Goal: Task Accomplishment & Management: Manage account settings

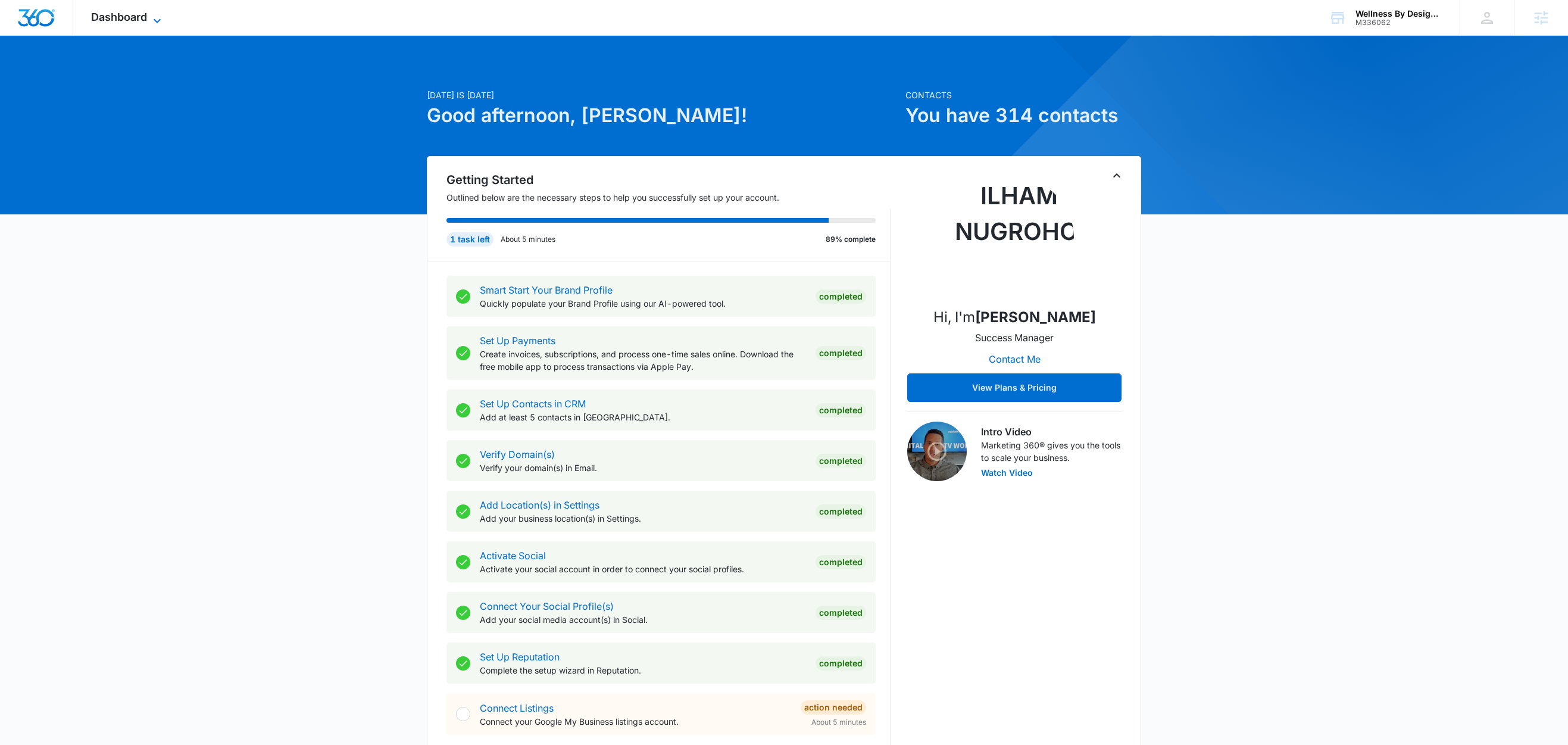
click at [152, 15] on icon at bounding box center [157, 21] width 15 height 15
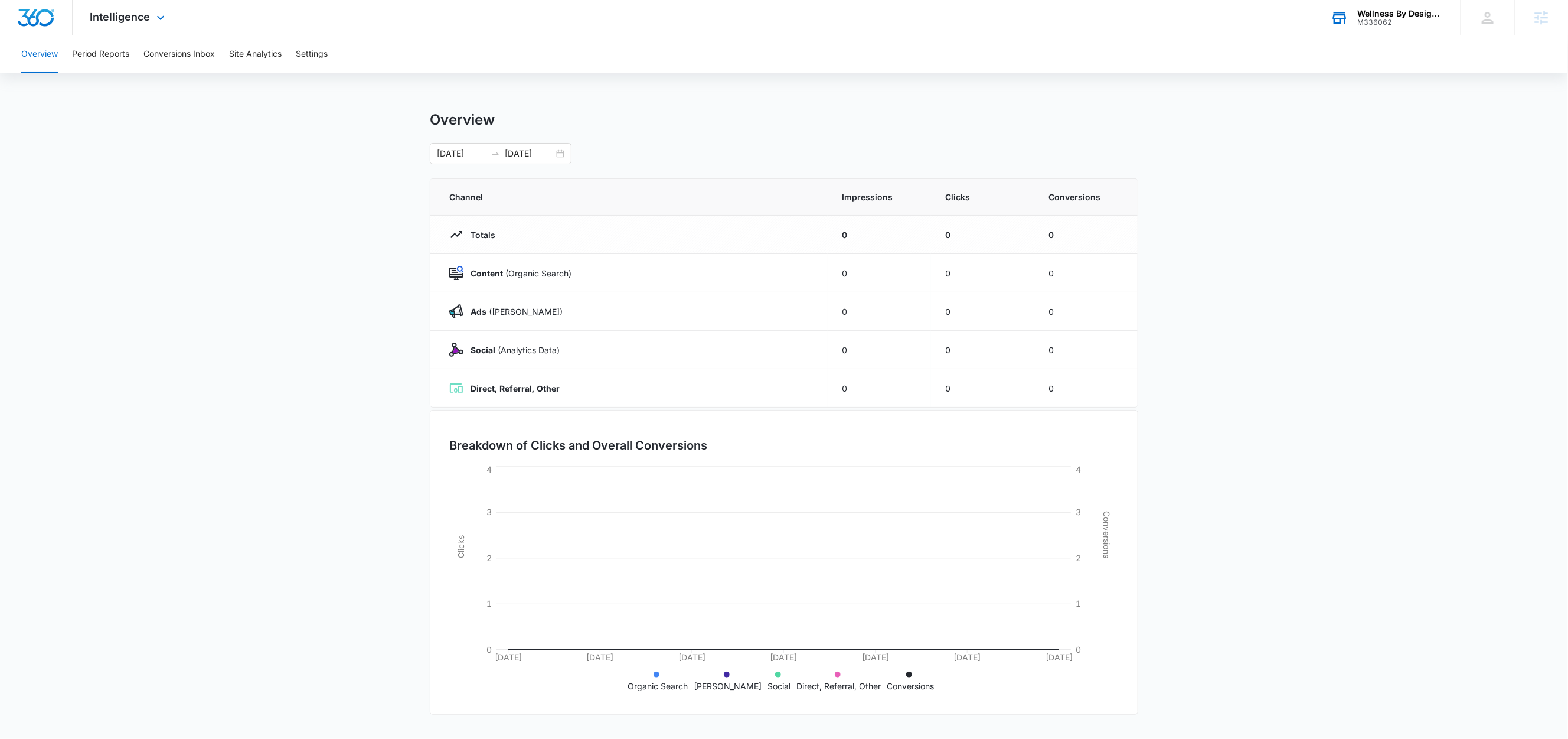
click at [1380, 11] on div "Wellness By Design, [GEOGRAPHIC_DATA]" at bounding box center [1400, 13] width 86 height 9
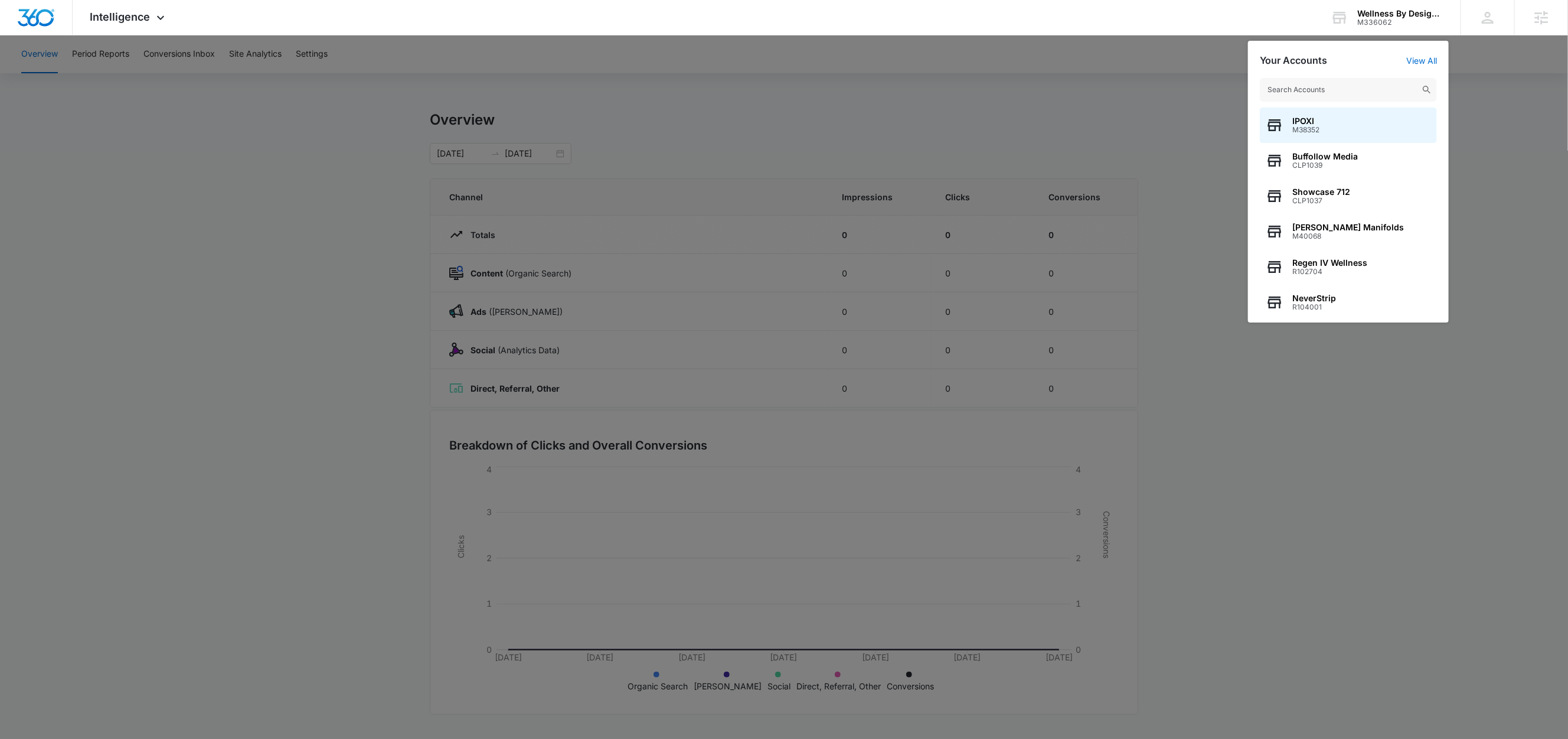
click at [321, 89] on div at bounding box center [784, 369] width 1568 height 739
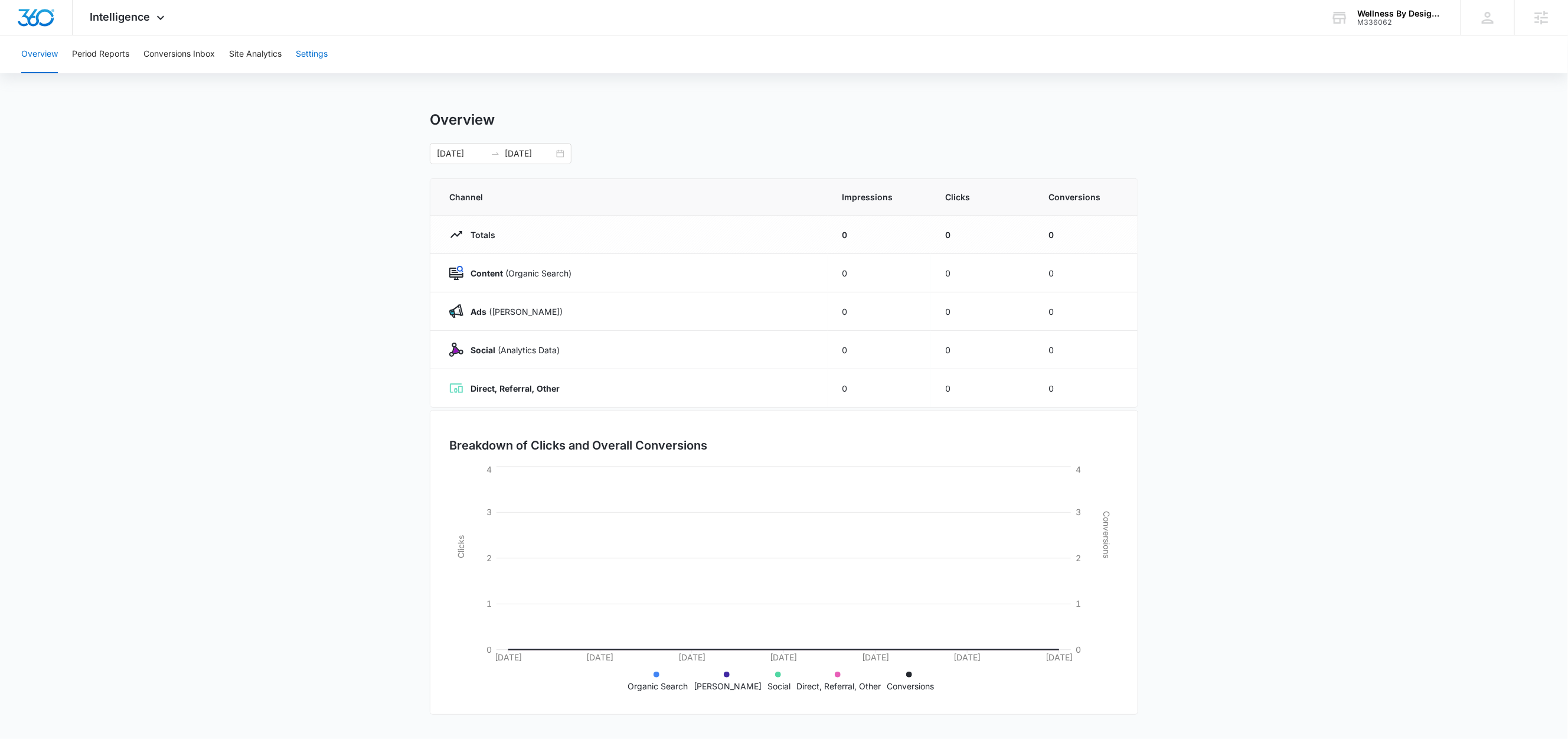
click at [319, 60] on button "Settings" at bounding box center [311, 55] width 32 height 38
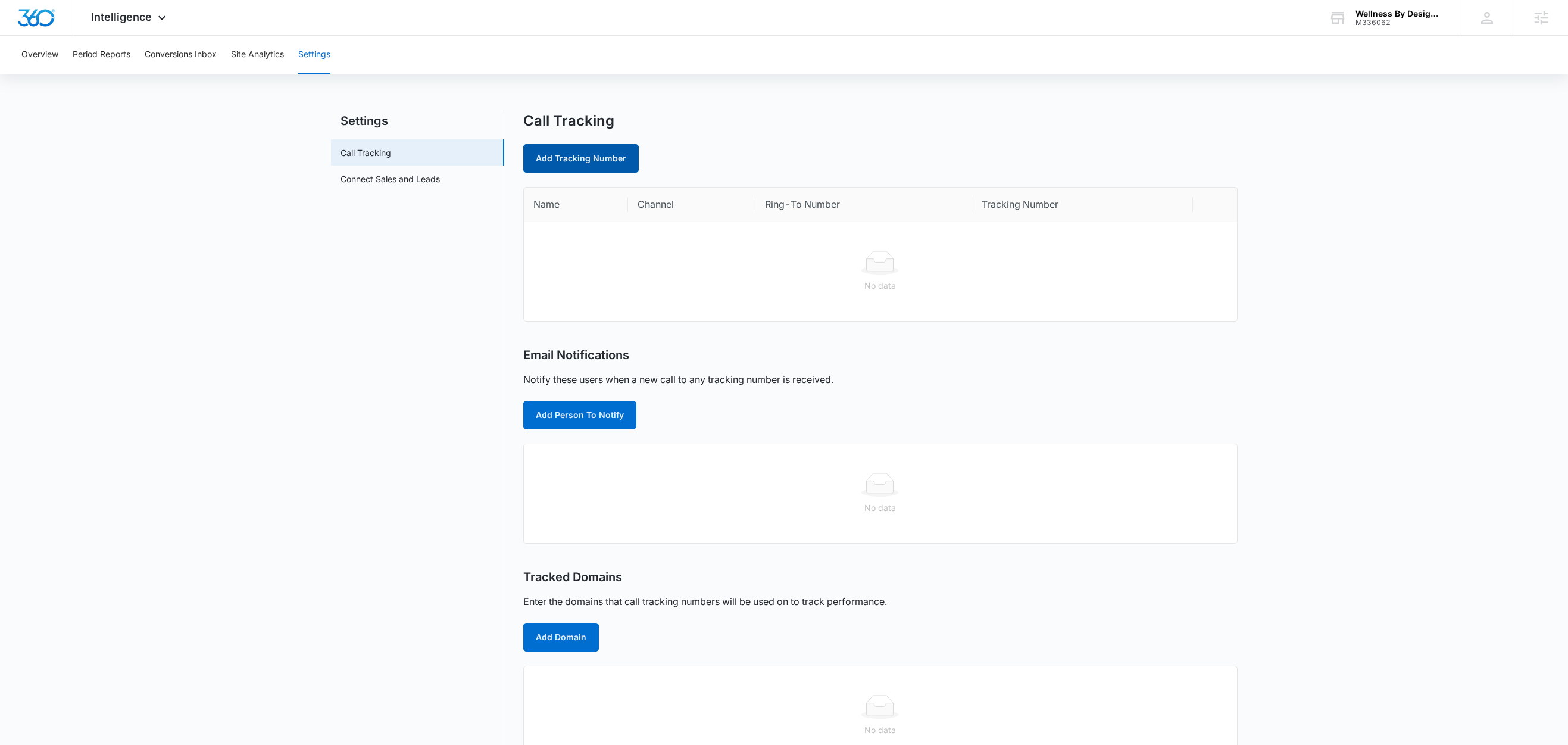
click at [598, 159] on link "Add Tracking Number" at bounding box center [581, 158] width 116 height 28
select select "by_area_code"
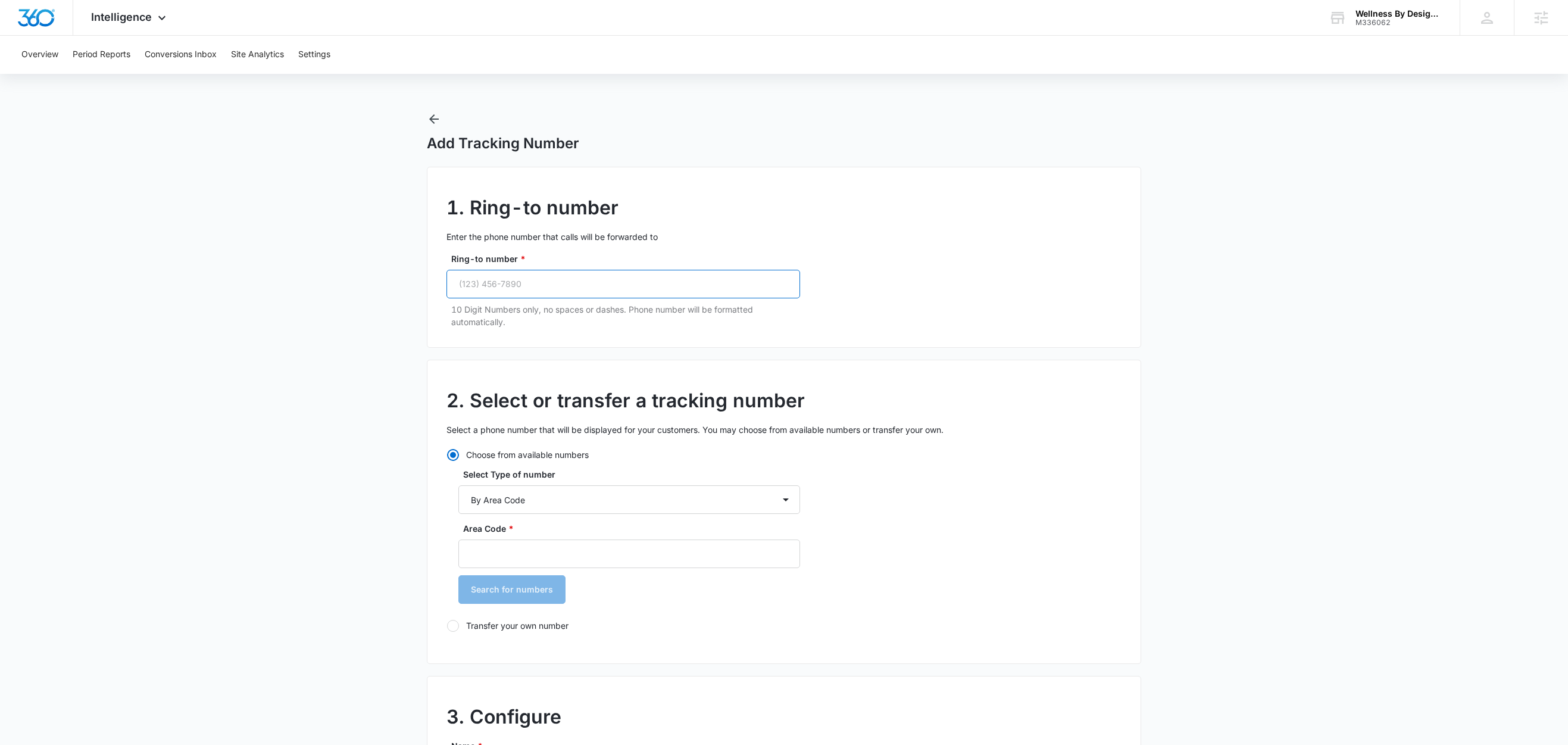
click at [490, 281] on input "Ring-to number *" at bounding box center [624, 284] width 354 height 28
paste input "(443) 621-2196"
type input "(443) 621-2196"
type input "443"
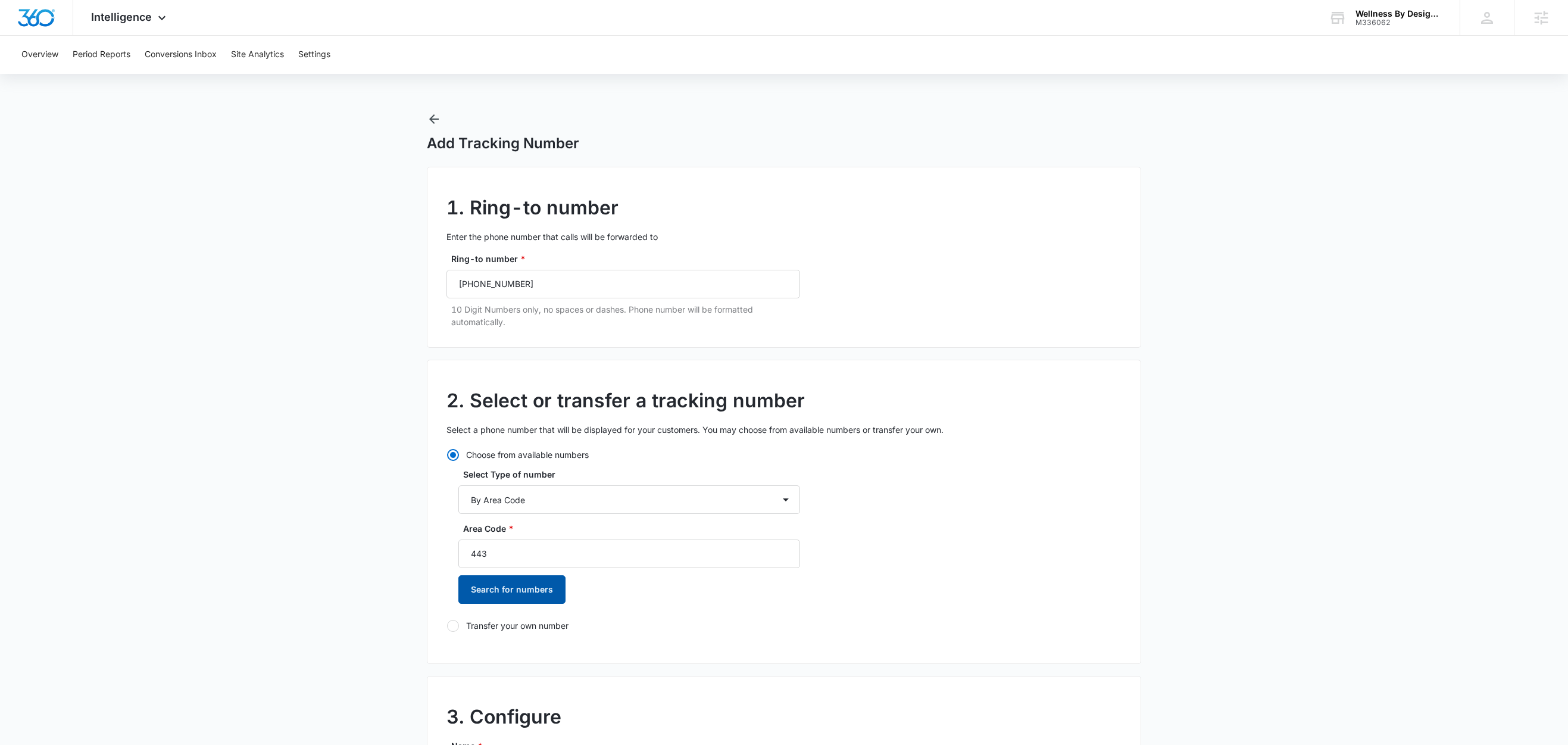
click at [521, 583] on button "Search for numbers" at bounding box center [512, 589] width 107 height 28
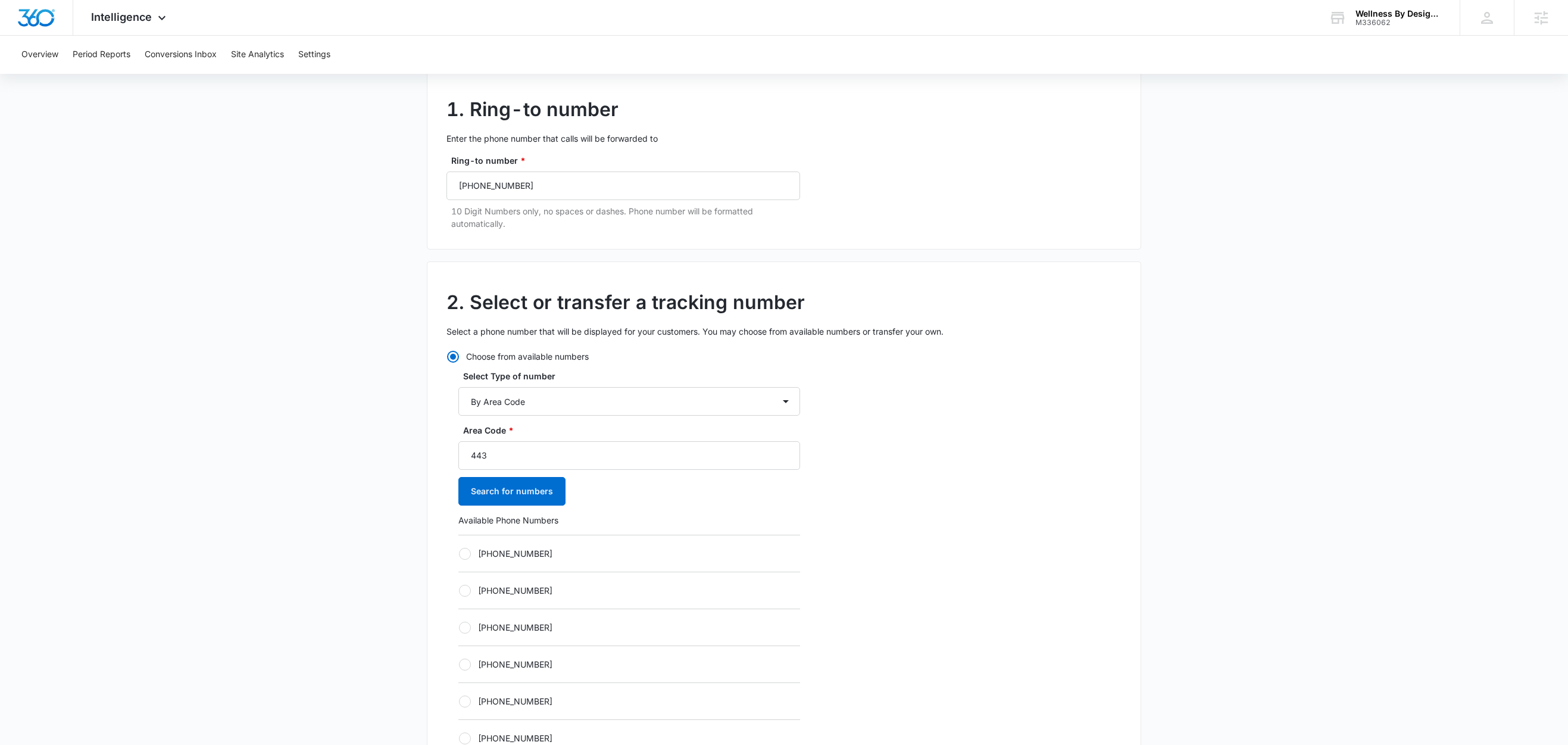
click at [500, 558] on label "+14432186876" at bounding box center [629, 554] width 342 height 13
click at [459, 554] on input "+14432186876" at bounding box center [459, 553] width 1 height 1
radio input "true"
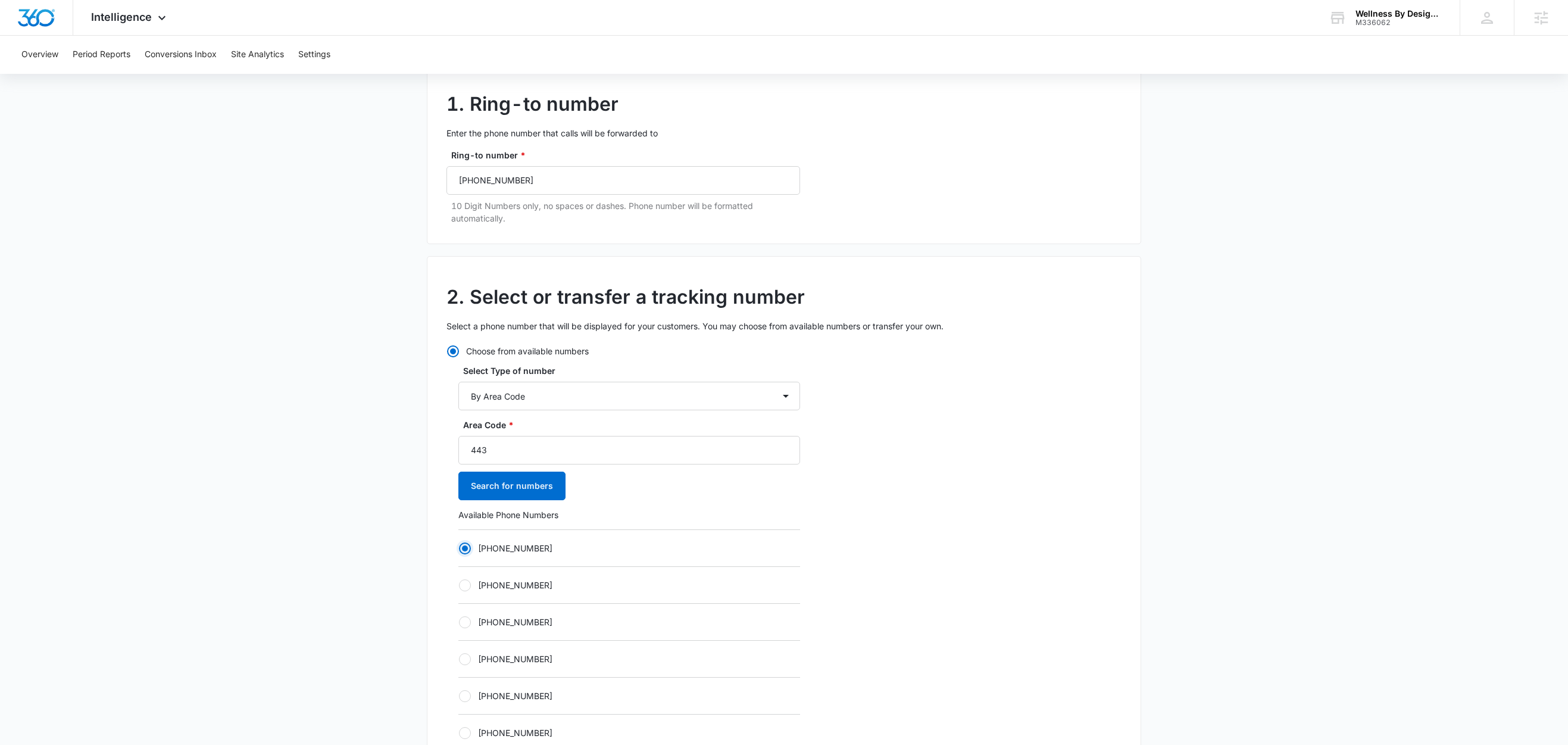
scroll to position [918, 0]
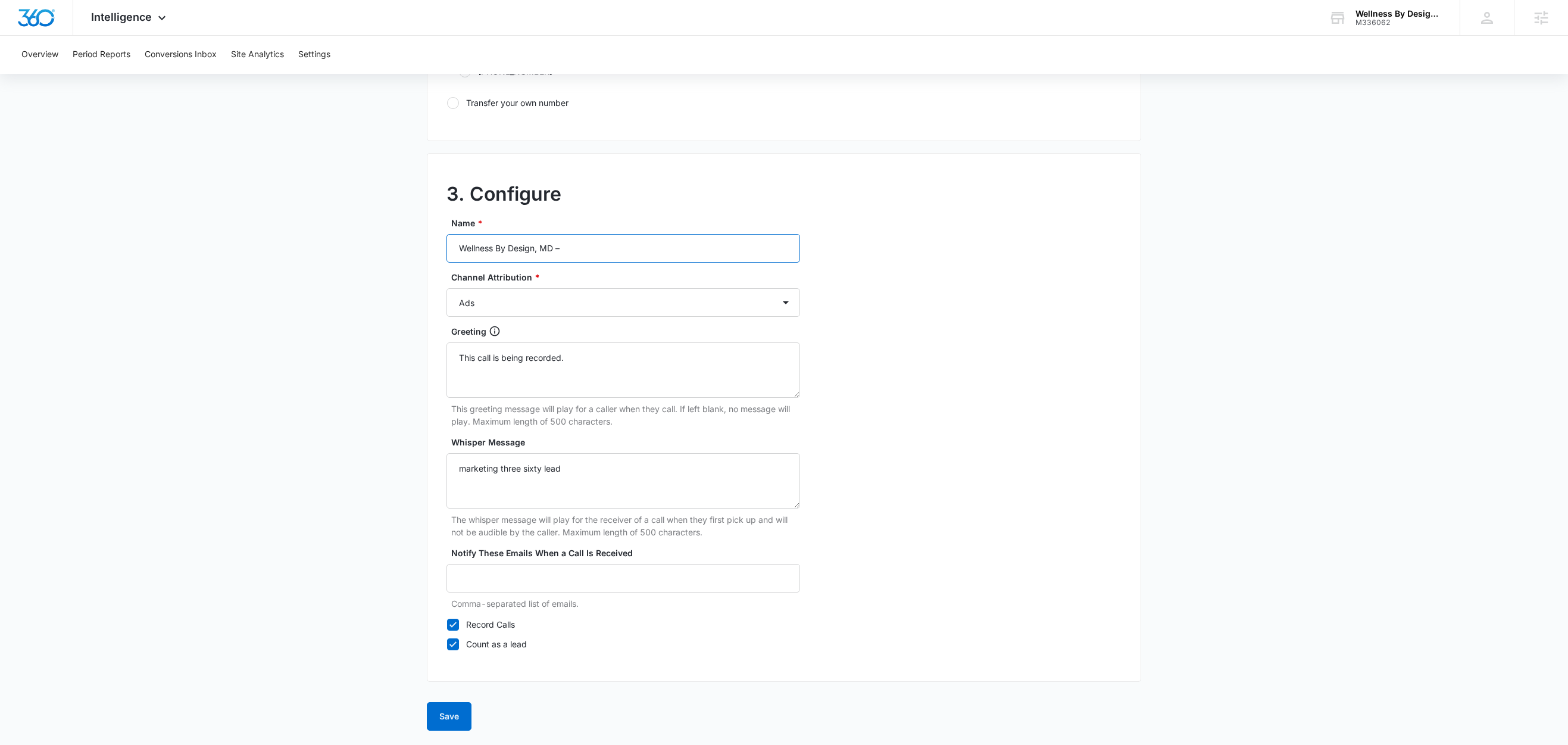
click at [600, 234] on input "Wellness By Design, MD –" at bounding box center [624, 248] width 354 height 28
click at [599, 245] on input "Wellness By Design, MD –" at bounding box center [624, 248] width 354 height 28
type input "Wellness By Design, MD – Ads"
click at [488, 618] on label "Record Calls" at bounding box center [624, 624] width 354 height 13
click at [447, 624] on input "Record Calls" at bounding box center [447, 624] width 1 height 1
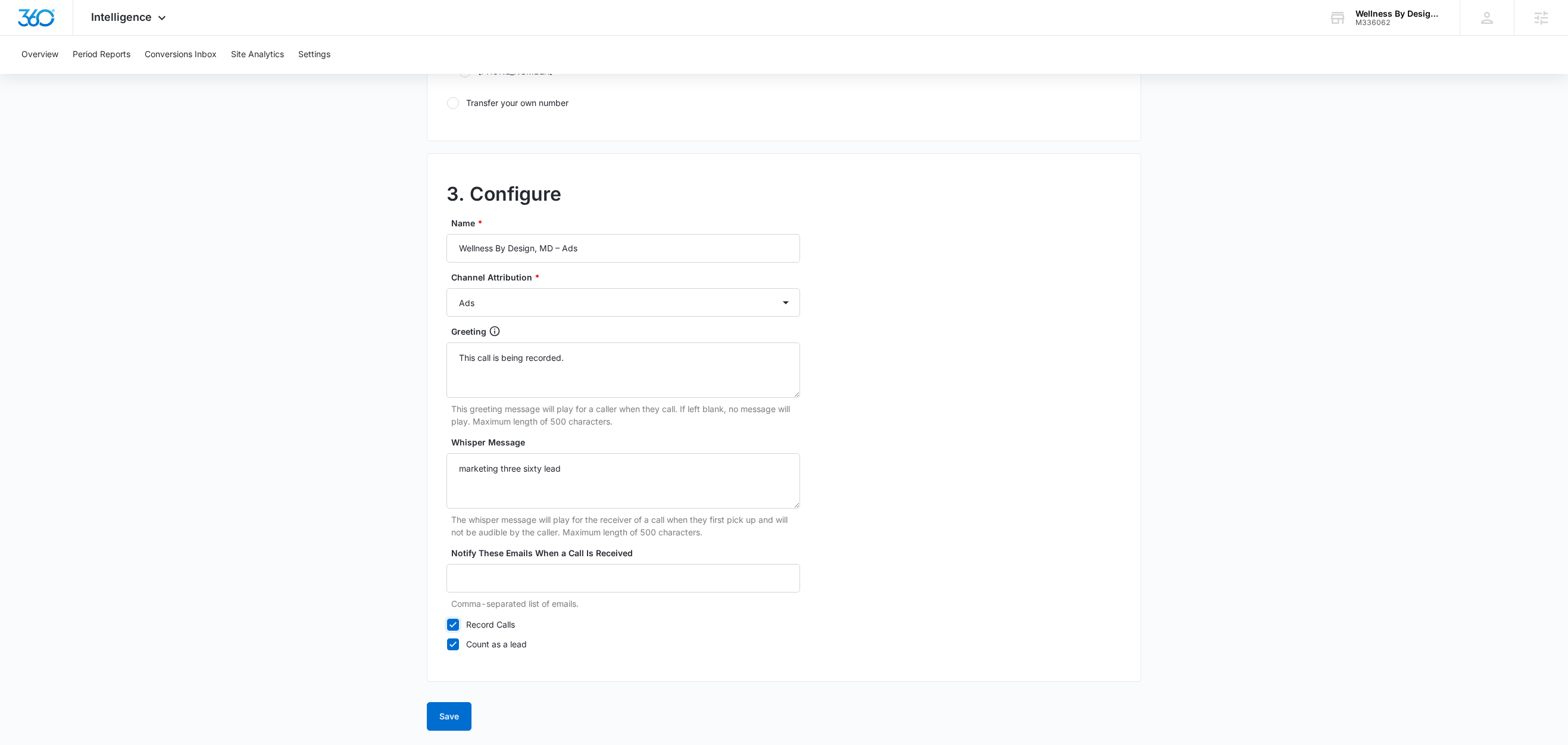
checkbox input "false"
click at [445, 715] on button "Save" at bounding box center [449, 716] width 45 height 28
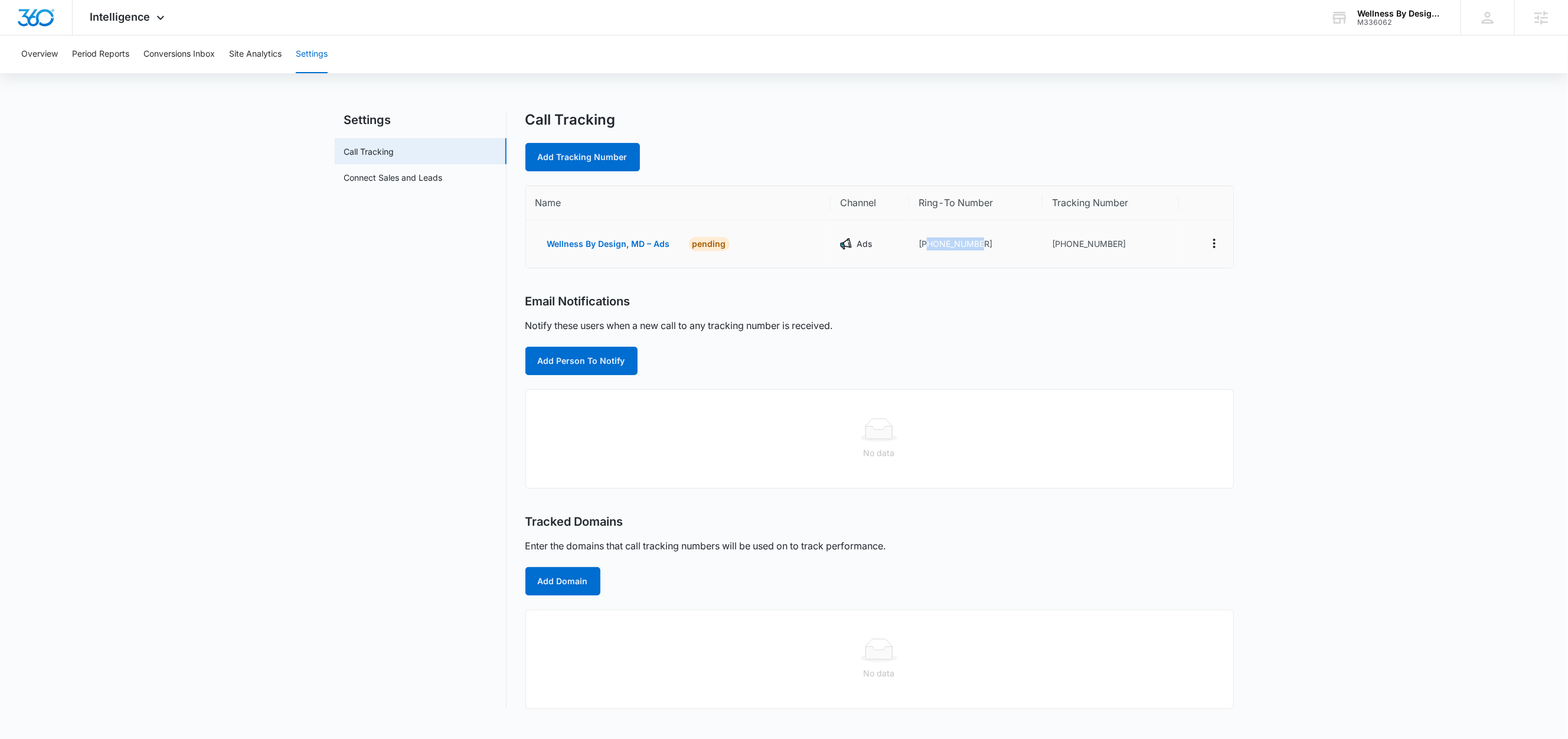
drag, startPoint x: 983, startPoint y: 243, endPoint x: 925, endPoint y: 251, distance: 58.5
click at [925, 251] on td "+14436212196" at bounding box center [975, 243] width 133 height 47
copy td "4436212196"
click at [584, 155] on link "Add Tracking Number" at bounding box center [583, 157] width 115 height 28
select select "by_area_code"
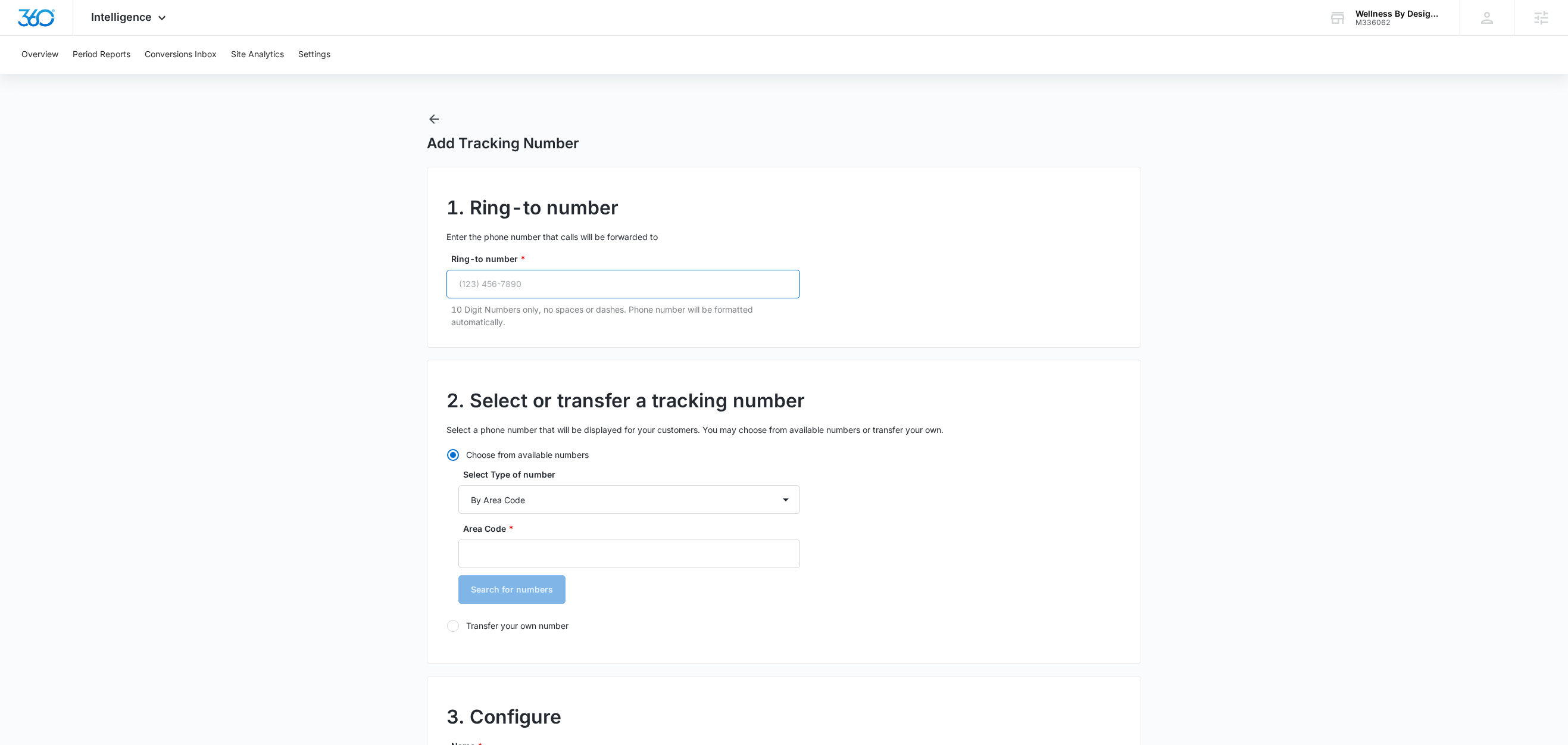
click at [575, 282] on input "Ring-to number *" at bounding box center [624, 284] width 354 height 28
paste input "(443) 621-2196"
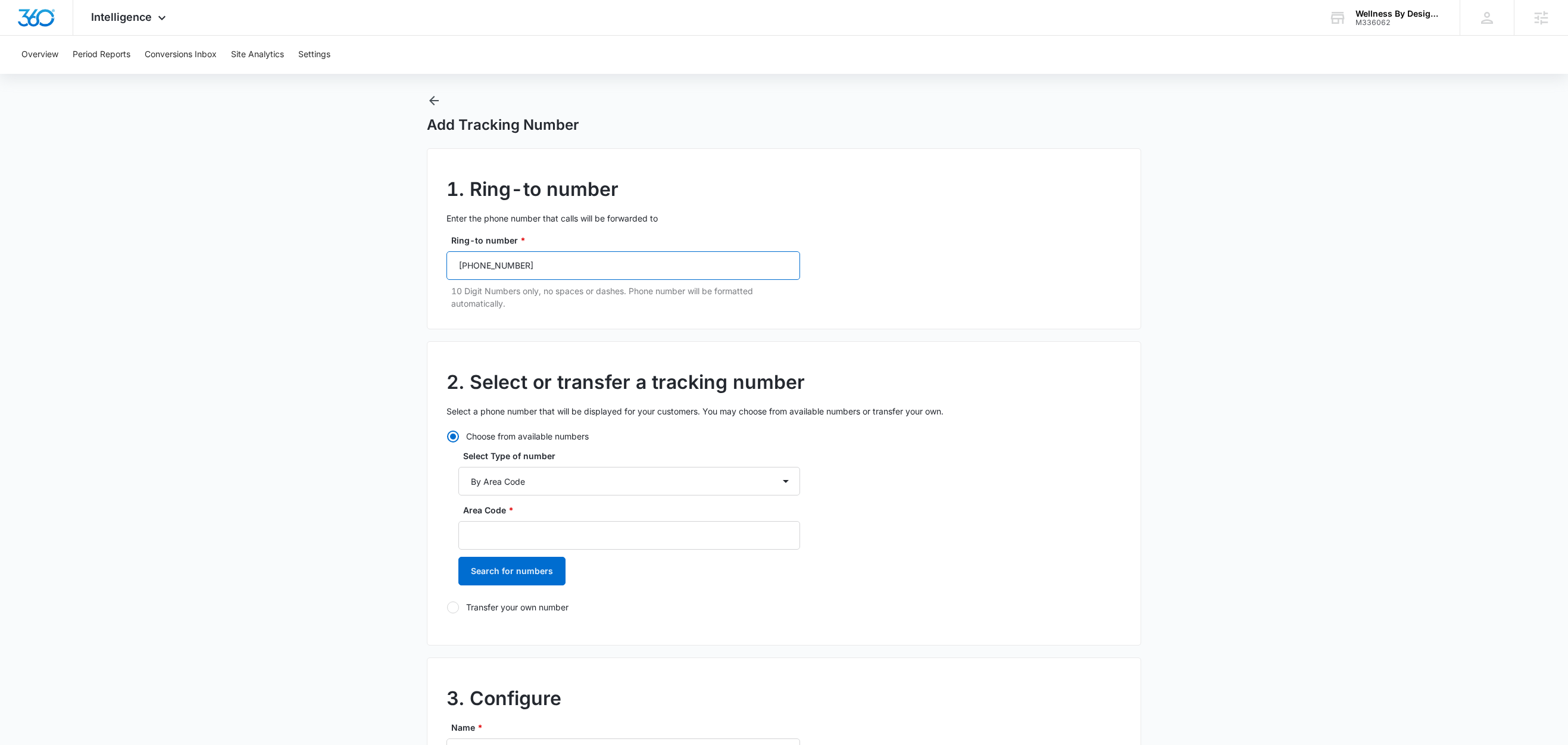
scroll to position [149, 0]
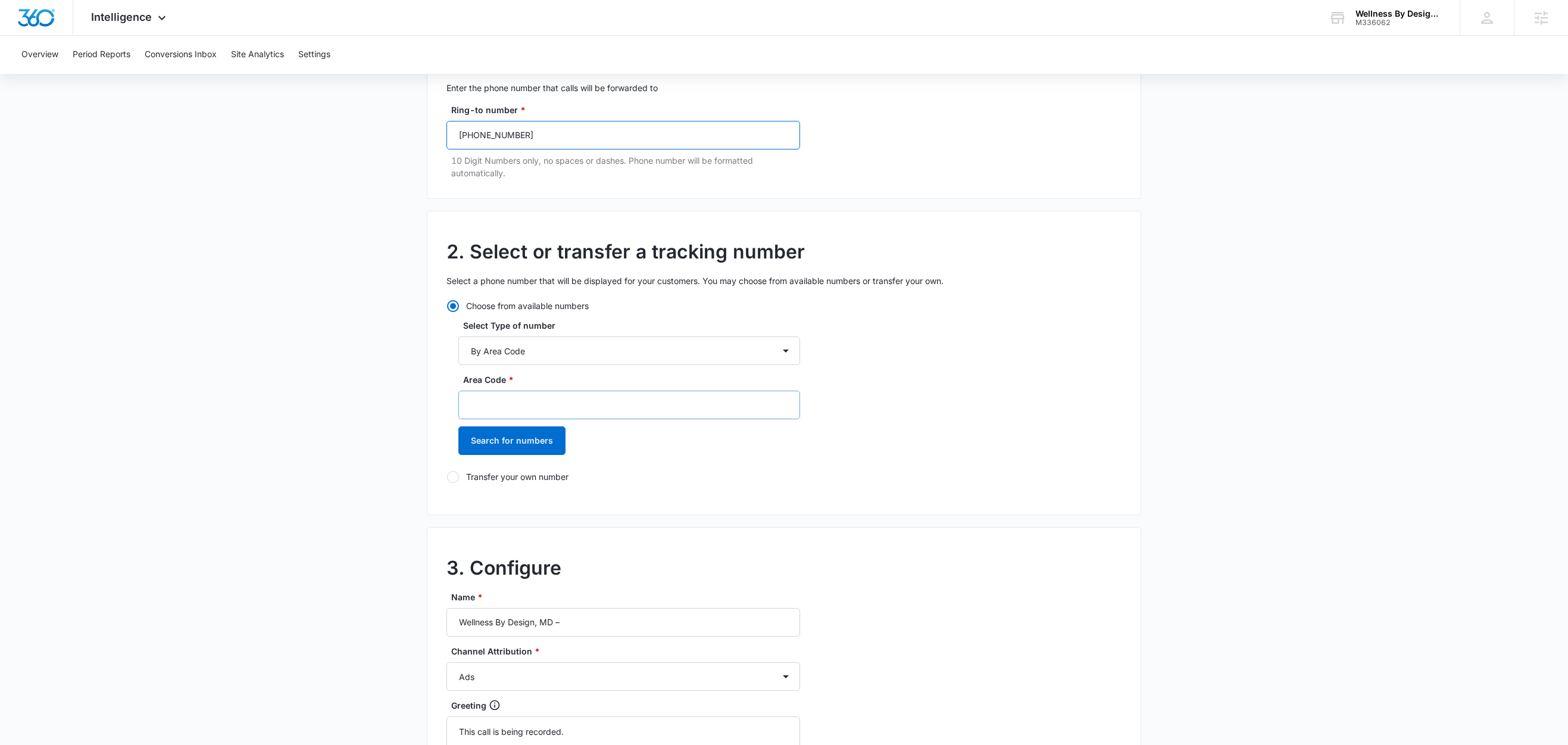
type input "(443) 621-2196"
click at [542, 410] on input "Area Code *" at bounding box center [629, 404] width 342 height 28
type input "443"
click at [515, 439] on button "Search for numbers" at bounding box center [512, 440] width 107 height 28
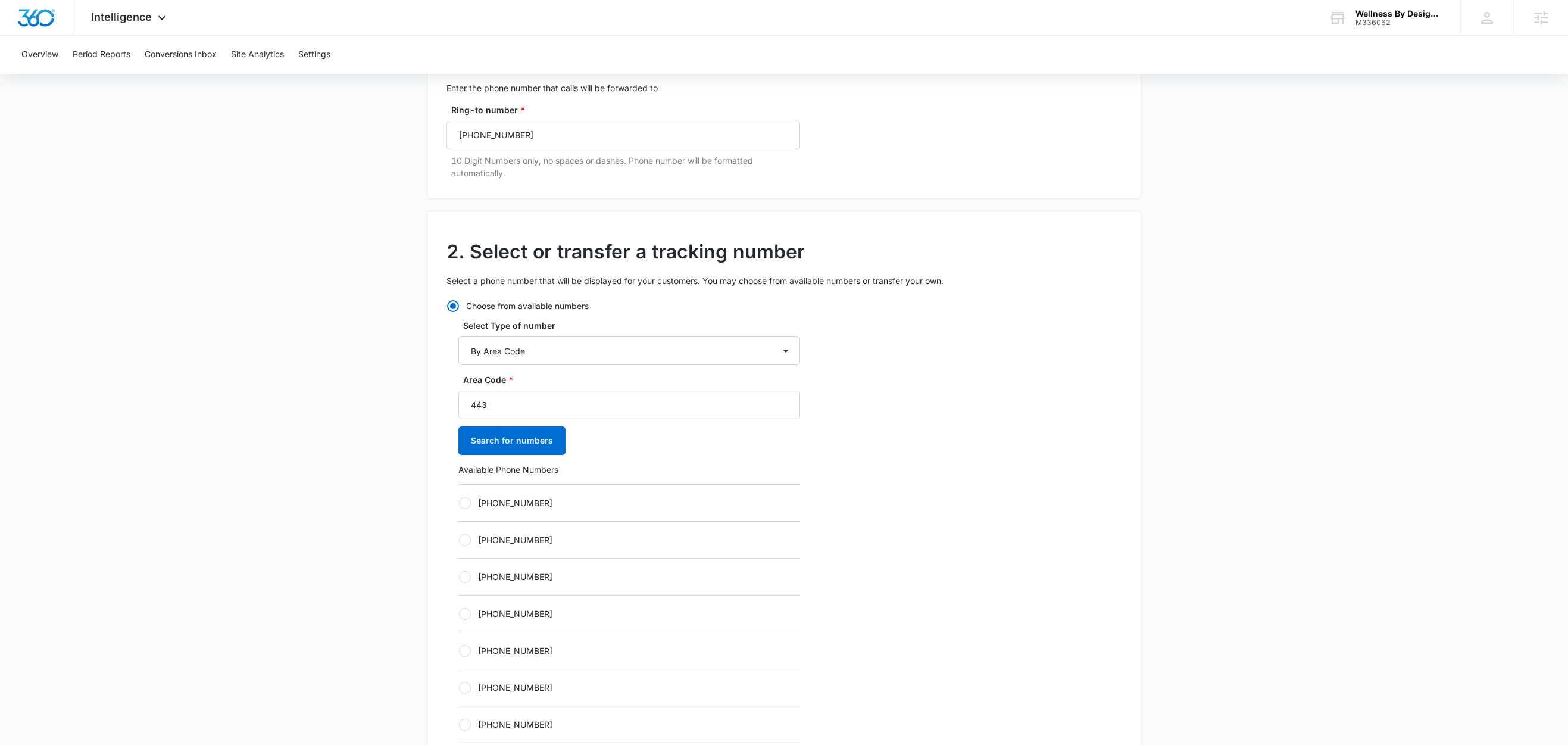
click at [540, 501] on label "+14432196003" at bounding box center [629, 503] width 342 height 13
click at [459, 502] on input "+14432196003" at bounding box center [459, 502] width 1 height 1
radio input "true"
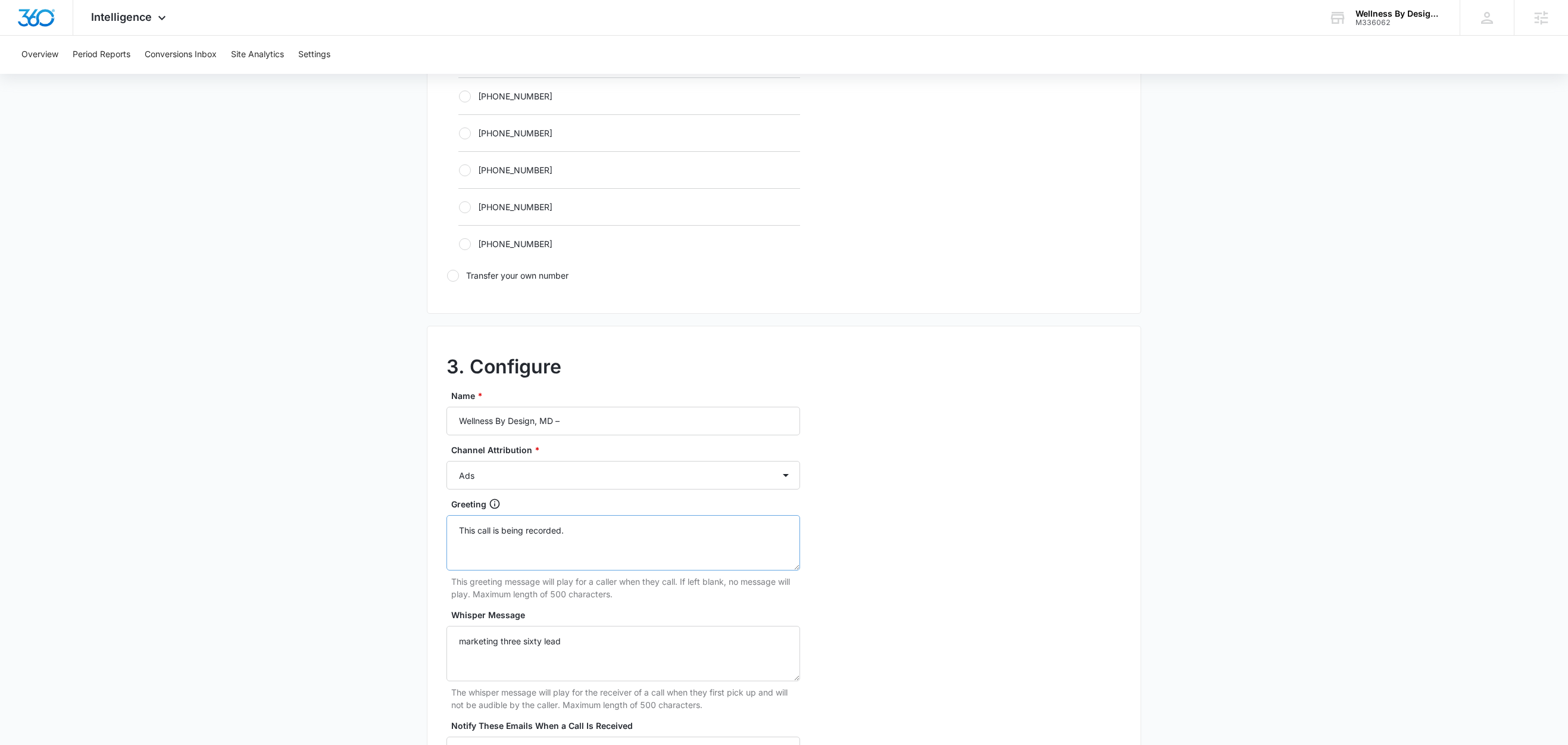
scroll to position [819, 0]
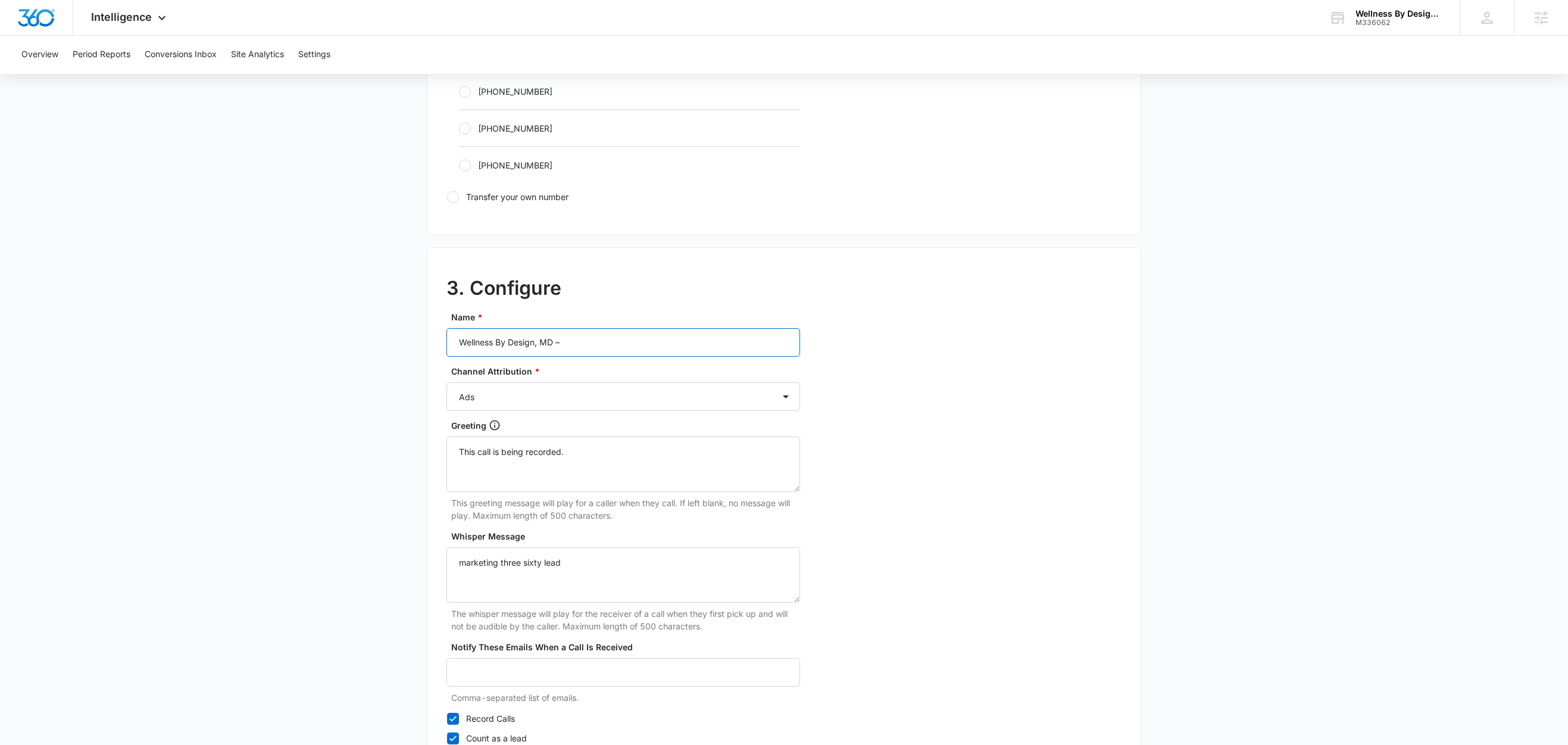
click at [614, 351] on input "Wellness By Design, MD –" at bounding box center [624, 342] width 354 height 28
type input "Wellness By Design, MD – Content"
click at [538, 399] on select "Ads Local Service Ads Content Social Other" at bounding box center [624, 396] width 354 height 28
select select "CONTENT"
click at [447, 386] on select "Ads Local Service Ads Content Social Other" at bounding box center [624, 396] width 354 height 28
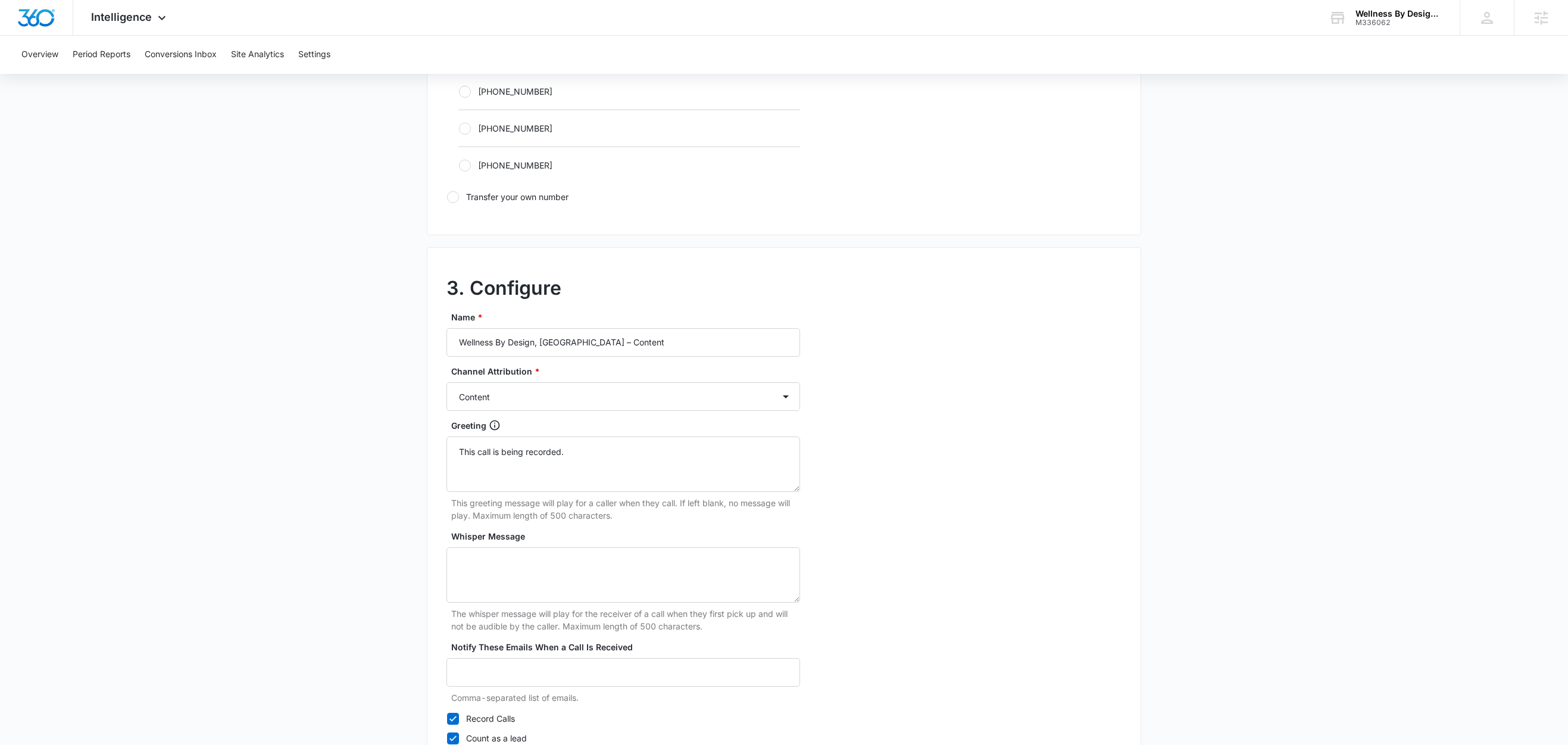
drag, startPoint x: 324, startPoint y: 423, endPoint x: 329, endPoint y: 444, distance: 21.6
click at [325, 423] on main "Add Tracking Number 1. Ring-to number Enter the phone number that calls will be…" at bounding box center [784, 66] width 1568 height 1546
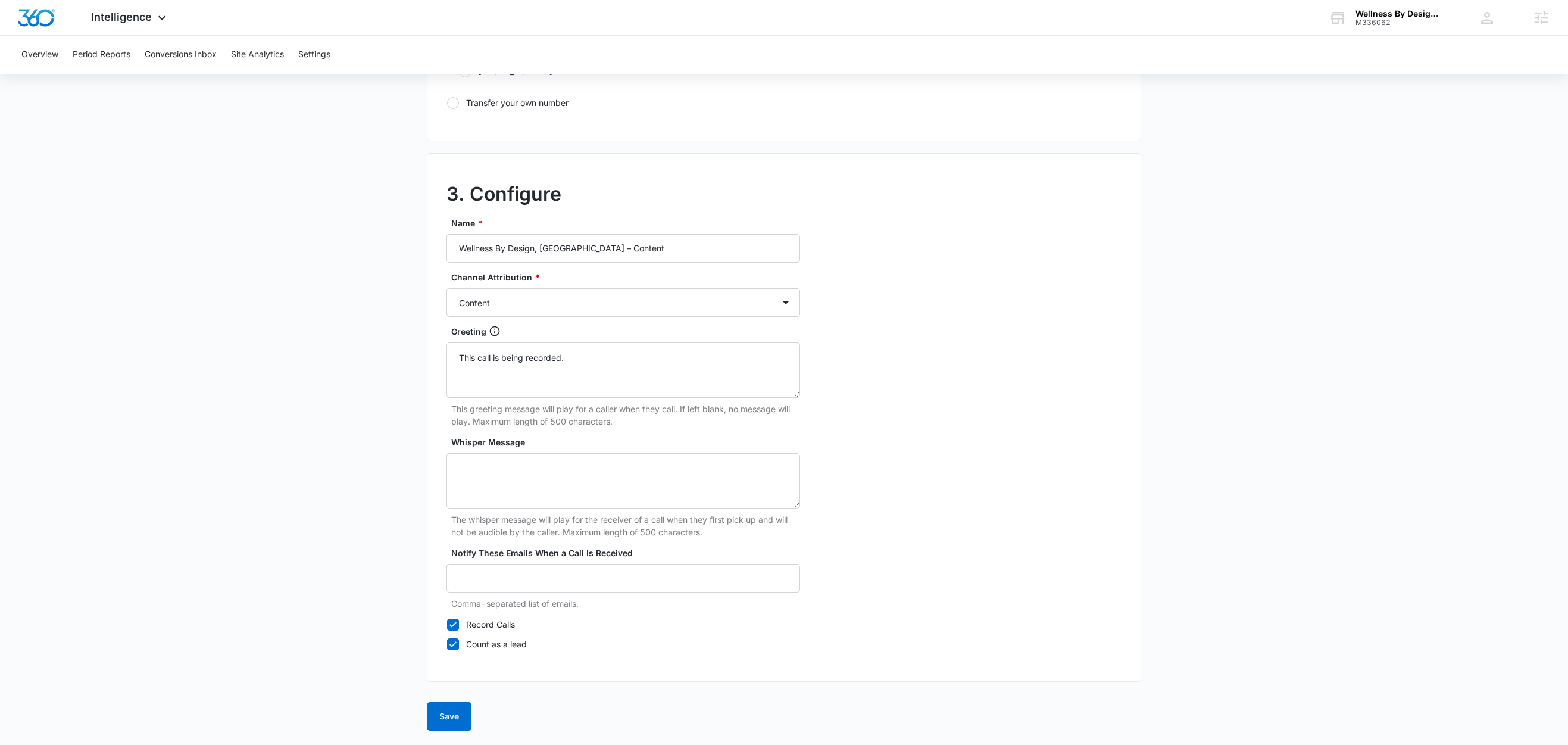
scroll to position [918, 0]
click at [486, 624] on label "Record Calls" at bounding box center [624, 624] width 354 height 13
click at [447, 624] on input "Record Calls" at bounding box center [447, 624] width 1 height 1
checkbox input "false"
click at [451, 716] on button "Save" at bounding box center [449, 716] width 45 height 28
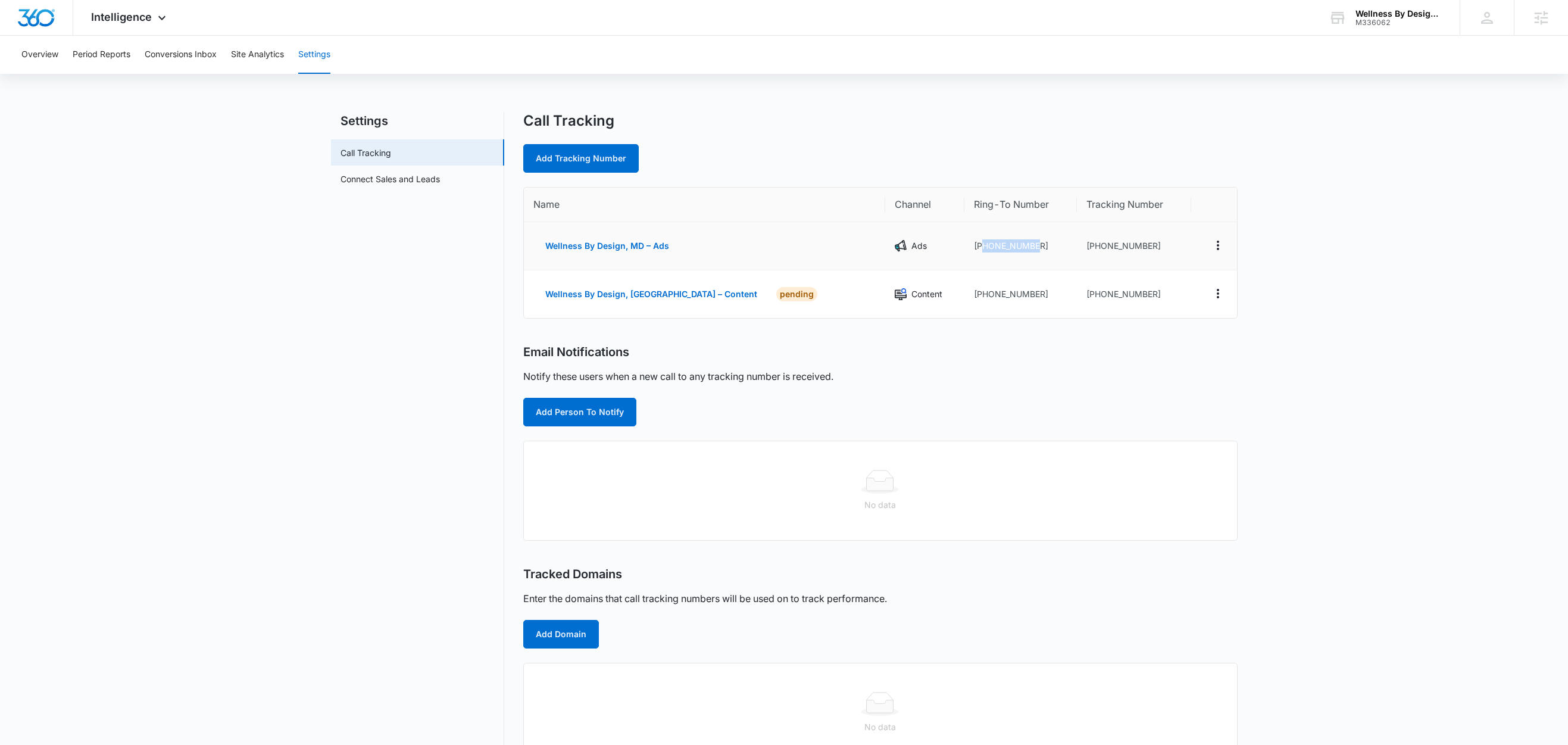
drag, startPoint x: 1001, startPoint y: 243, endPoint x: 948, endPoint y: 251, distance: 53.6
click at [964, 251] on td "+14436212196" at bounding box center [1020, 246] width 112 height 48
copy td "4436212196"
click at [589, 158] on link "Add Tracking Number" at bounding box center [581, 158] width 116 height 28
select select "by_area_code"
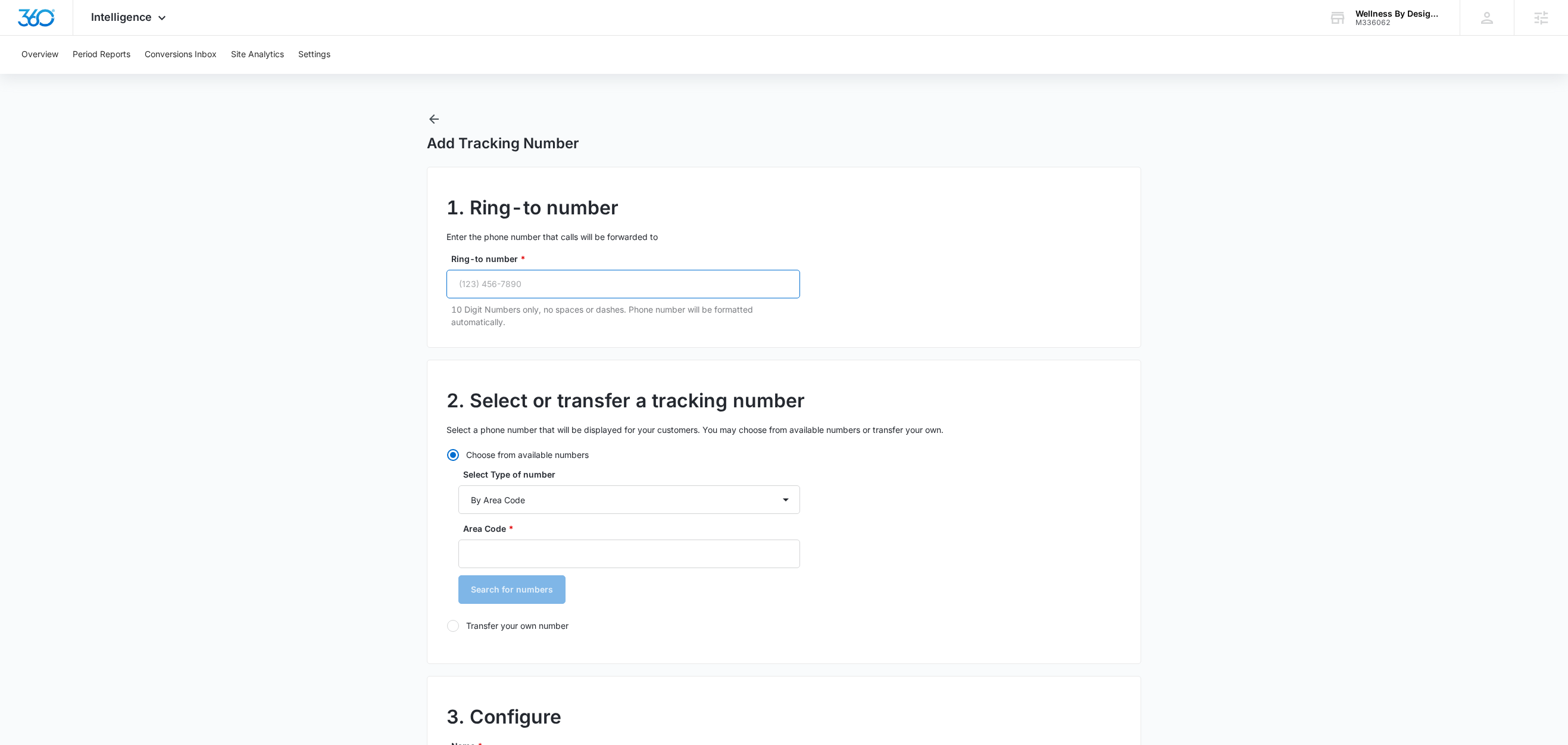
click at [531, 276] on input "Ring-to number *" at bounding box center [624, 284] width 354 height 28
paste input "(443) 621-2196"
type input "(443) 621-2196"
type input "443"
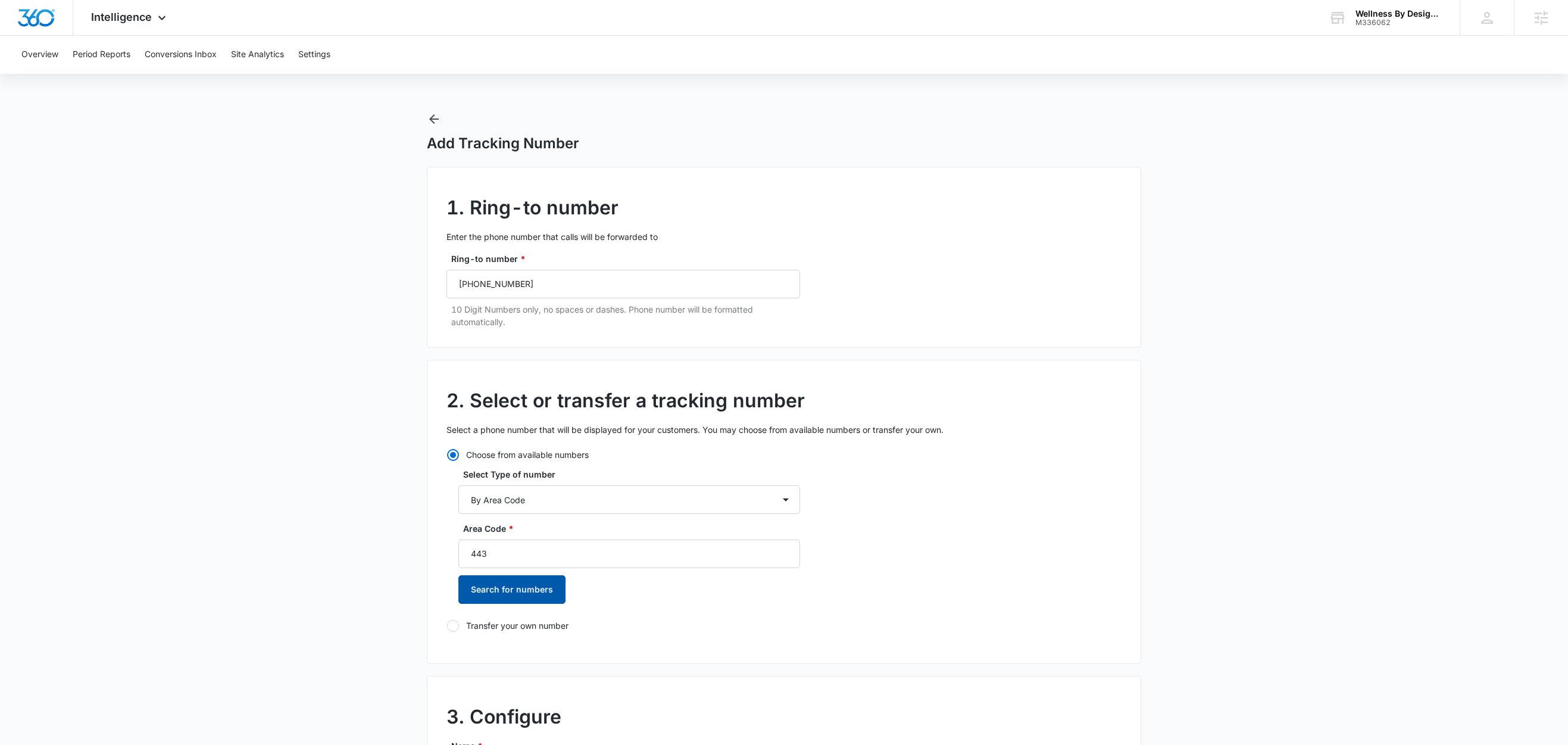
click at [495, 584] on button "Search for numbers" at bounding box center [512, 589] width 107 height 28
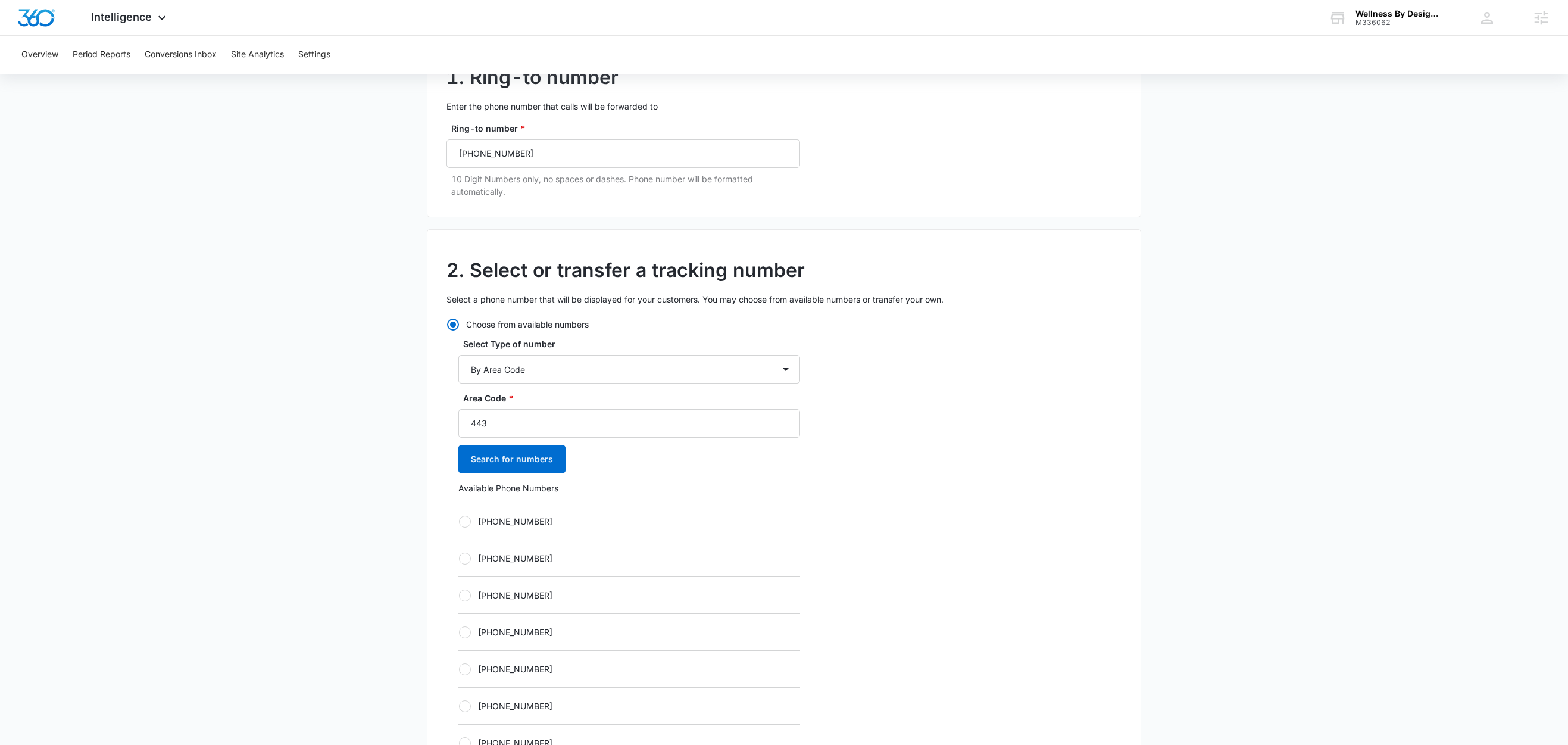
scroll to position [329, 0]
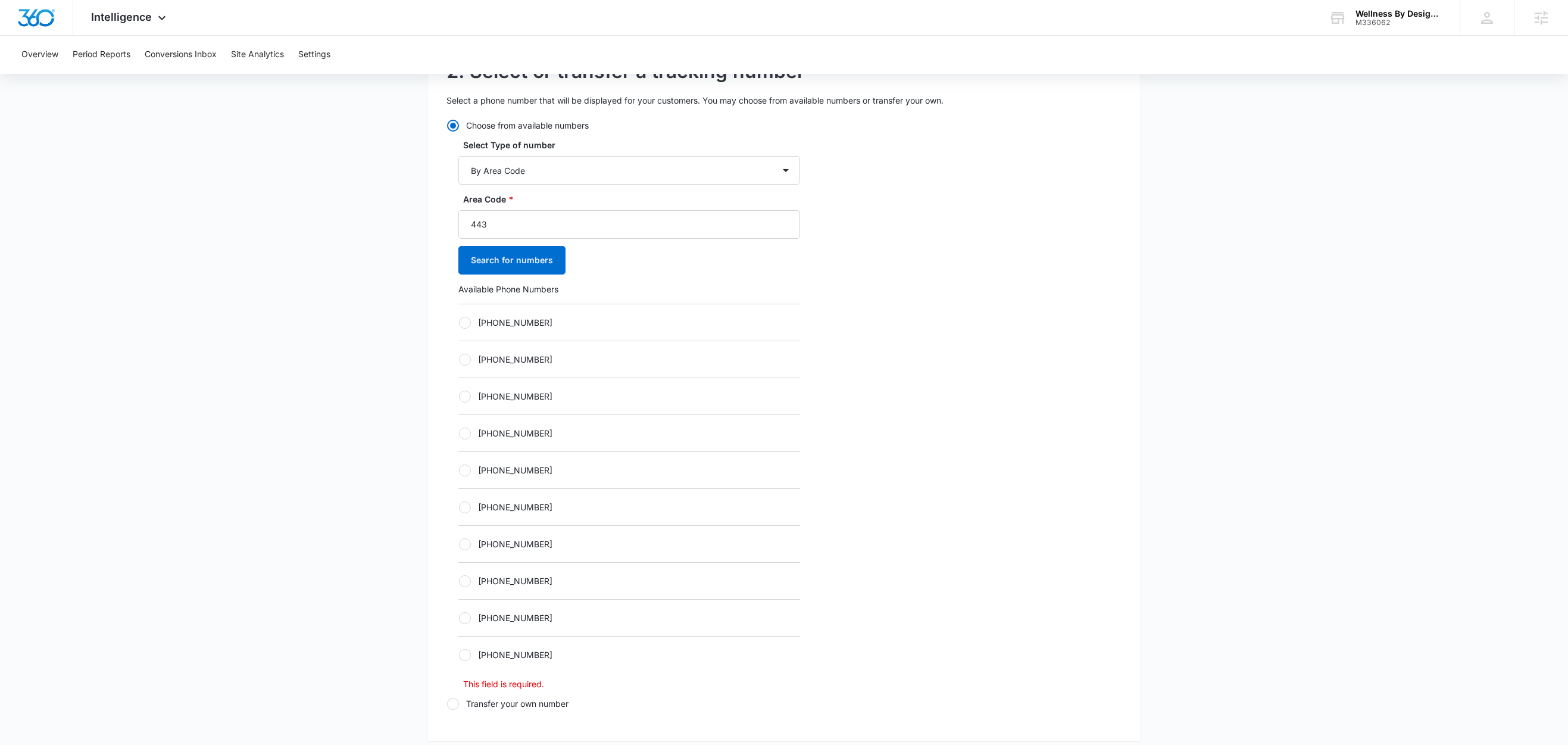
click at [498, 325] on label "+14432197810" at bounding box center [629, 322] width 342 height 13
click at [459, 323] on input "+14432197810" at bounding box center [459, 322] width 1 height 1
radio input "true"
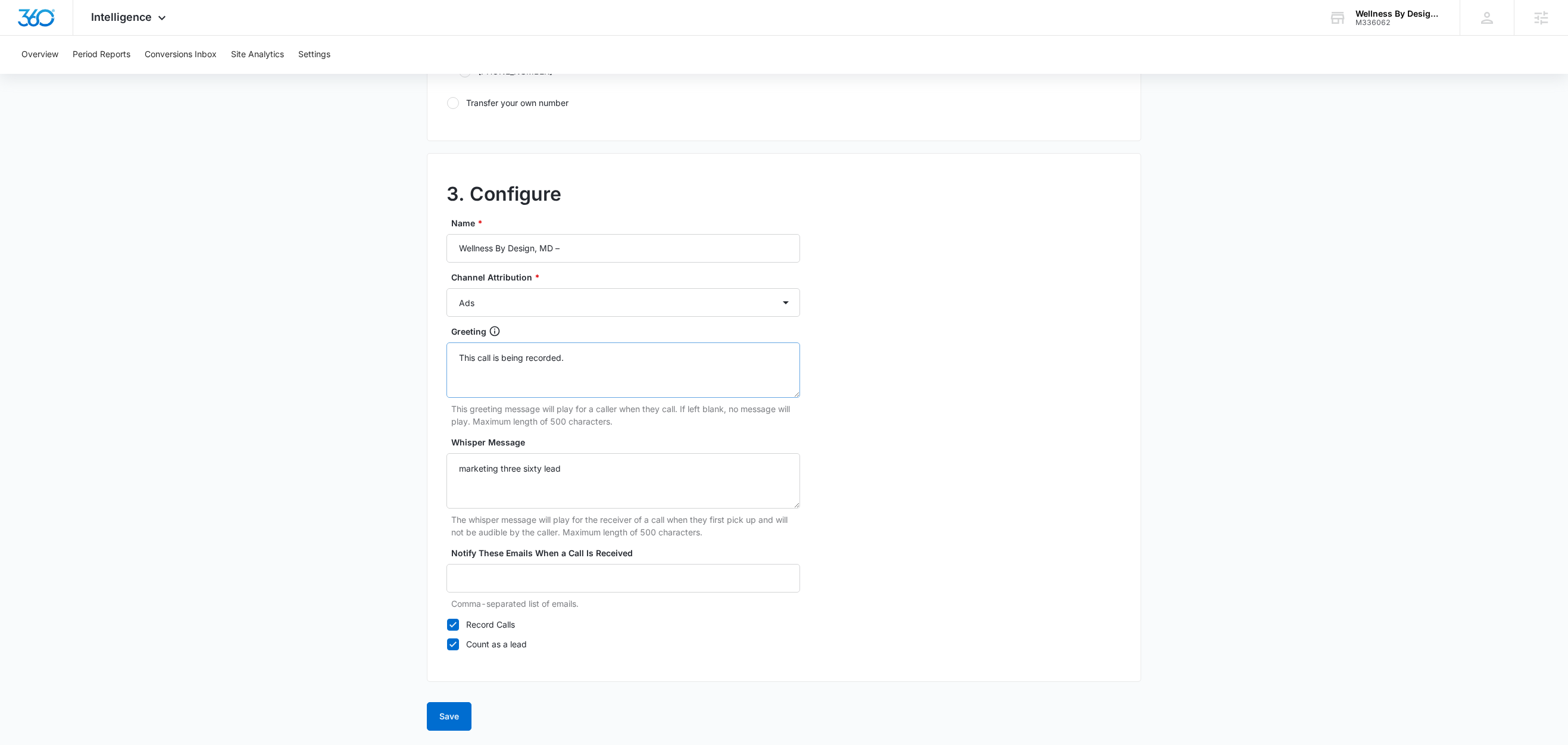
scroll to position [918, 0]
click at [599, 245] on input "Wellness By Design, MD –" at bounding box center [624, 248] width 354 height 28
type input "Wellness By Design, MD – Social"
click at [581, 296] on select "Ads Local Service Ads Content Social Other" at bounding box center [624, 302] width 354 height 28
select select "SOCIAL"
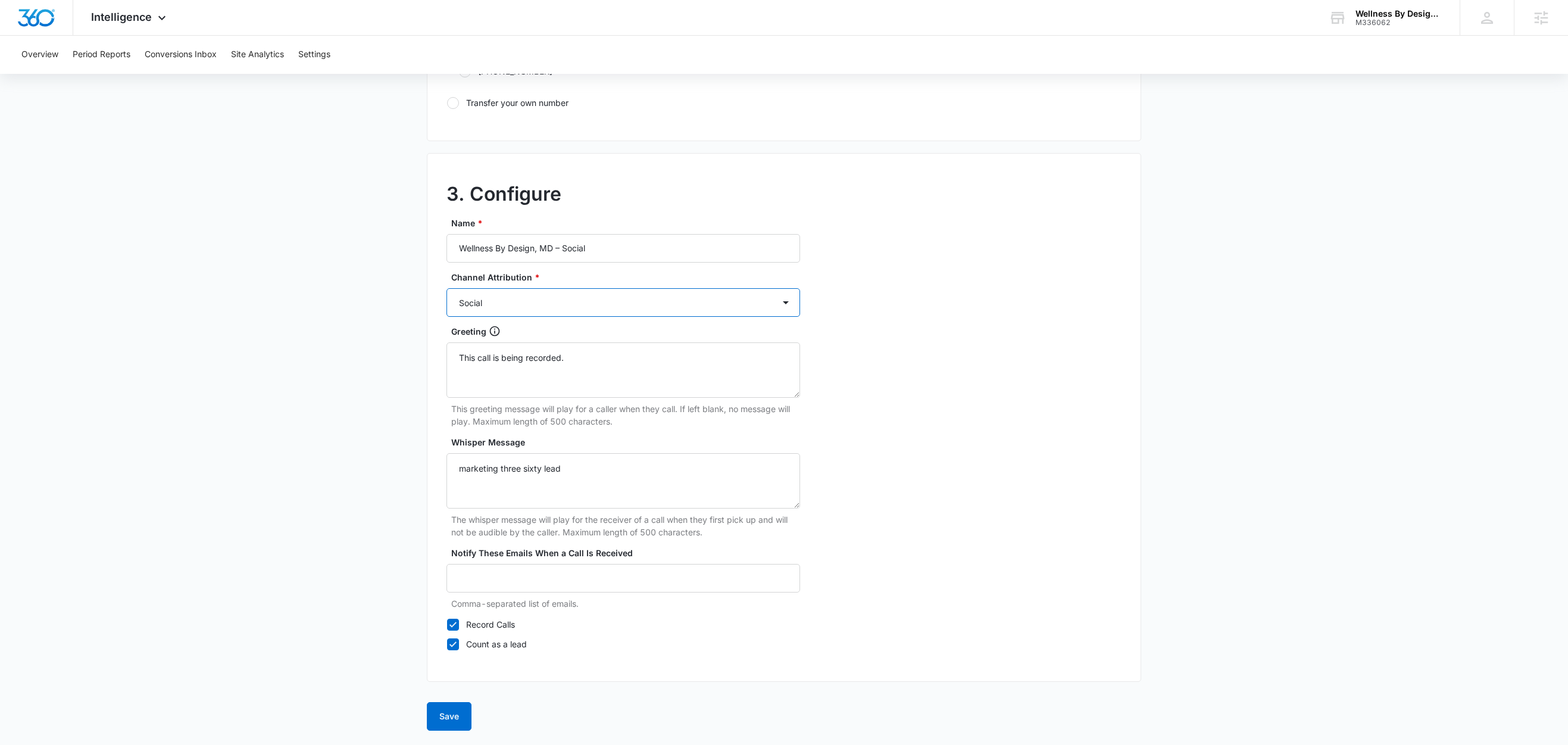
click at [447, 288] on select "Ads Local Service Ads Content Social Other" at bounding box center [624, 302] width 354 height 28
click at [505, 622] on label "Record Calls" at bounding box center [624, 624] width 354 height 13
click at [447, 624] on input "Record Calls" at bounding box center [447, 624] width 1 height 1
checkbox input "false"
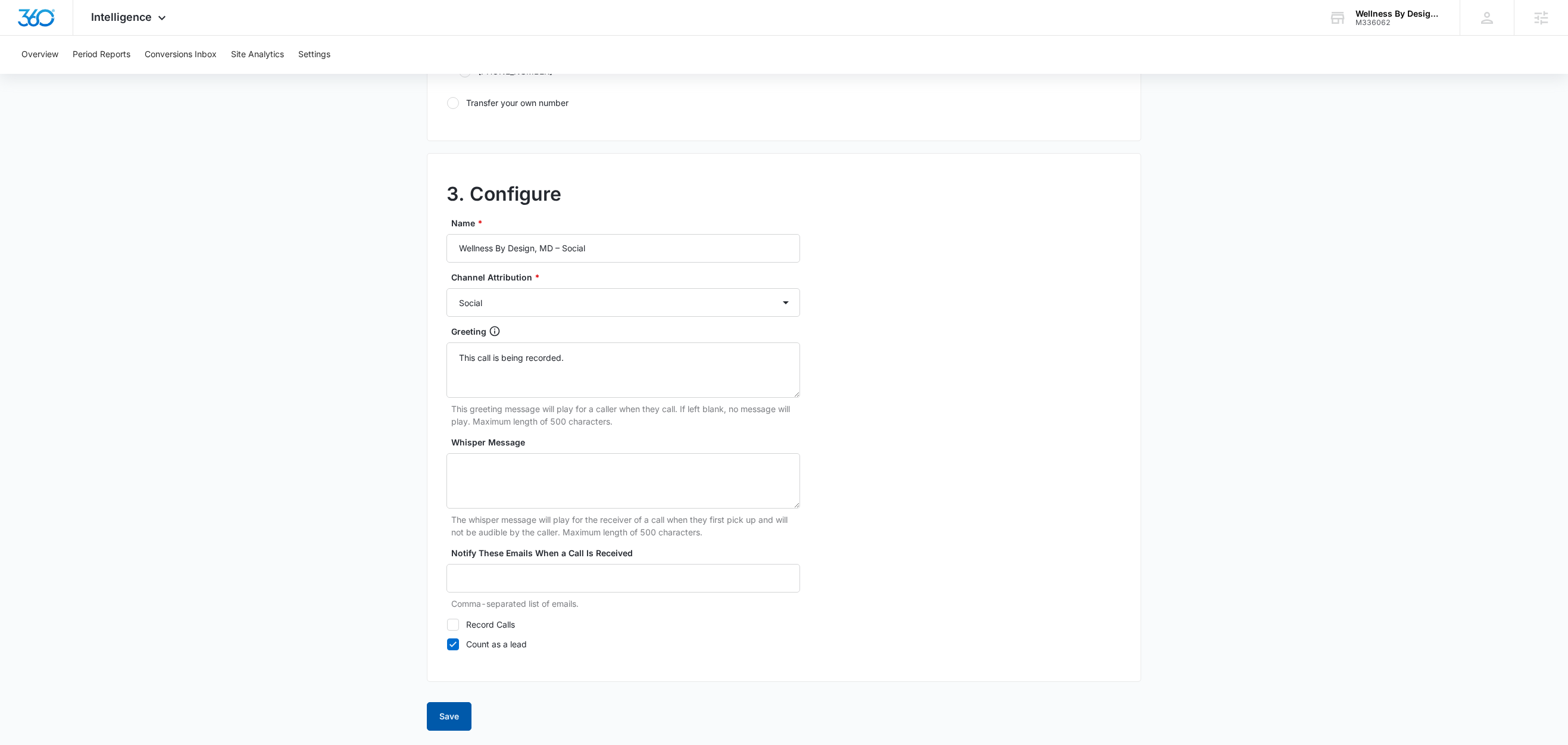
click at [449, 711] on button "Save" at bounding box center [449, 716] width 45 height 28
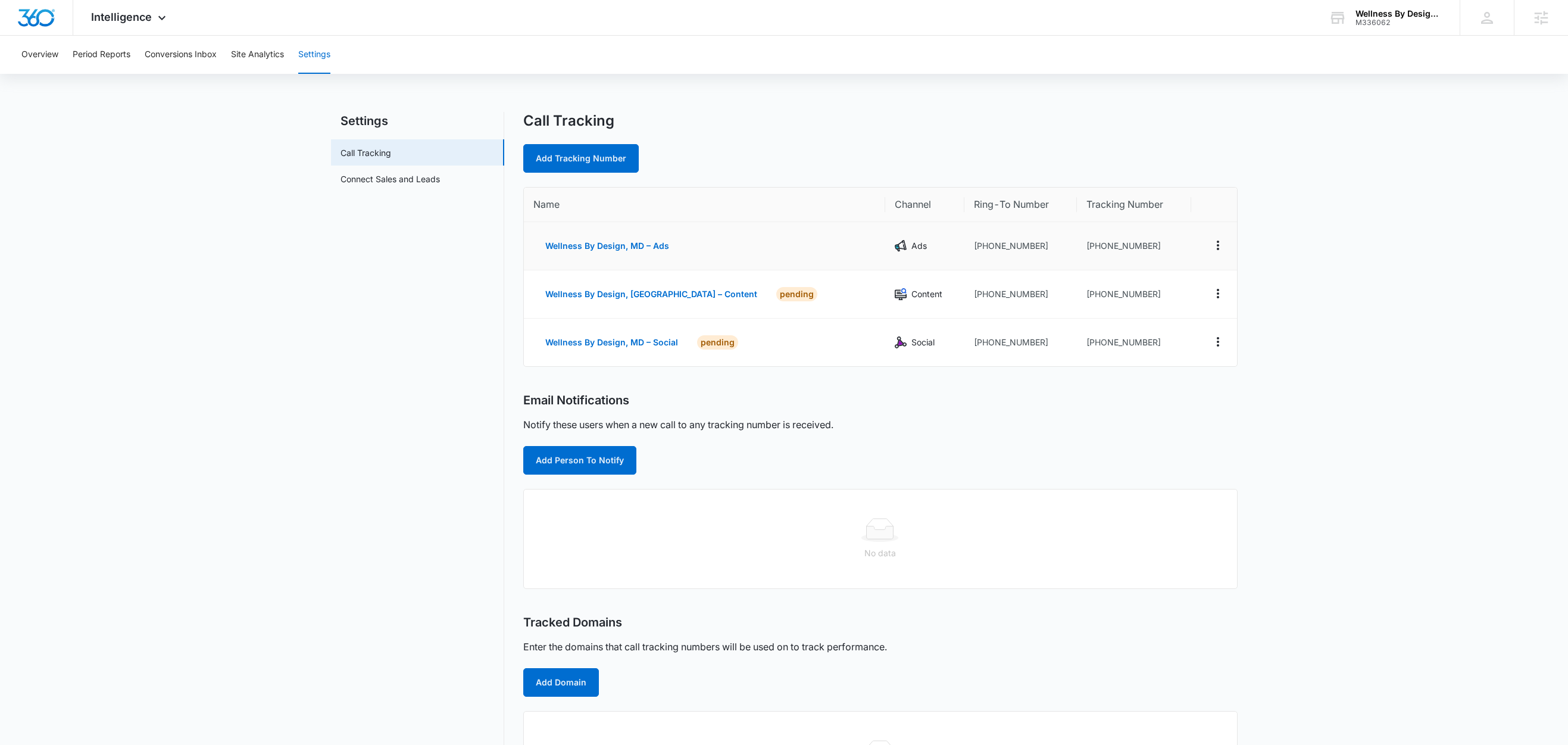
drag, startPoint x: 1004, startPoint y: 245, endPoint x: 947, endPoint y: 249, distance: 57.1
click at [964, 249] on td "+14436212196" at bounding box center [1020, 246] width 112 height 48
drag, startPoint x: 1010, startPoint y: 245, endPoint x: 946, endPoint y: 250, distance: 64.2
click at [964, 250] on td "+14436212196" at bounding box center [1020, 246] width 112 height 48
copy td "4436212196"
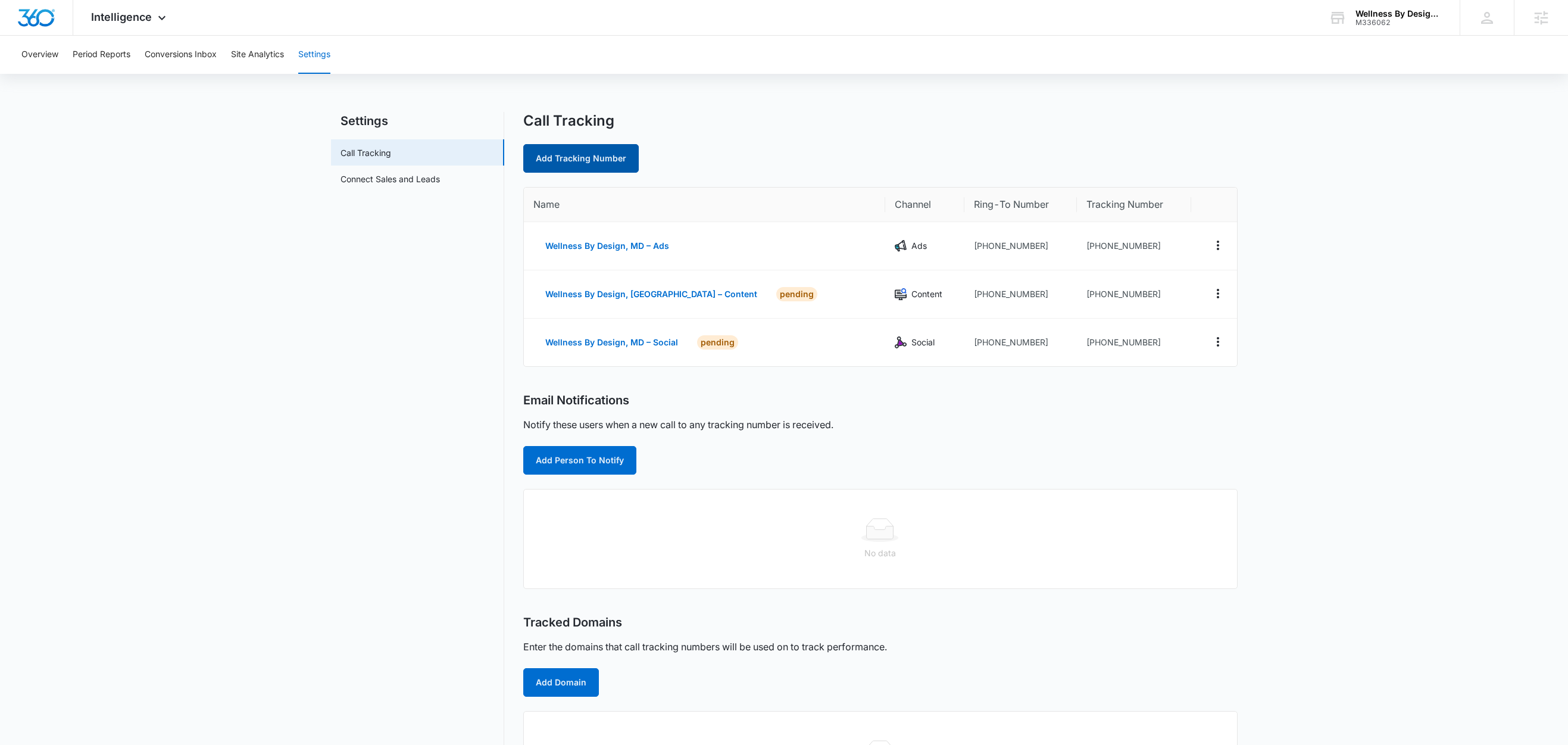
click at [583, 151] on link "Add Tracking Number" at bounding box center [581, 158] width 116 height 28
select select "by_area_code"
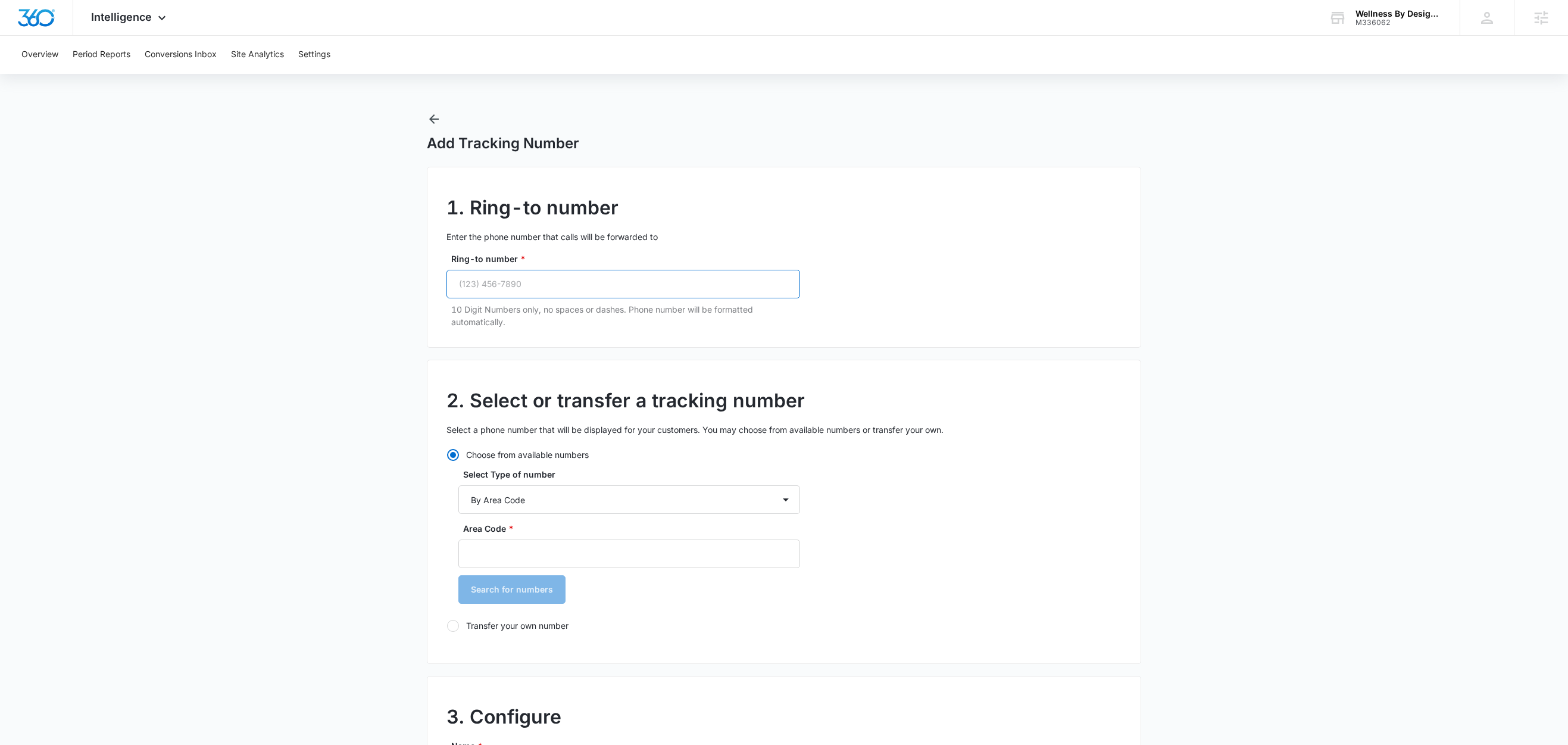
click at [611, 290] on input "Ring-to number *" at bounding box center [624, 284] width 354 height 28
paste input "(443) 621-2196"
type input "(443) 621-2196"
click at [511, 560] on input "Area Code *" at bounding box center [629, 554] width 342 height 28
type input "443"
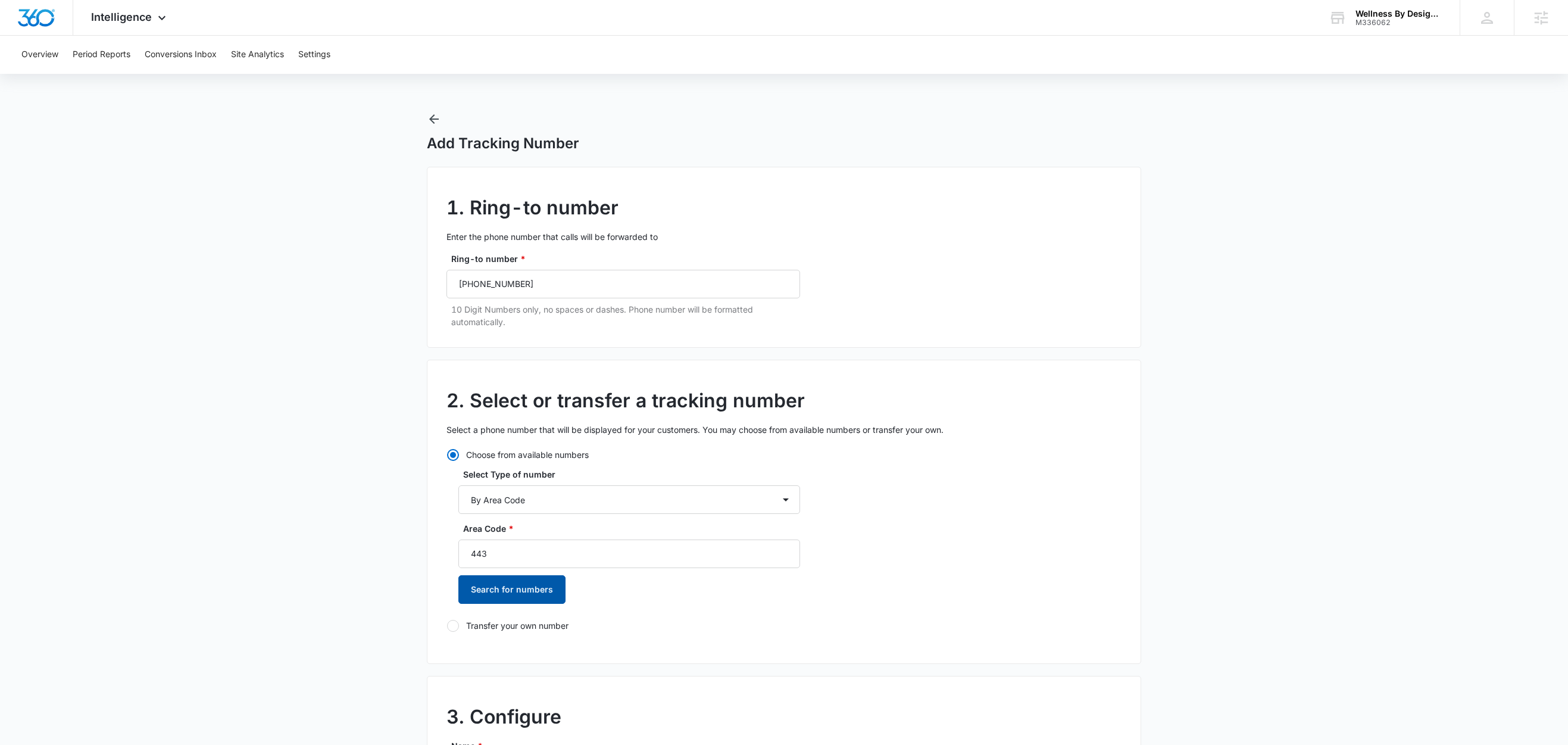
click at [477, 586] on button "Search for numbers" at bounding box center [512, 589] width 107 height 28
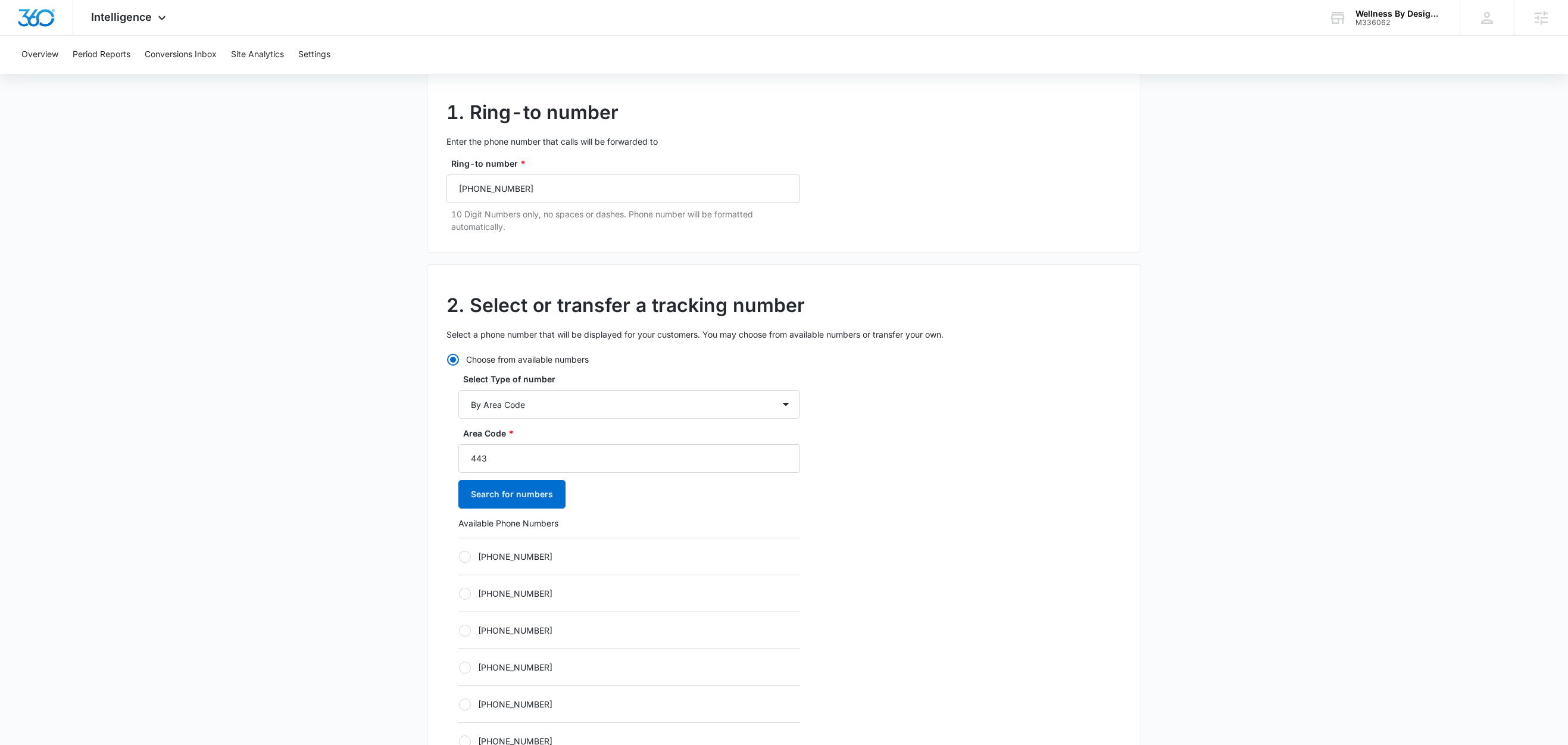
scroll to position [168, 0]
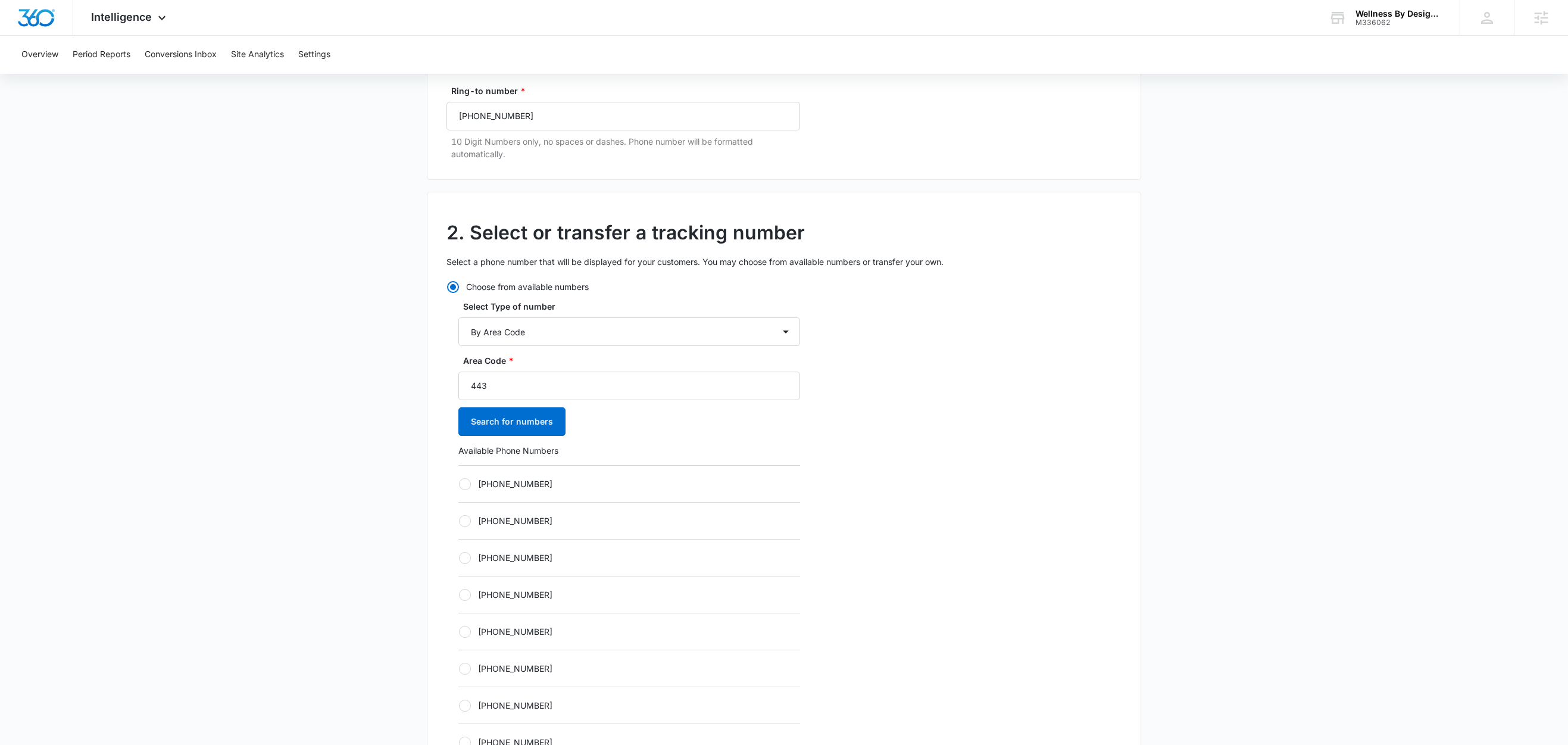
click at [503, 485] on label "+14432198165" at bounding box center [629, 484] width 342 height 13
click at [459, 484] on input "+14432198165" at bounding box center [459, 483] width 1 height 1
radio input "true"
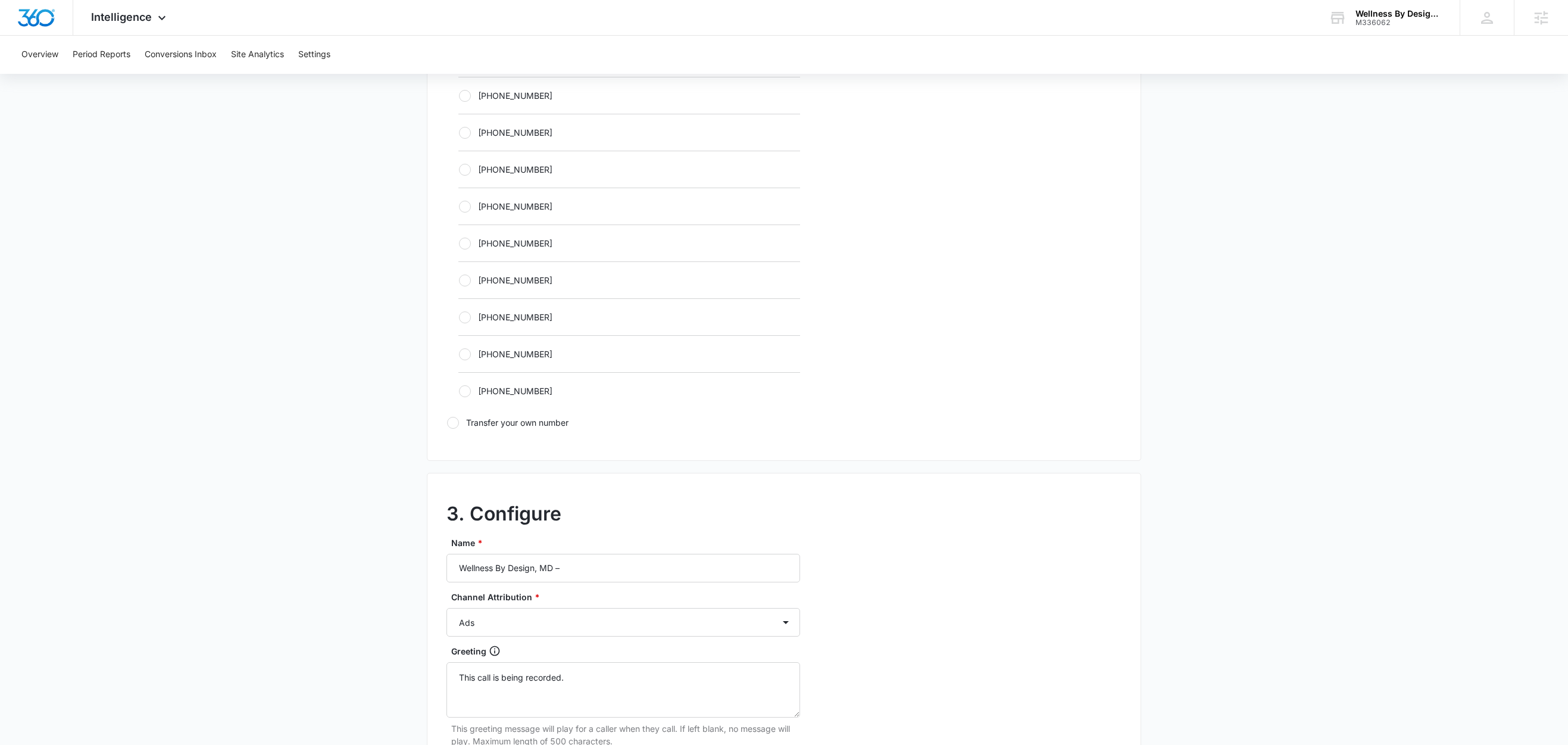
scroll to position [918, 0]
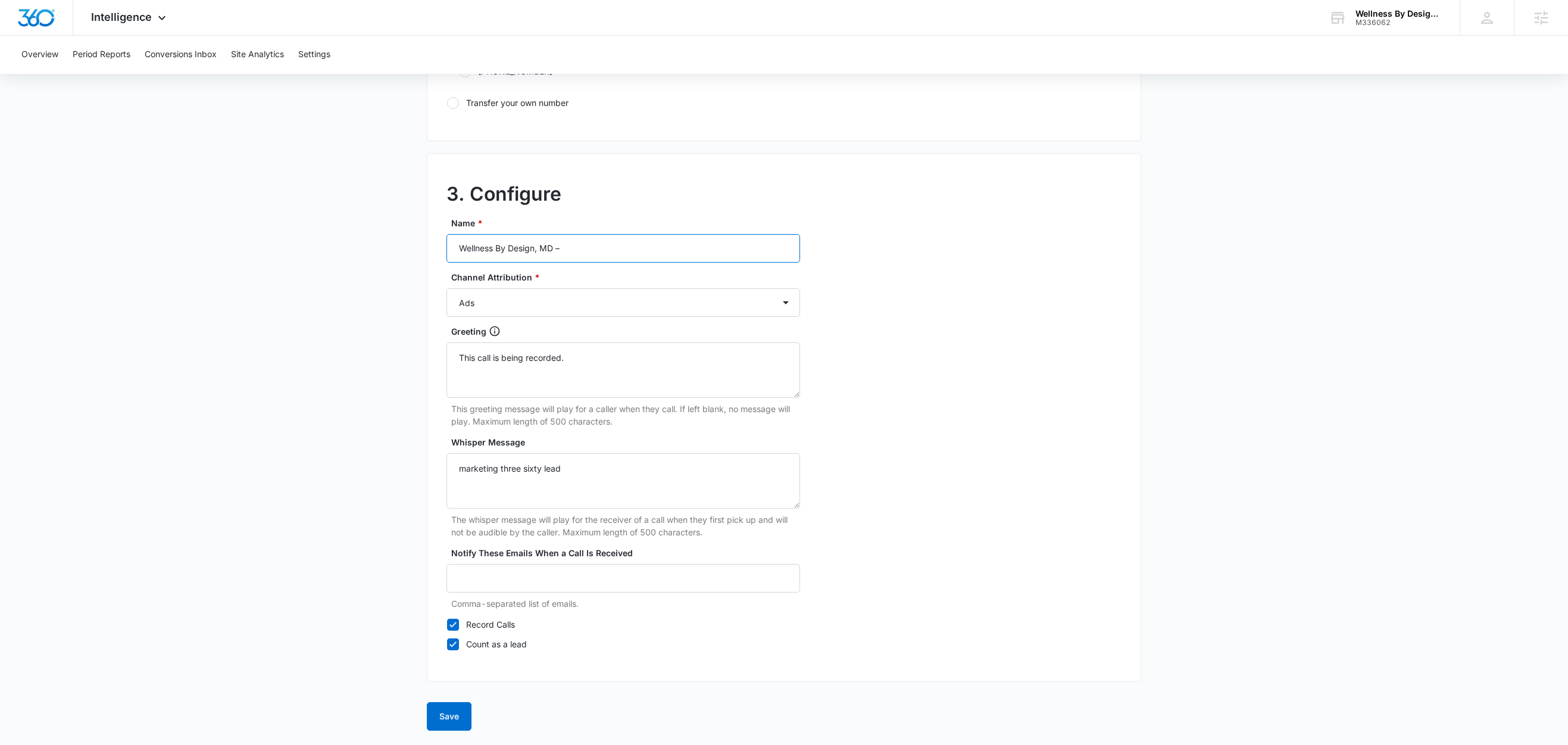
click at [608, 244] on input "Wellness By Design, MD –" at bounding box center [624, 248] width 354 height 28
type input "Wellness By Design, MD – Other"
click at [478, 301] on select "Ads Local Service Ads Content Social Other" at bounding box center [624, 302] width 354 height 28
select select "OTHER"
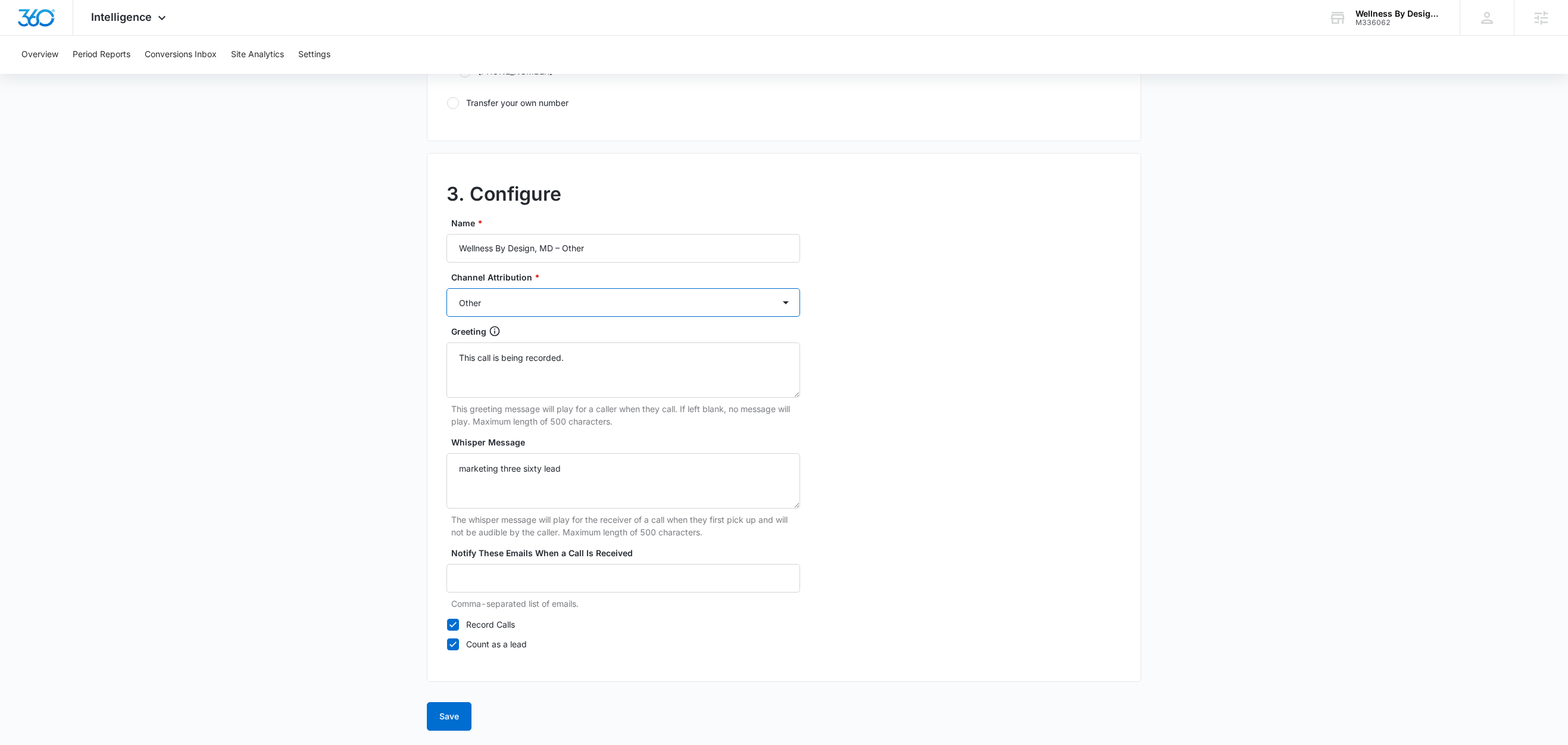
click at [447, 288] on select "Ads Local Service Ads Content Social Other" at bounding box center [624, 302] width 354 height 28
click at [479, 626] on label "Record Calls" at bounding box center [624, 624] width 354 height 13
click at [447, 624] on input "Record Calls" at bounding box center [447, 624] width 1 height 1
checkbox input "false"
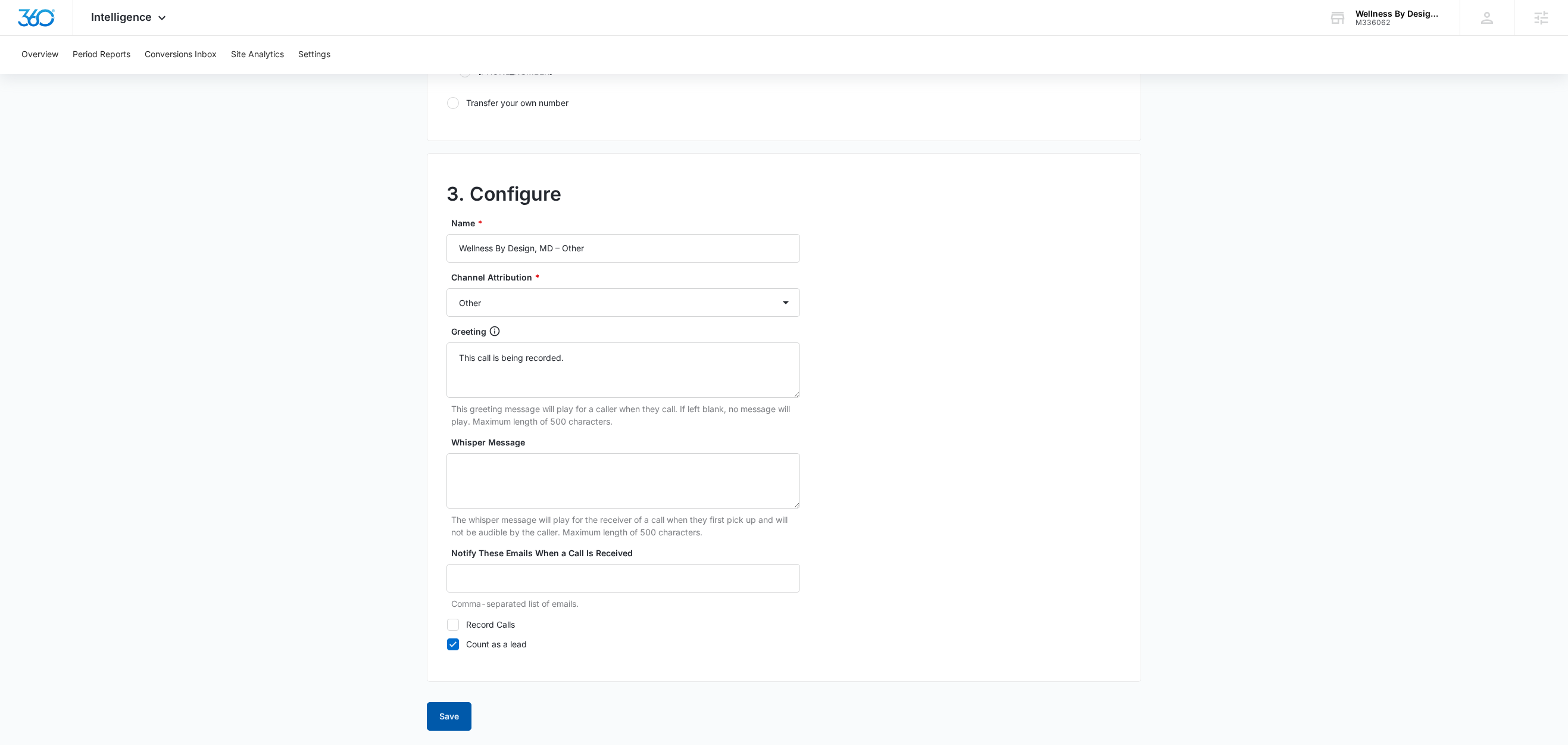
click at [452, 712] on button "Save" at bounding box center [449, 716] width 45 height 28
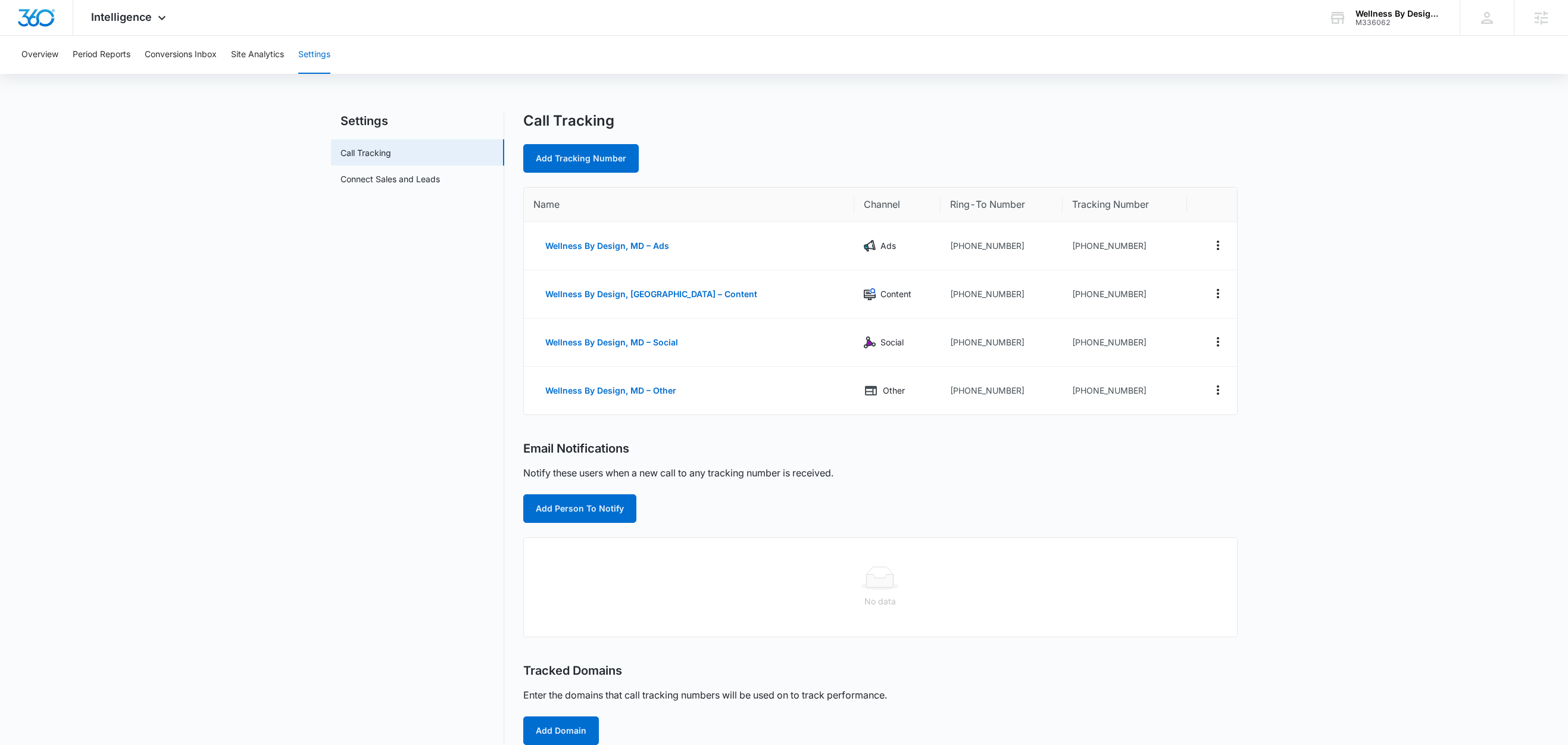
click at [552, 526] on div "Call Tracking Add Tracking Number Name Channel Ring-To Number Tracking Number W…" at bounding box center [880, 485] width 715 height 748
click at [560, 509] on button "Add Person To Notify" at bounding box center [579, 508] width 113 height 28
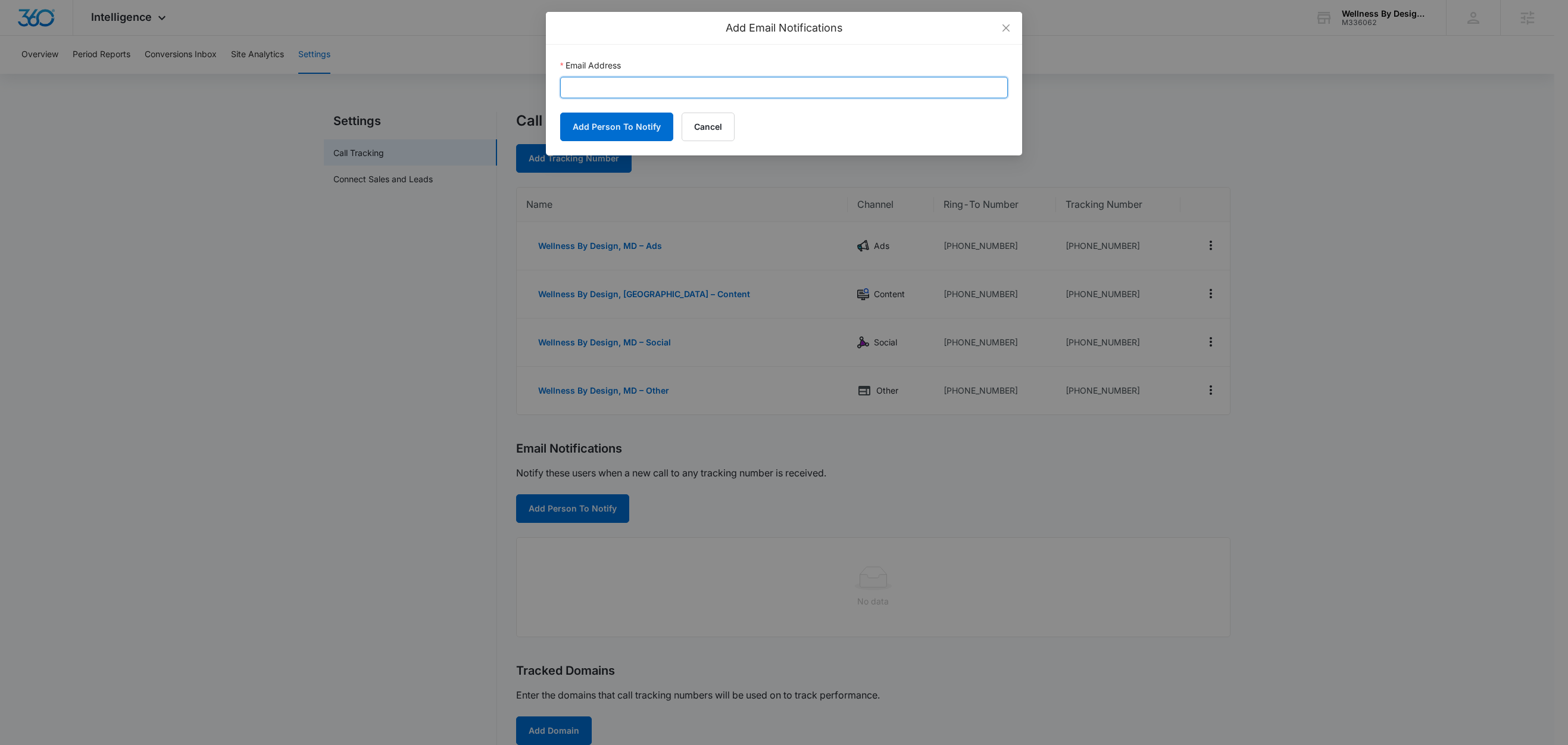
click at [674, 91] on input "Email Address" at bounding box center [784, 88] width 448 height 21
paste input "hello@wellnessbydesignmd.com"
type input "hello@wellnessbydesignmd.com"
click at [600, 124] on button "Add Person To Notify" at bounding box center [617, 126] width 113 height 28
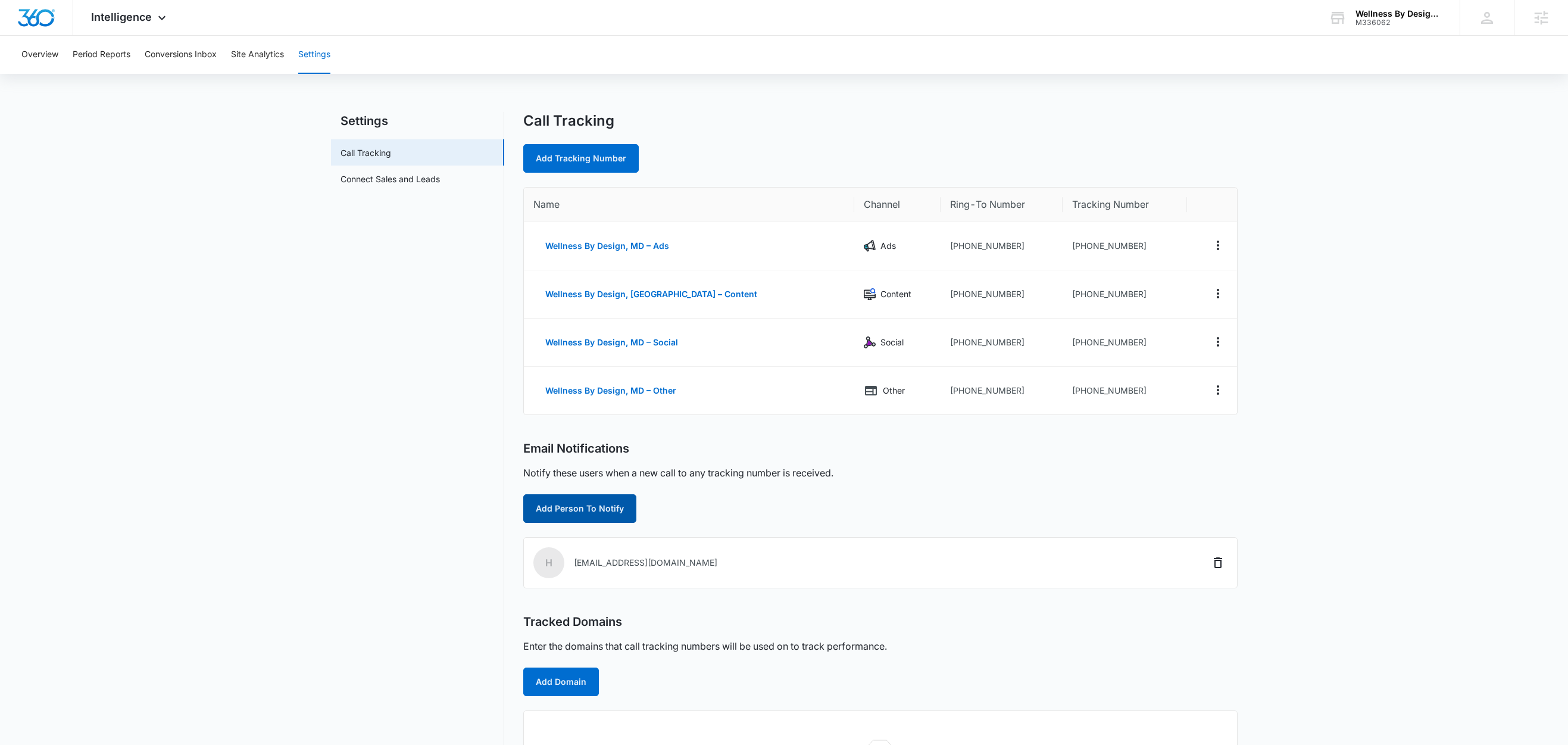
click at [606, 504] on button "Add Person To Notify" at bounding box center [579, 508] width 113 height 28
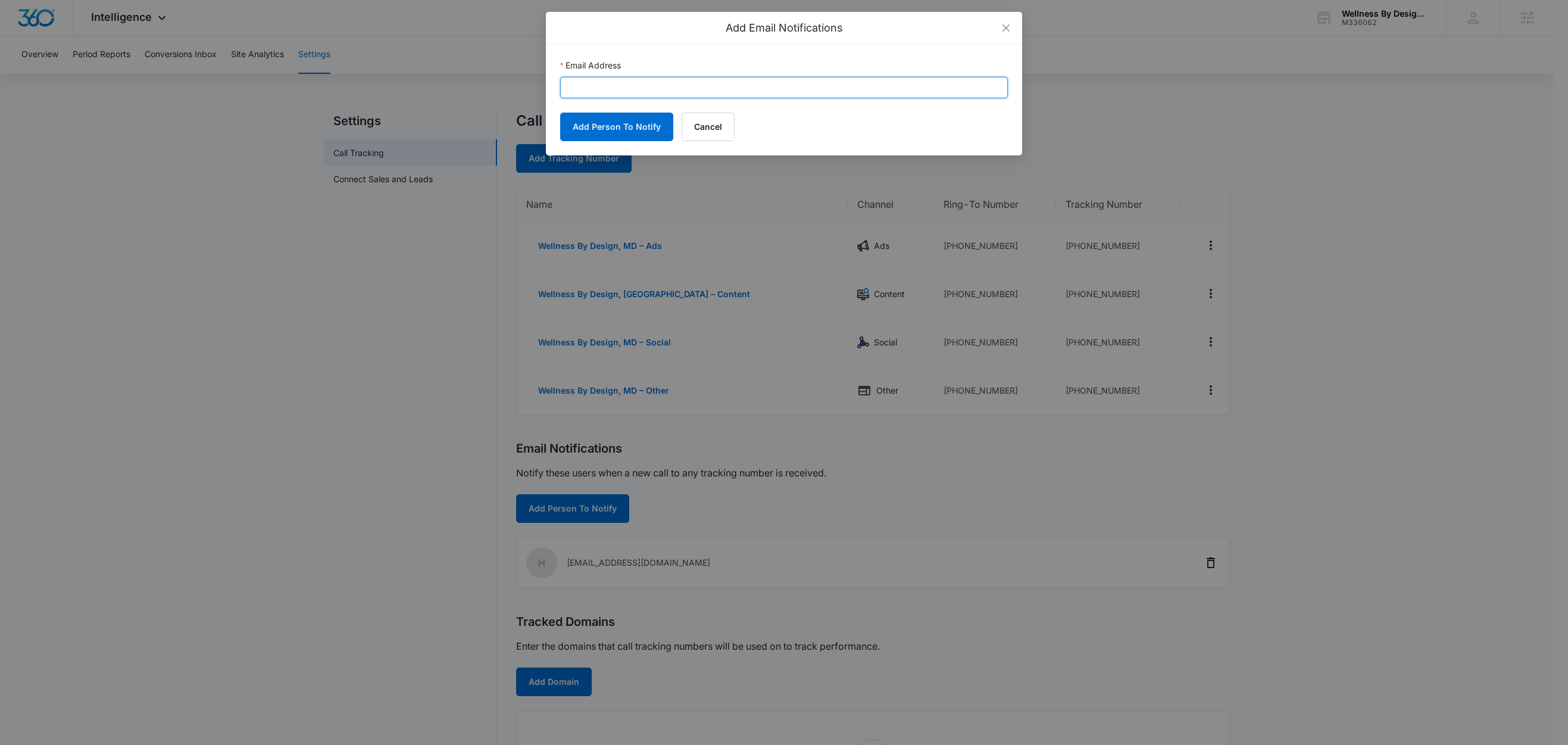
click at [695, 88] on input "Email Address" at bounding box center [784, 88] width 448 height 21
paste input "ilham.nugroho@madwire.com"
type input "ilham.nugroho@madwire.com"
click at [625, 124] on button "Add Person To Notify" at bounding box center [617, 126] width 113 height 28
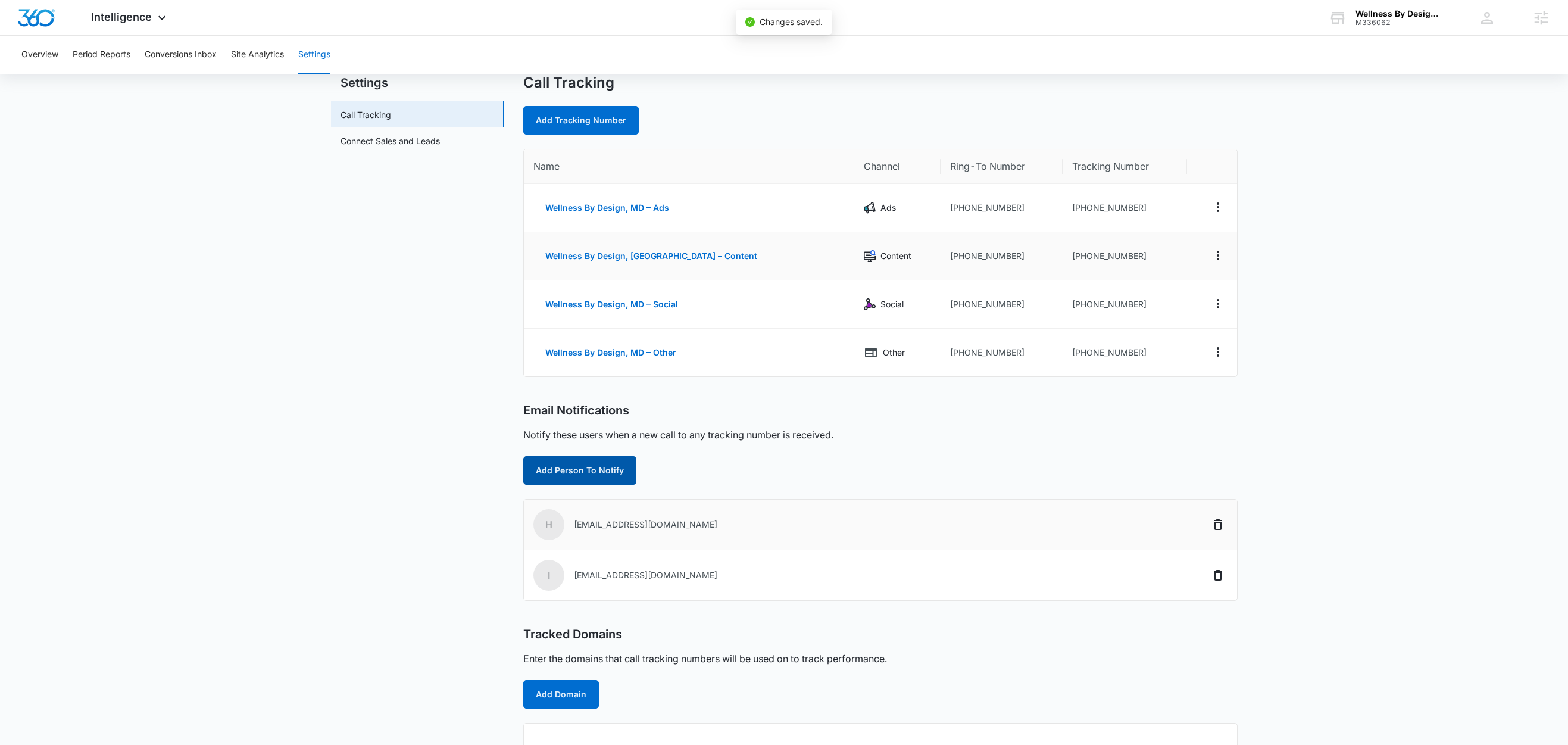
scroll to position [133, 0]
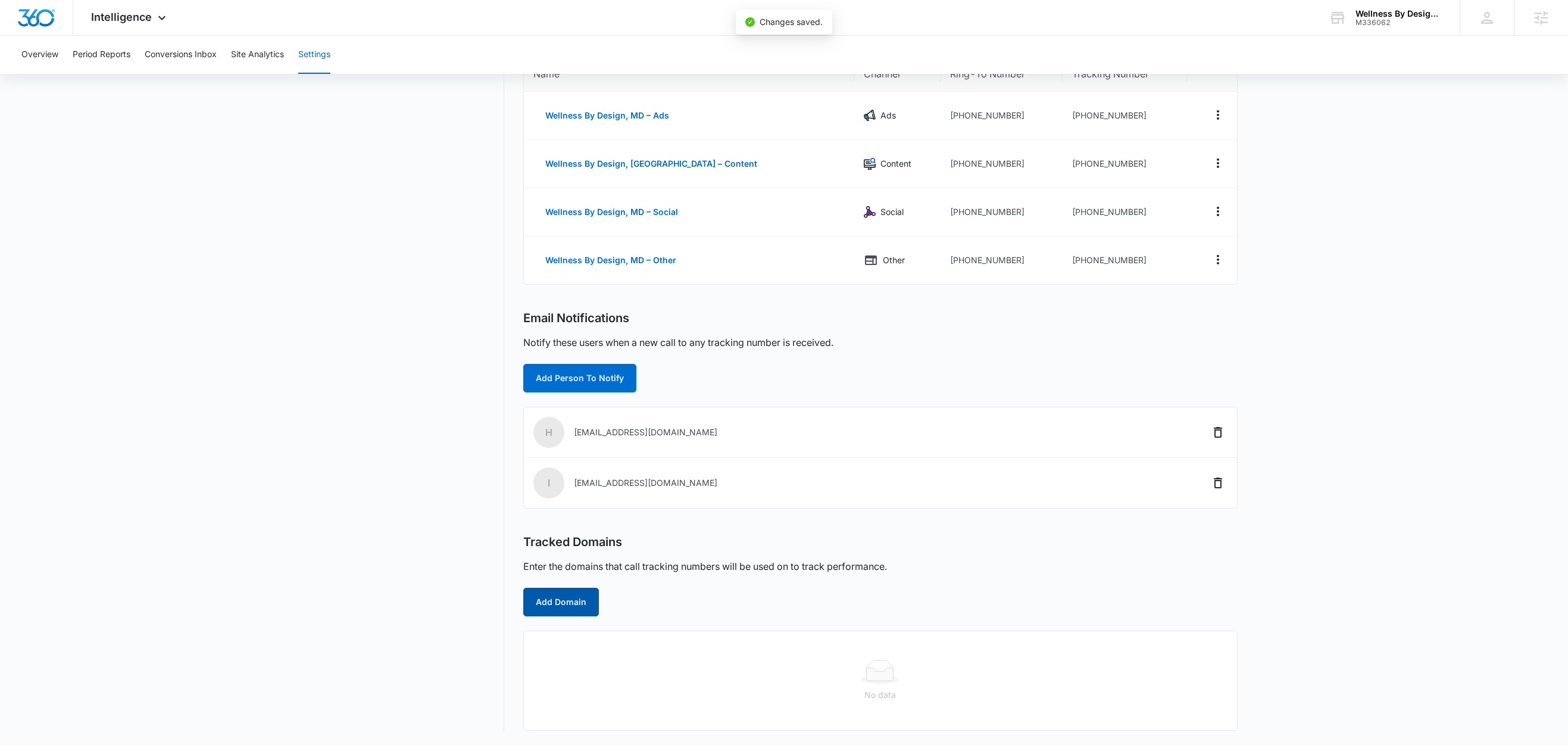
click at [553, 598] on button "Add Domain" at bounding box center [561, 602] width 76 height 28
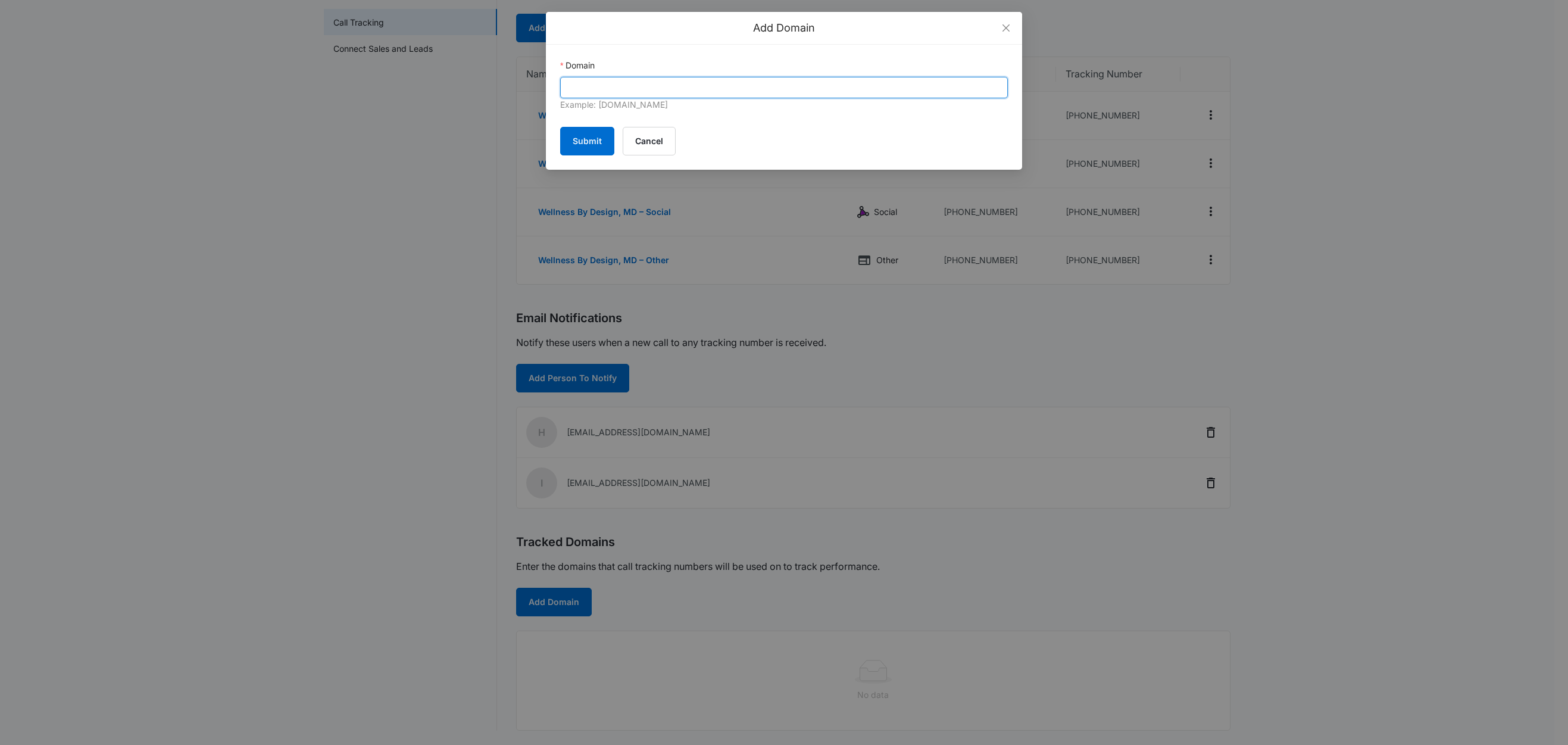
click at [644, 87] on input "Domain" at bounding box center [784, 88] width 448 height 21
paste input "wellnessbydesignmd.com"
type input "wellnessbydesignmd.com"
click at [595, 139] on button "Submit" at bounding box center [588, 141] width 54 height 28
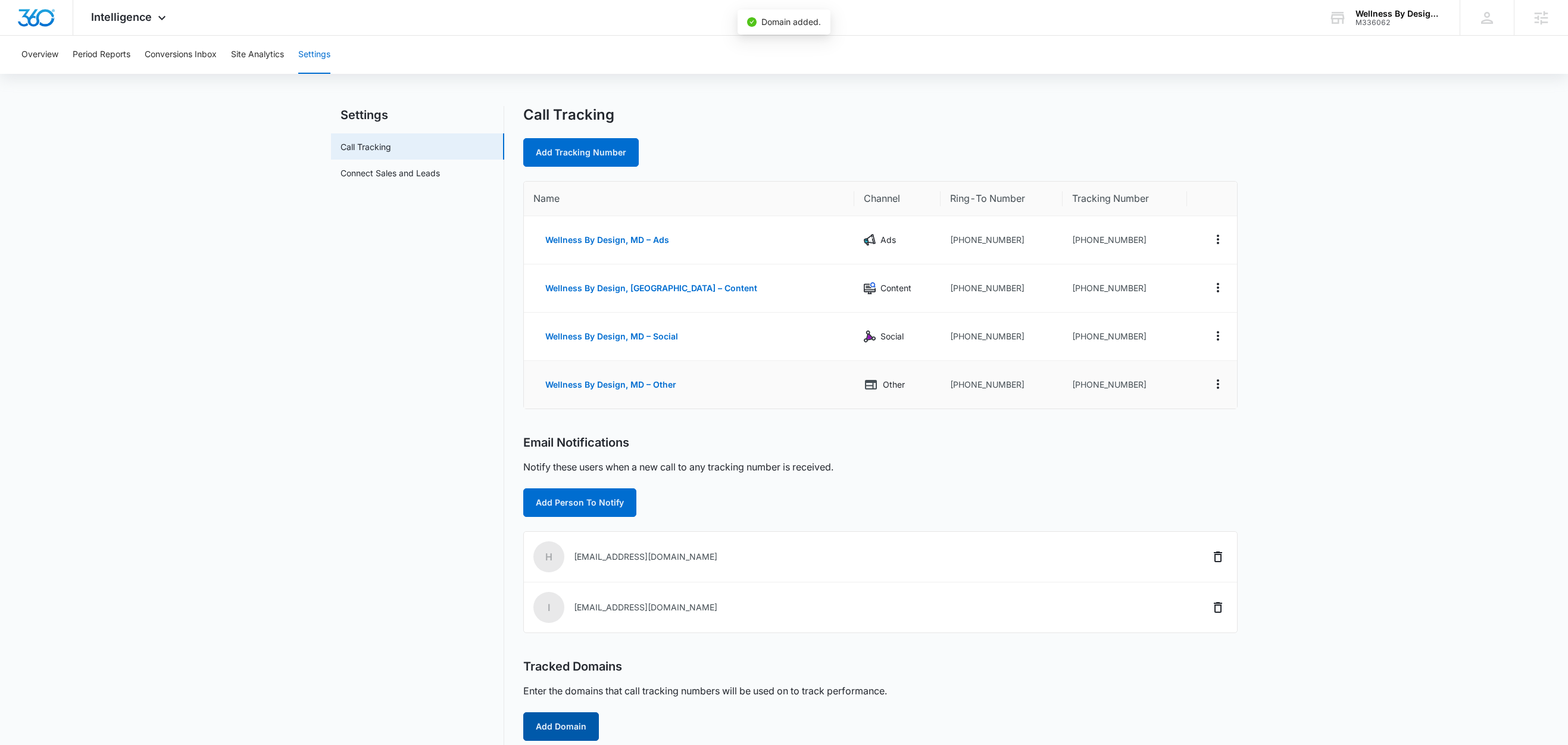
scroll to position [0, 0]
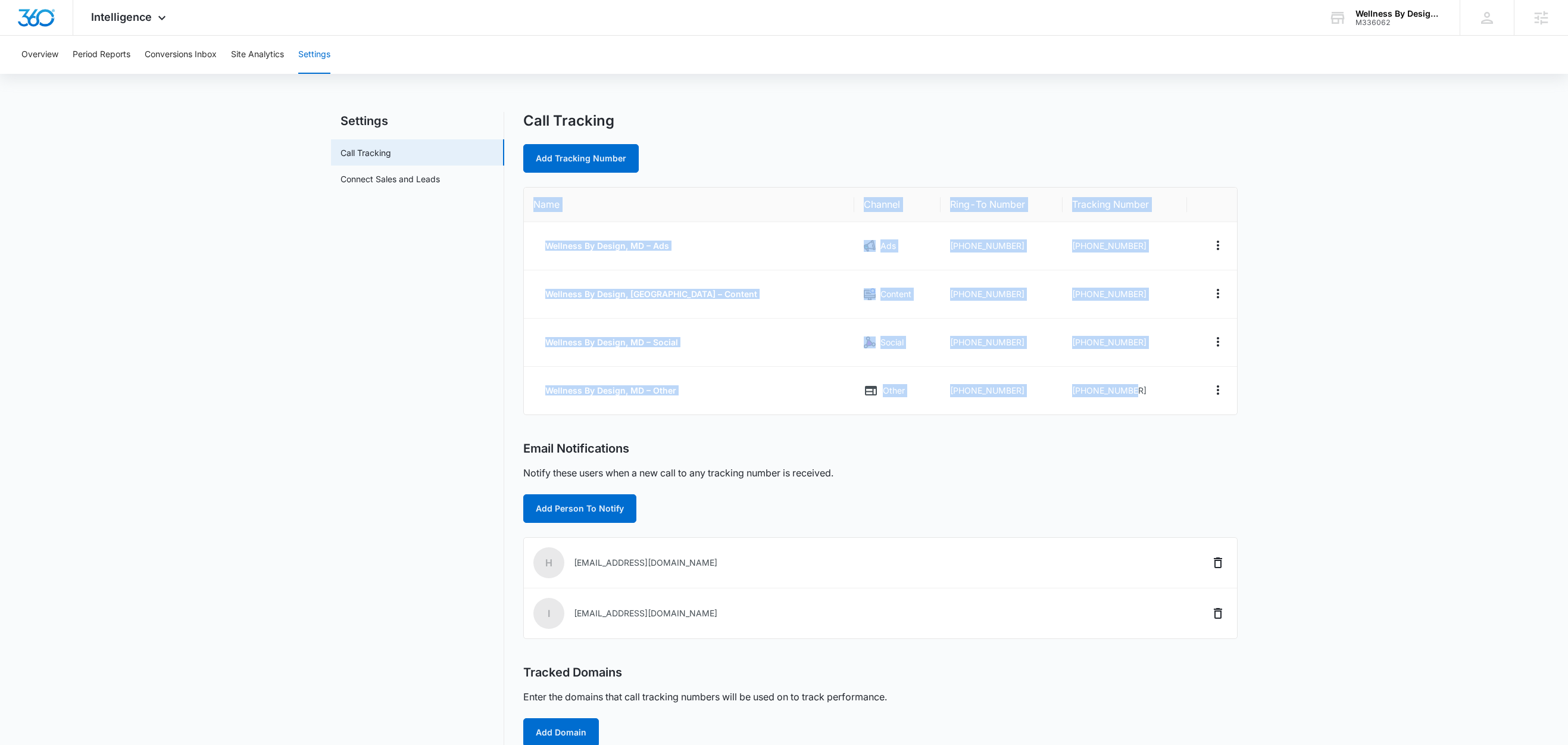
drag, startPoint x: 1135, startPoint y: 391, endPoint x: 530, endPoint y: 203, distance: 633.5
click at [530, 203] on table "Name Channel Ring-To Number Tracking Number Wellness By Design, MD – Ads Ads +1…" at bounding box center [880, 301] width 713 height 227
copy table "Name Channel Ring-To Number Tracking Number Wellness By Design, MD – Ads Ads +1…"
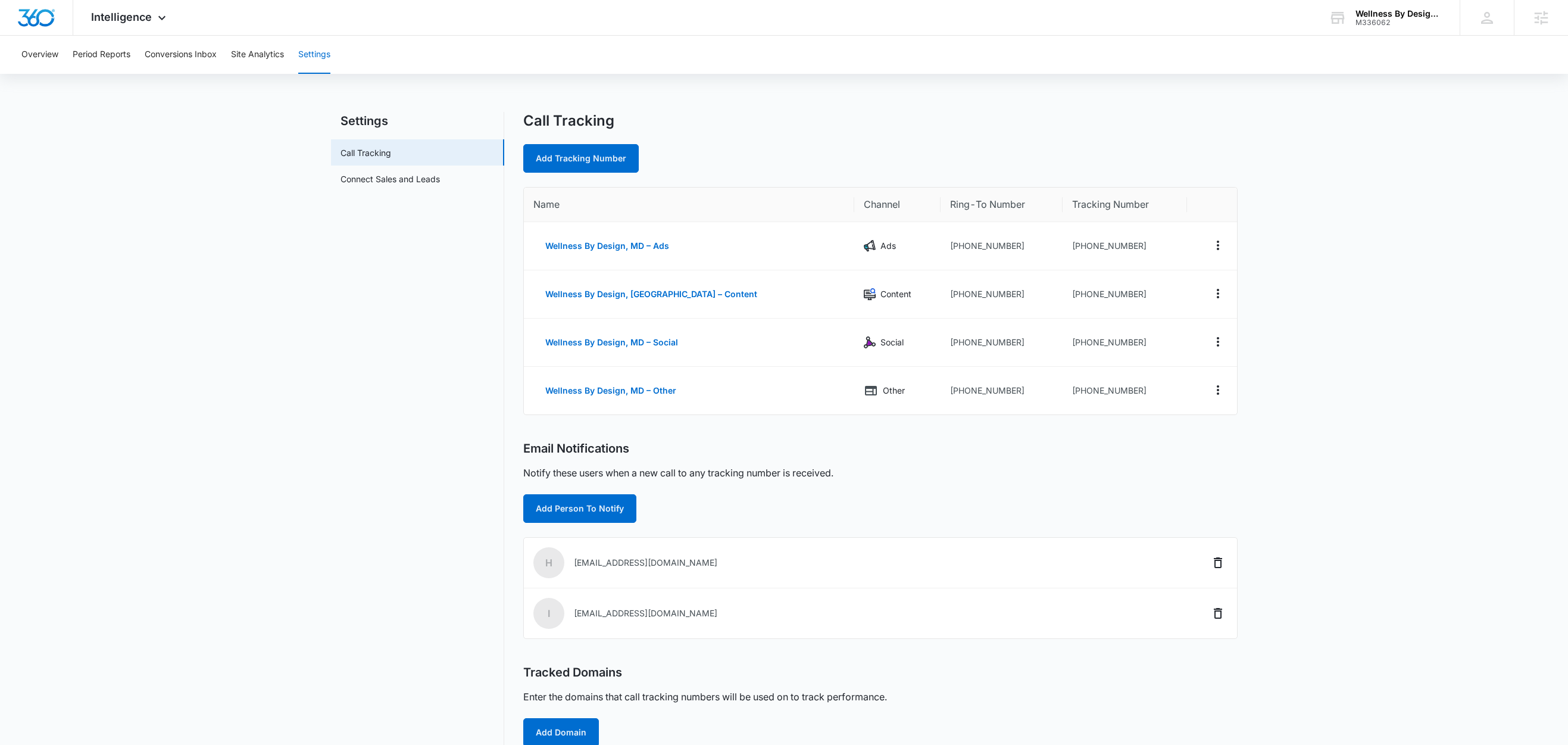
click at [428, 322] on nav "Settings Call Tracking Connect Sales and Leads" at bounding box center [418, 456] width 173 height 688
click at [1348, 232] on main "Settings Call Tracking Connect Sales and Leads Call Tracking Add Tracking Numbe…" at bounding box center [784, 463] width 1568 height 703
drag, startPoint x: 1111, startPoint y: 245, endPoint x: 1053, endPoint y: 248, distance: 58.1
click at [1063, 248] on td "+14432186876" at bounding box center [1125, 246] width 124 height 48
copy td "4432186876"
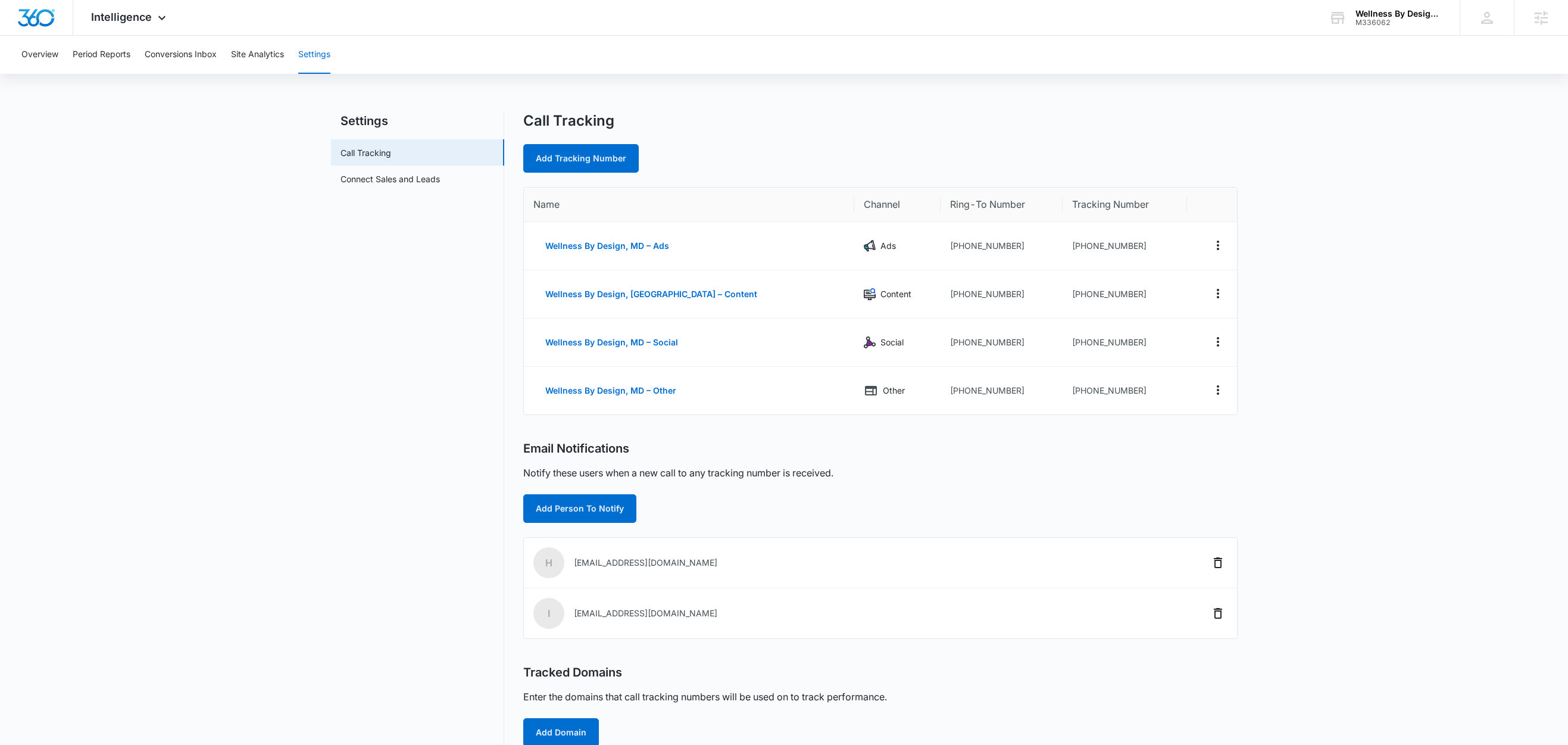
click at [1420, 143] on main "Settings Call Tracking Connect Sales and Leads Call Tracking Add Tracking Numbe…" at bounding box center [784, 463] width 1568 height 703
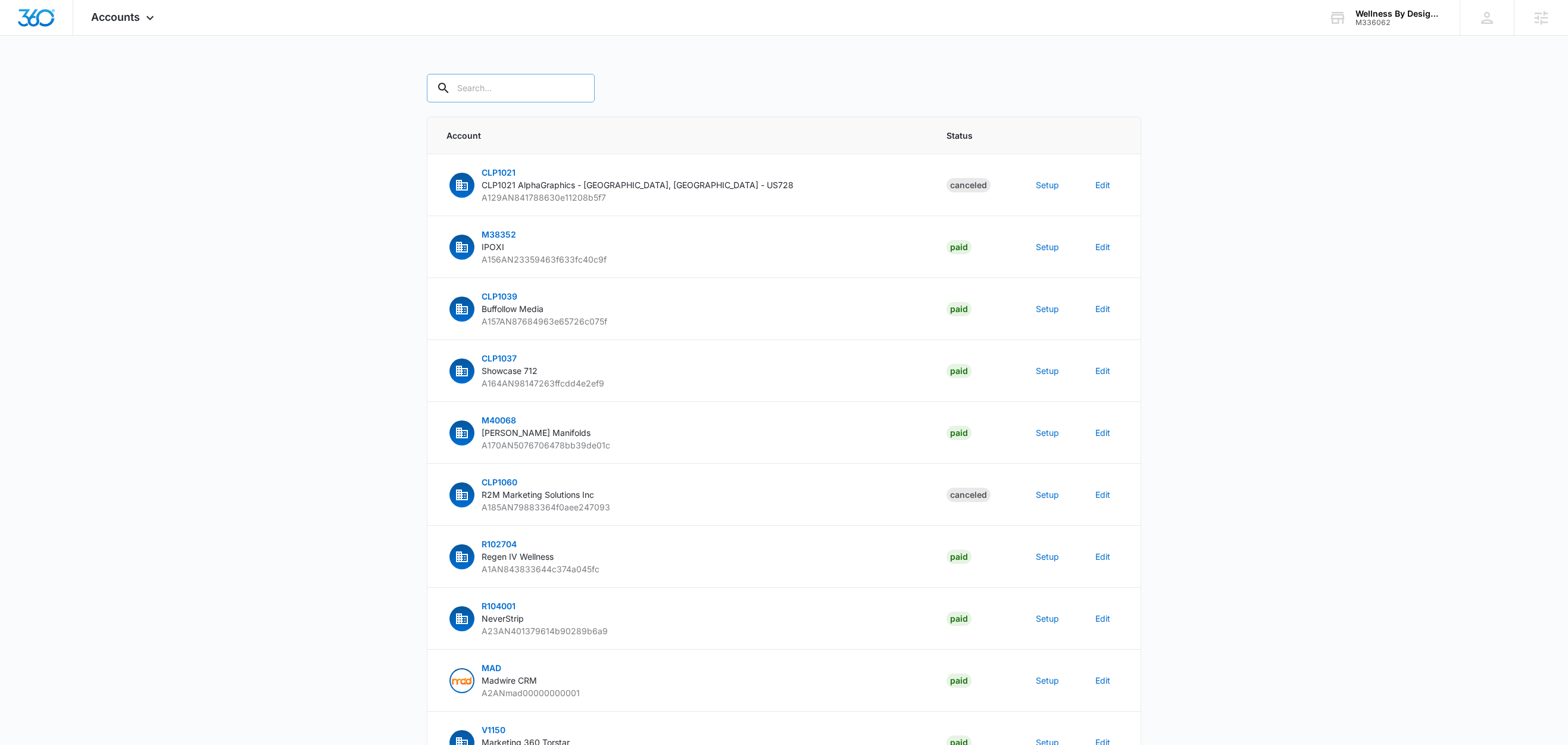
click at [521, 92] on input "text" at bounding box center [511, 88] width 168 height 28
paste input "M336062"
type input "M336062"
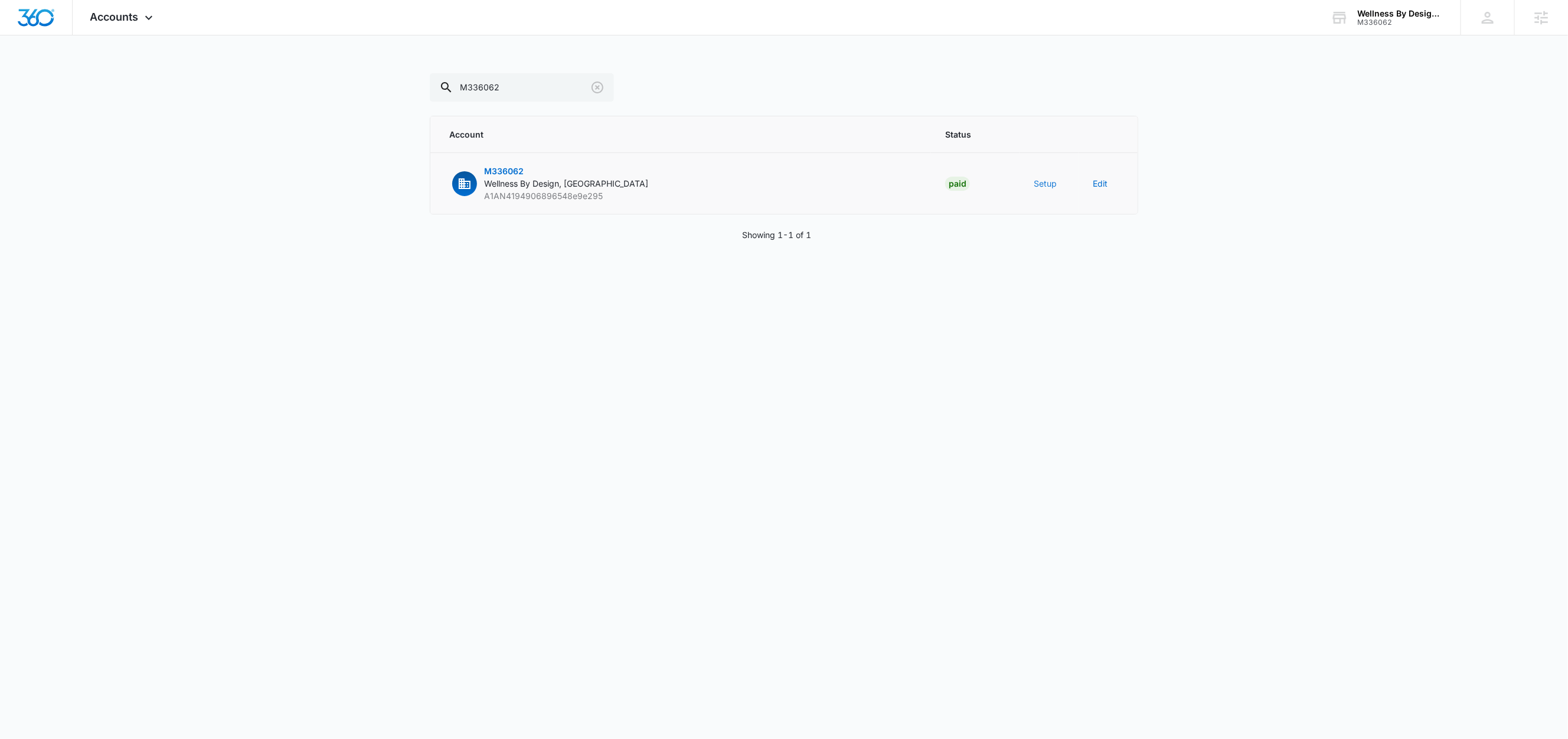
click at [1047, 181] on button "Setup" at bounding box center [1045, 184] width 23 height 13
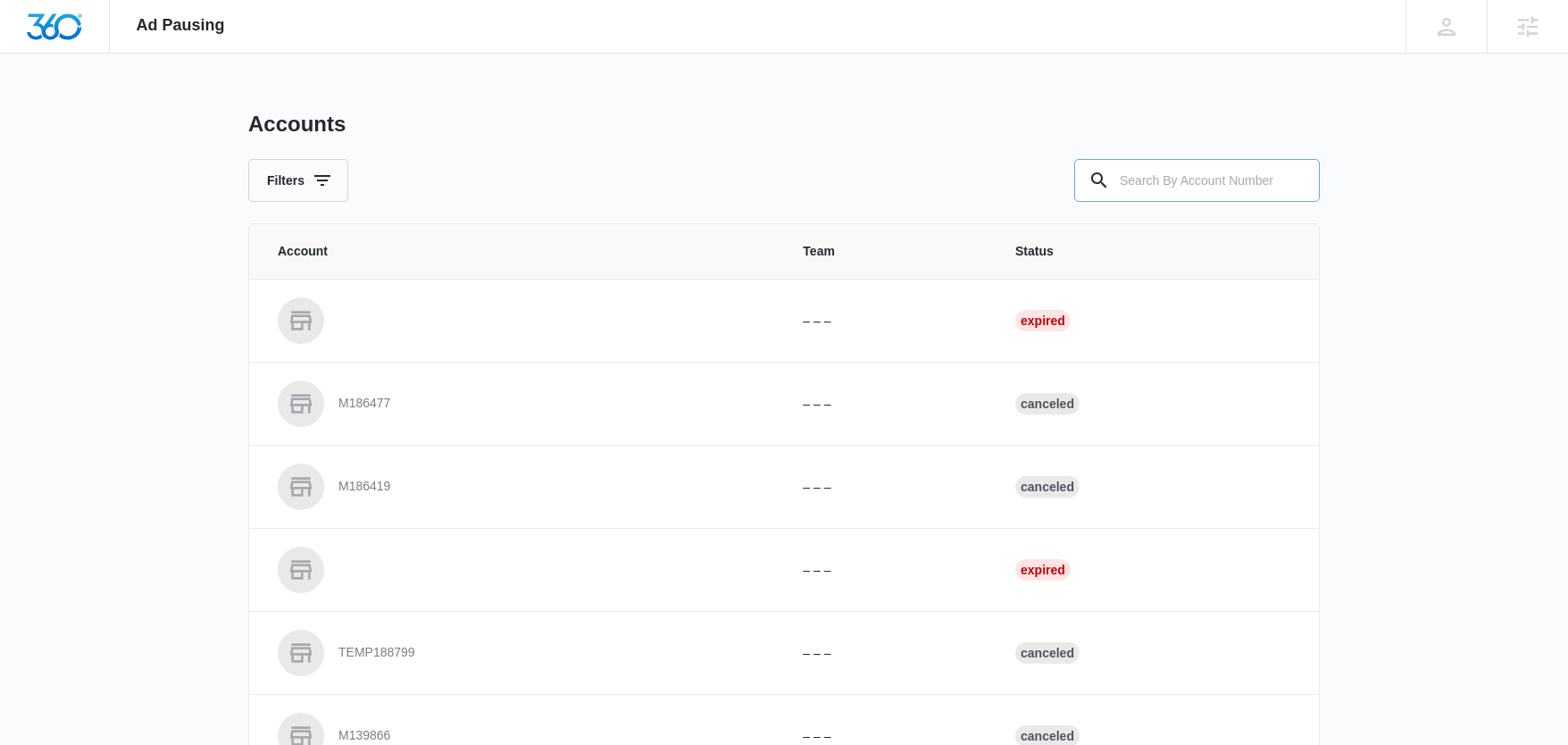
click at [1172, 169] on input "text" at bounding box center [1197, 180] width 245 height 43
paste input "M336062"
type input "M336062"
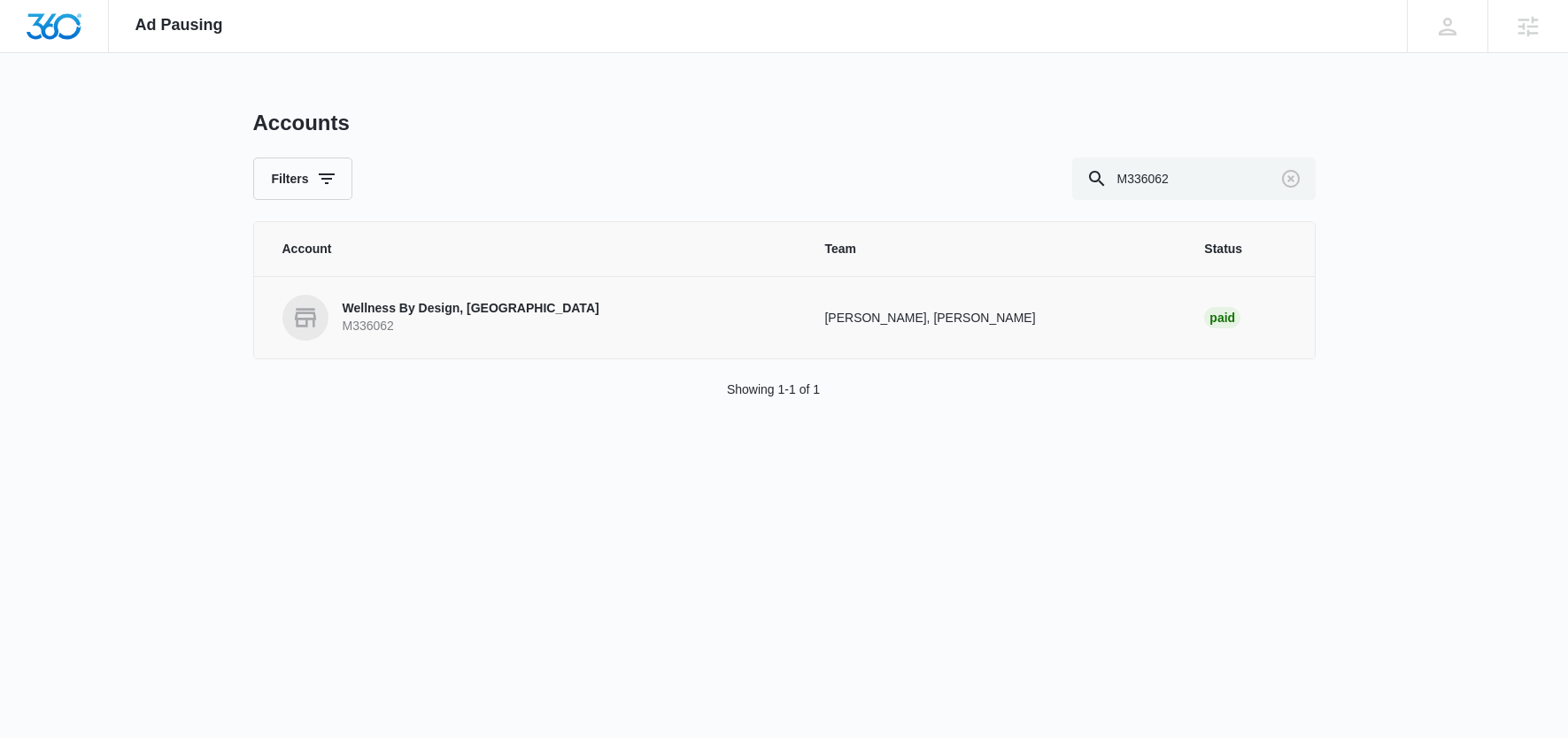
click at [442, 310] on p "Wellness By Design, [GEOGRAPHIC_DATA]" at bounding box center [471, 308] width 256 height 18
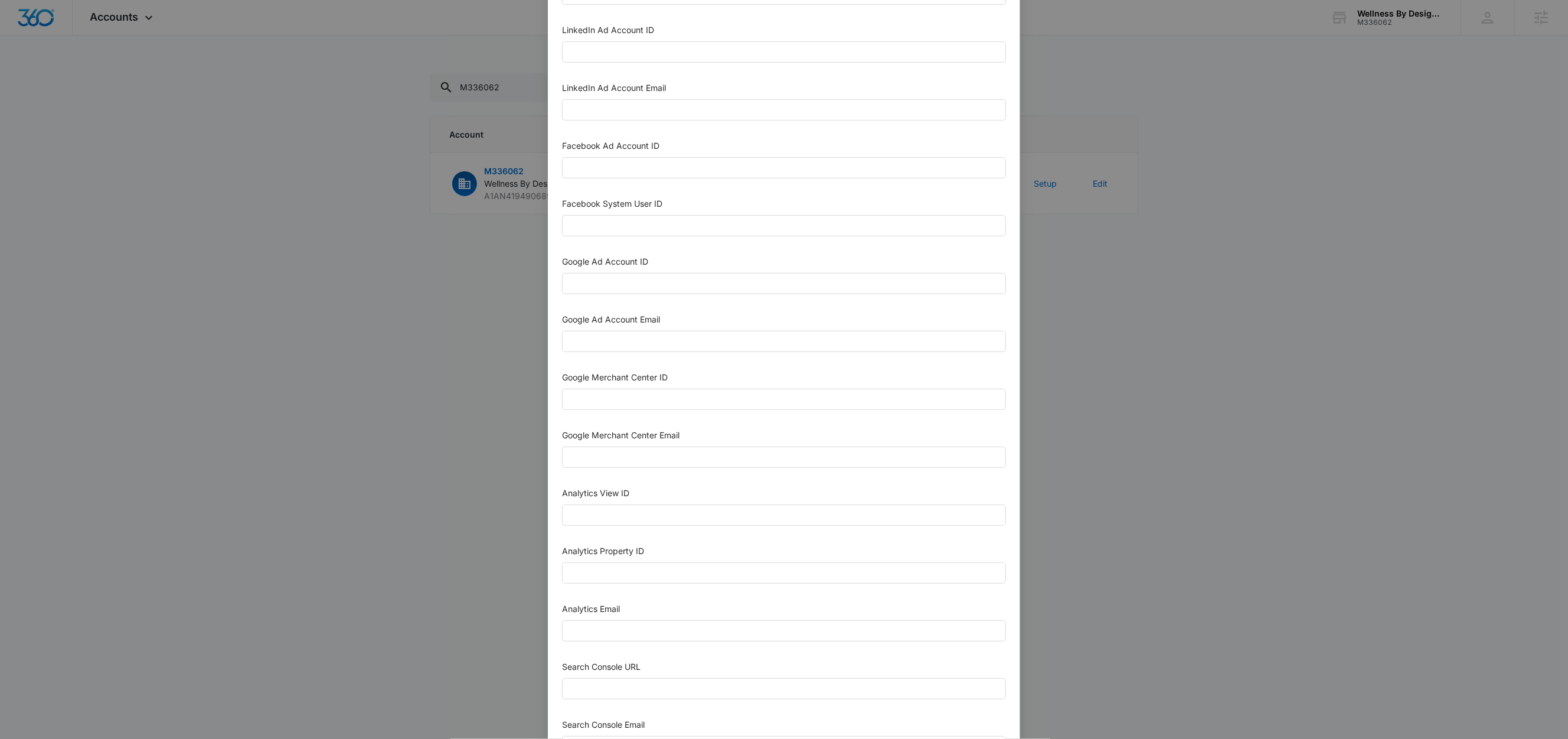
scroll to position [323, 0]
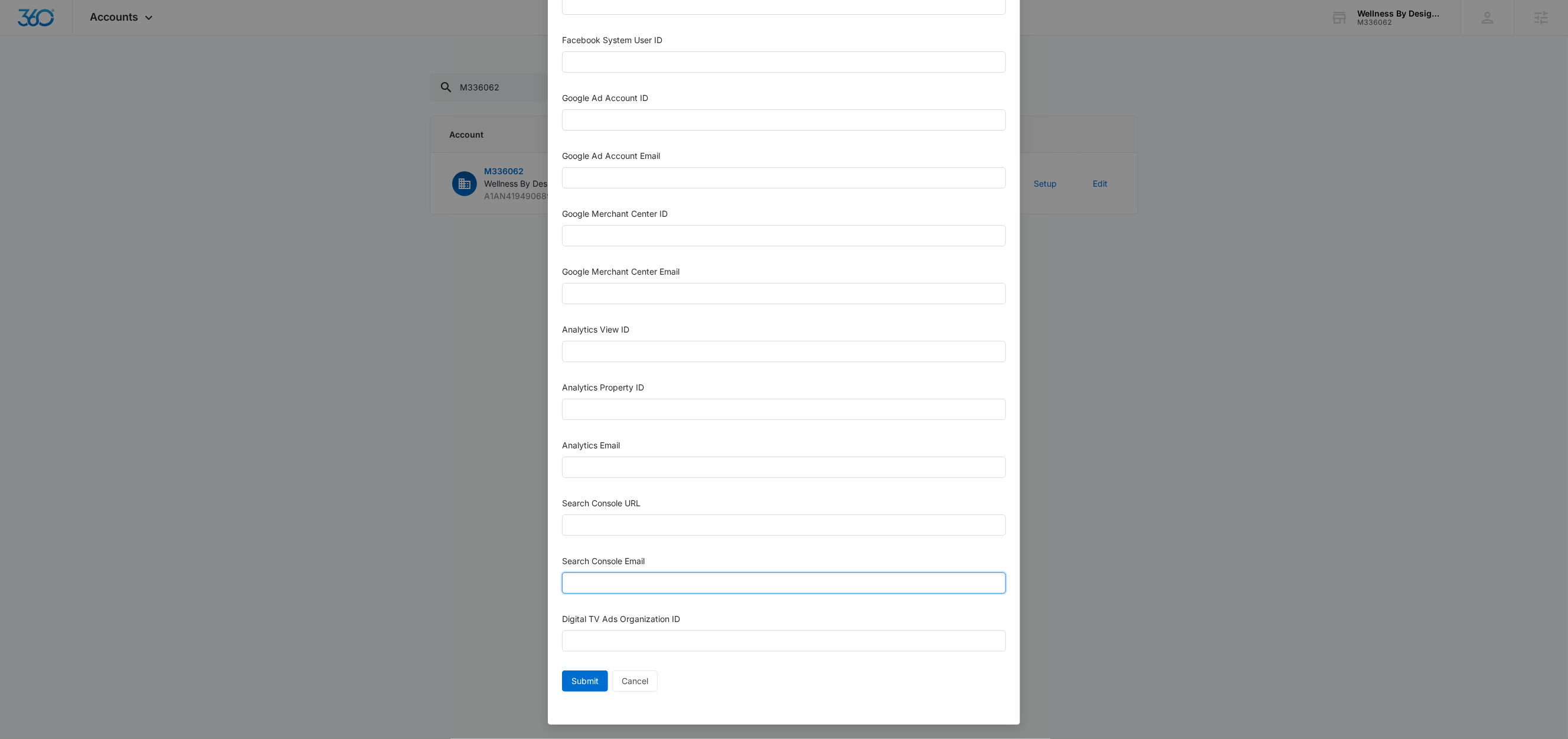
click at [616, 580] on input "Search Console Email" at bounding box center [784, 583] width 444 height 21
paste input "M360+accounts1025@madwiremedia.com"
type input "M360+accounts1025@madwiremedia.com"
click at [615, 468] on input "Analytics Email" at bounding box center [784, 467] width 444 height 21
paste input "M360+accounts1025@madwiremedia.com"
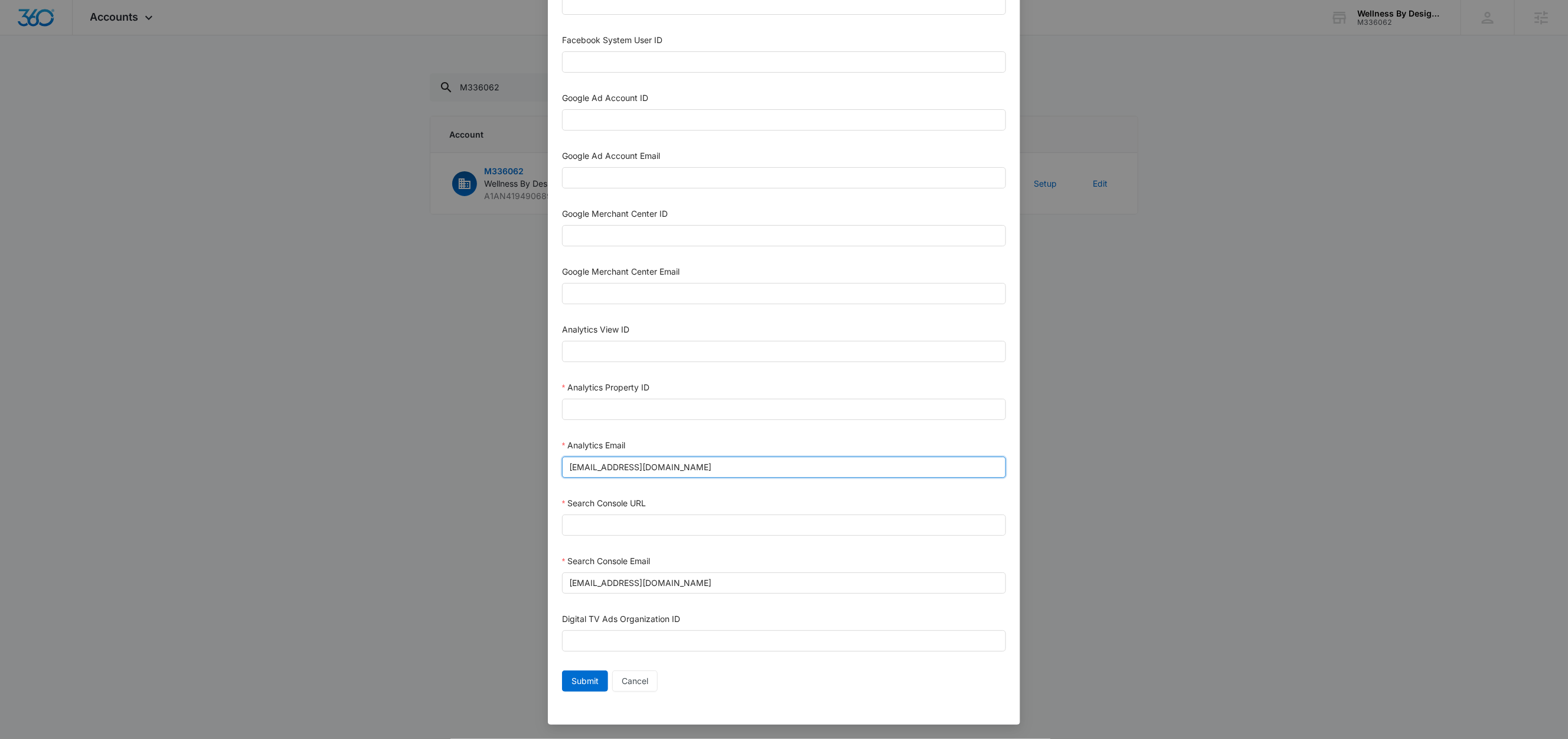
type input "M360+accounts1025@madwiremedia.com"
click at [631, 185] on div "Google Ad Account Email" at bounding box center [784, 171] width 444 height 44
click at [631, 178] on input "Google Ad Account Email" at bounding box center [784, 178] width 444 height 21
paste input "M360+accounts1025@madwiremedia.com"
type input "M360+accounts1025@madwiremedia.com"
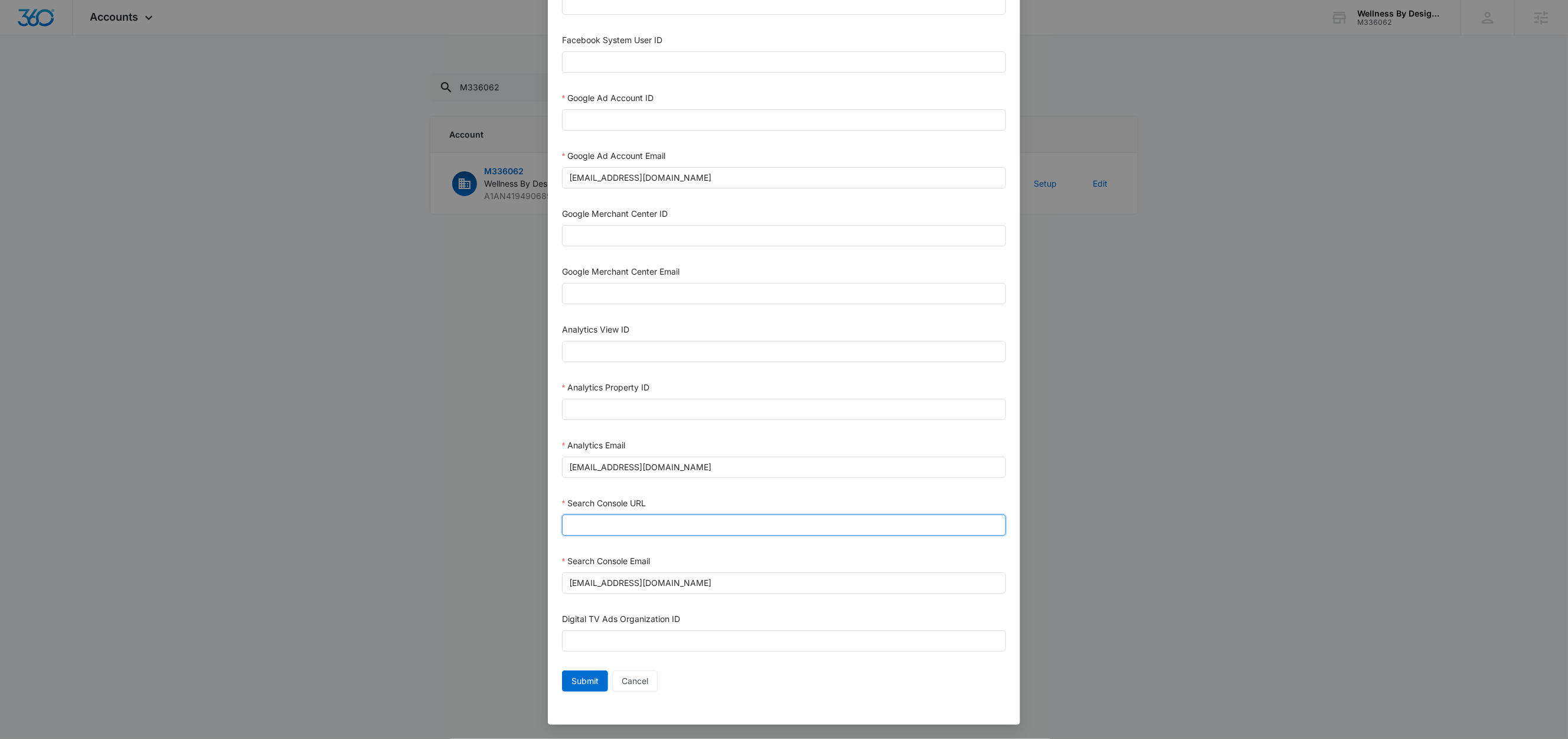
click at [603, 516] on input "Search Console URL" at bounding box center [784, 525] width 444 height 21
paste input "https://wellnessbydesignmd.com/"
type input "https://wellnessbydesignmd.com/"
click at [675, 498] on div "Search Console URL" at bounding box center [784, 505] width 444 height 18
click at [621, 401] on input "Analytics Property ID" at bounding box center [784, 409] width 444 height 21
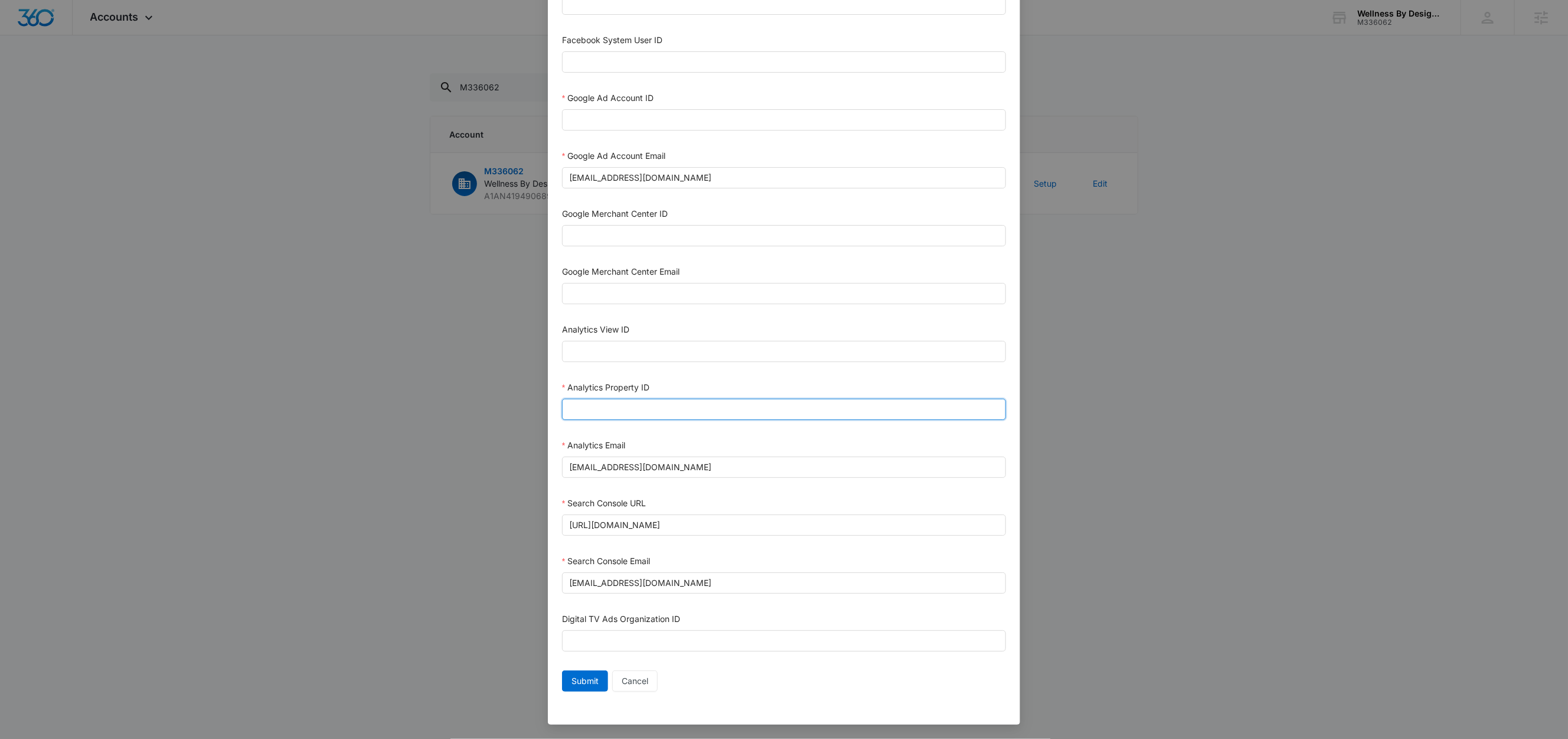
paste input "504702808"
type input "504702808"
click at [685, 381] on div "Analytics Property ID" at bounding box center [784, 390] width 444 height 18
click at [652, 117] on input "Google Ad Account ID" at bounding box center [784, 120] width 444 height 21
paste input "601-404-9692"
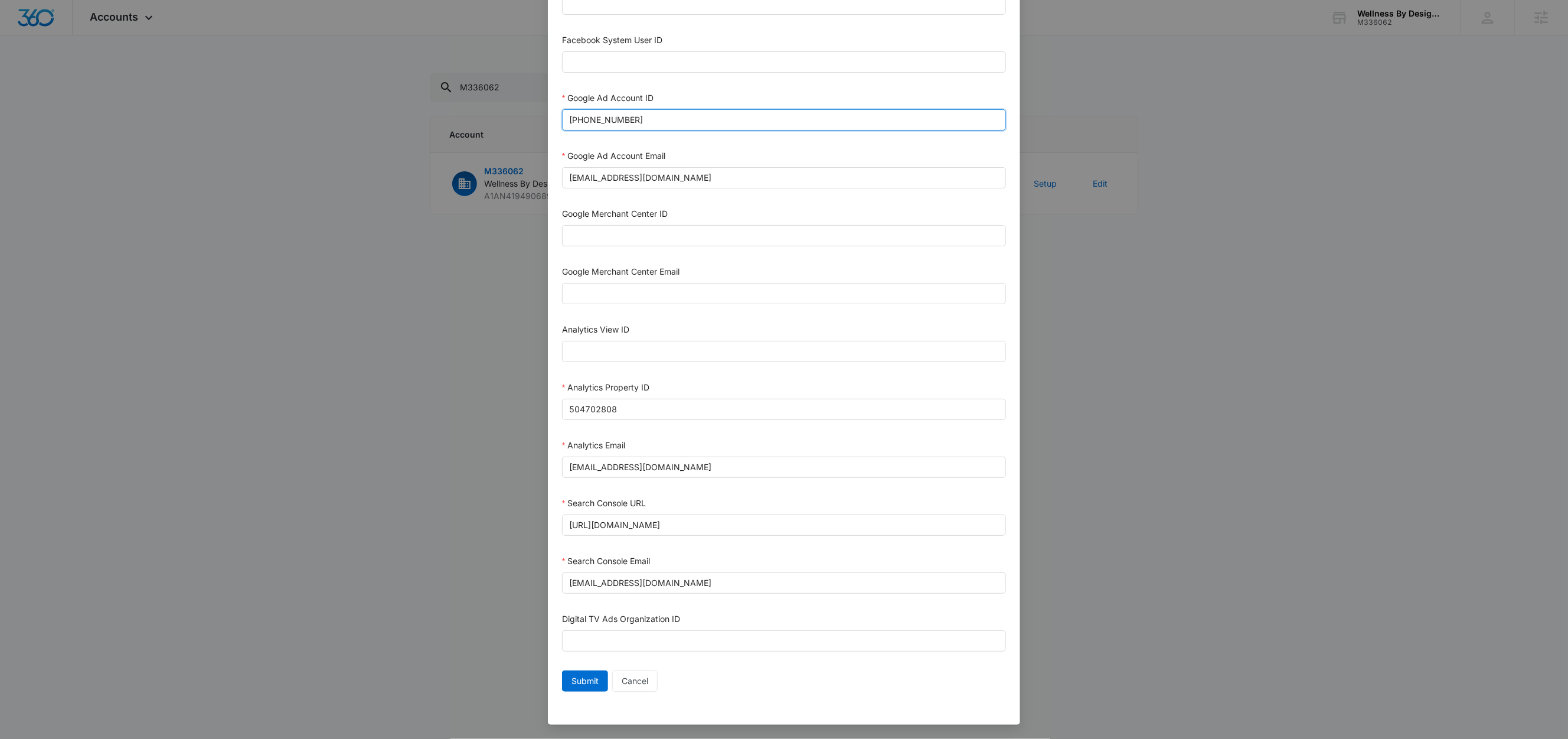
type input "601-404-9692"
click at [684, 92] on div "Google Ad Account ID" at bounding box center [784, 100] width 444 height 18
click at [578, 681] on span "Submit" at bounding box center [584, 681] width 27 height 13
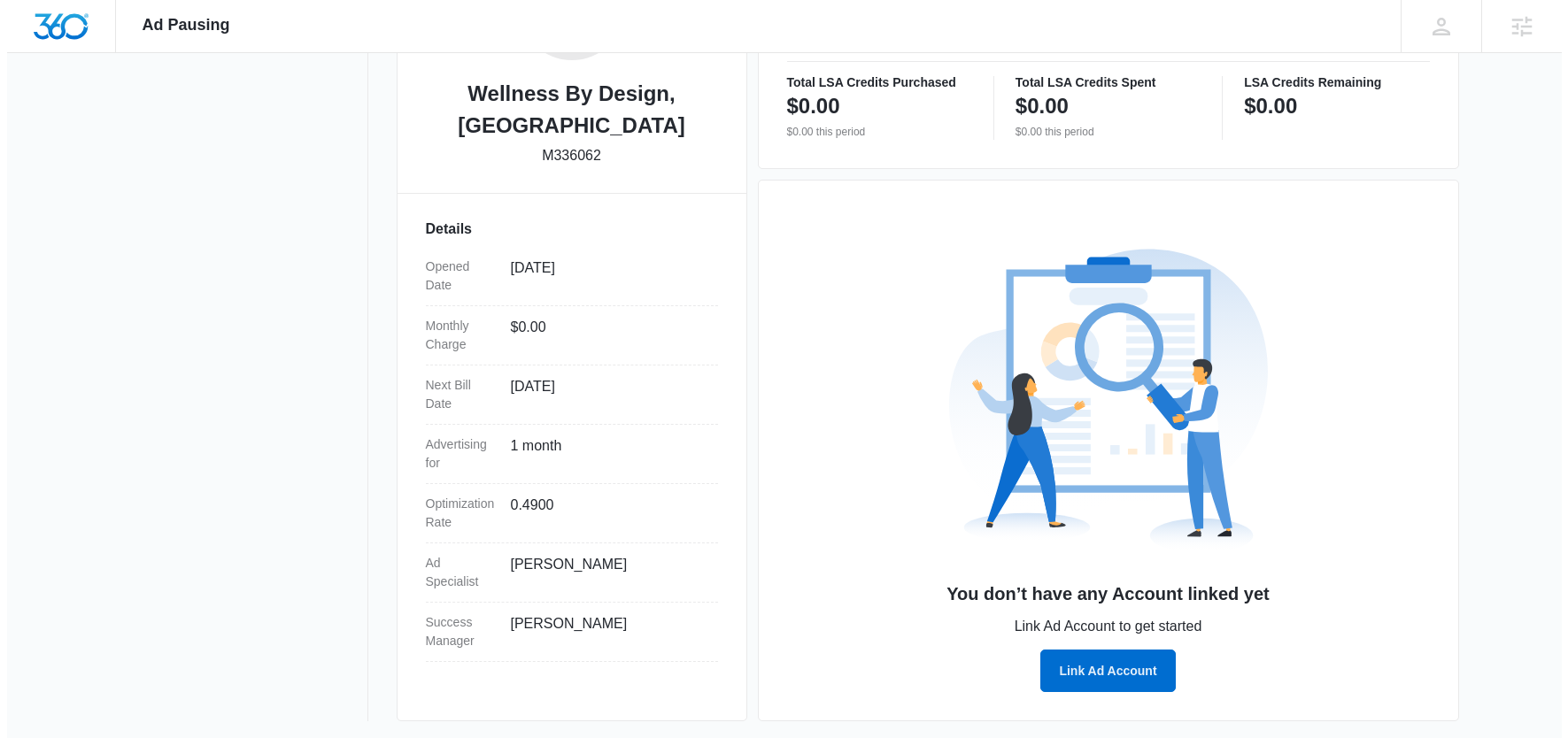
scroll to position [390, 0]
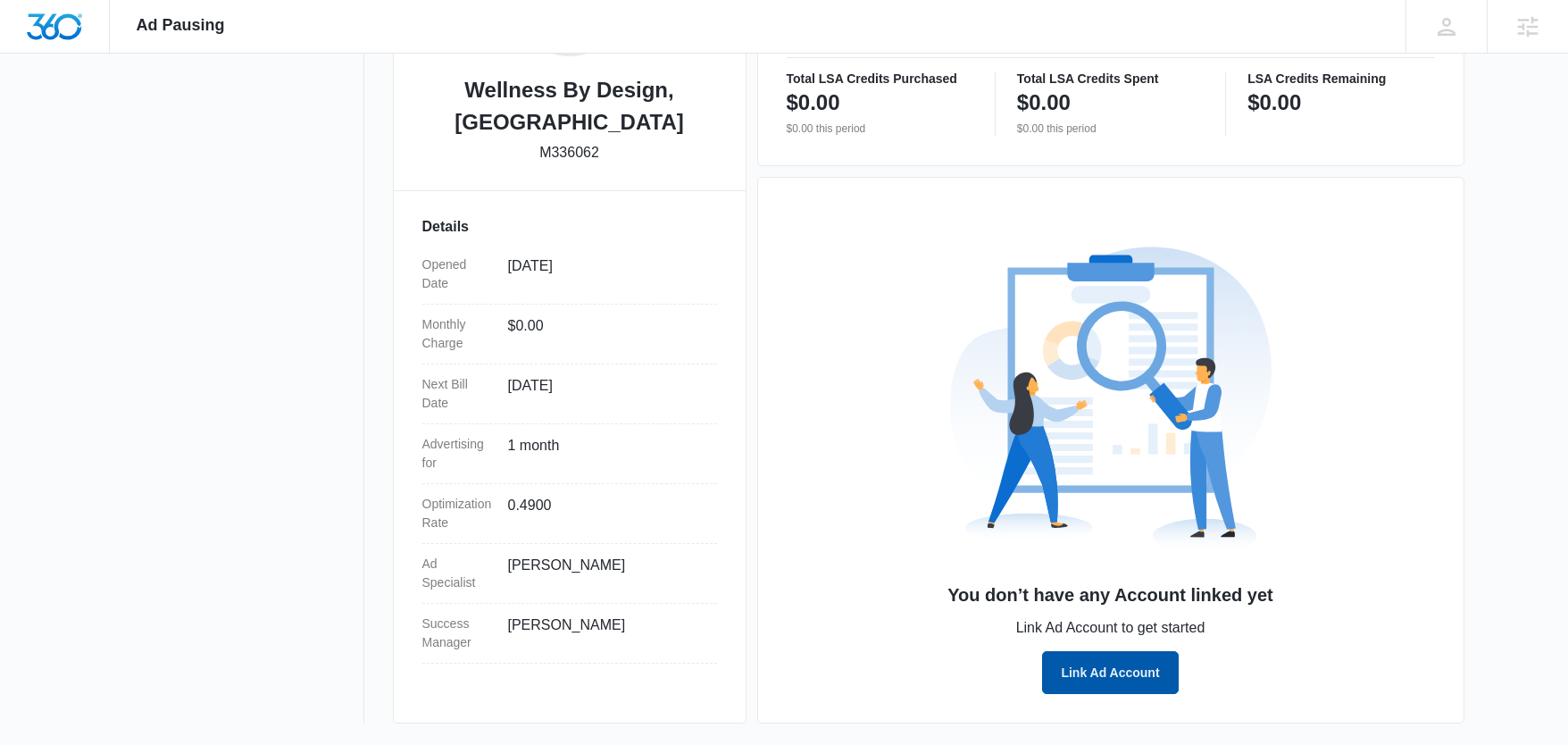
click at [1113, 665] on button "Link Ad Account" at bounding box center [1109, 672] width 135 height 43
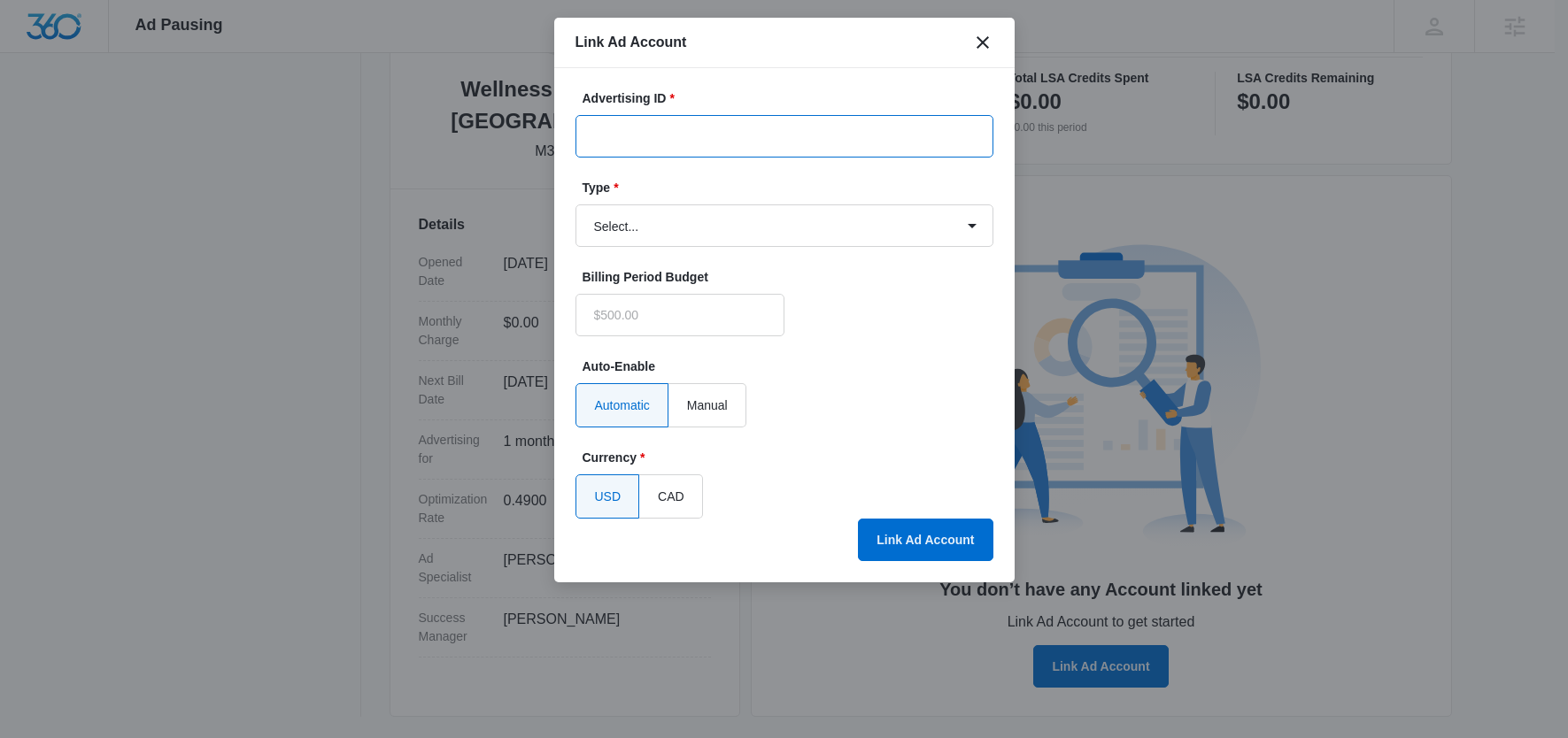
click at [667, 137] on input "Advertising ID *" at bounding box center [784, 135] width 418 height 42
type input "$0.00"
paste input "[PHONE_NUMBER]"
type input "[PHONE_NUMBER]"
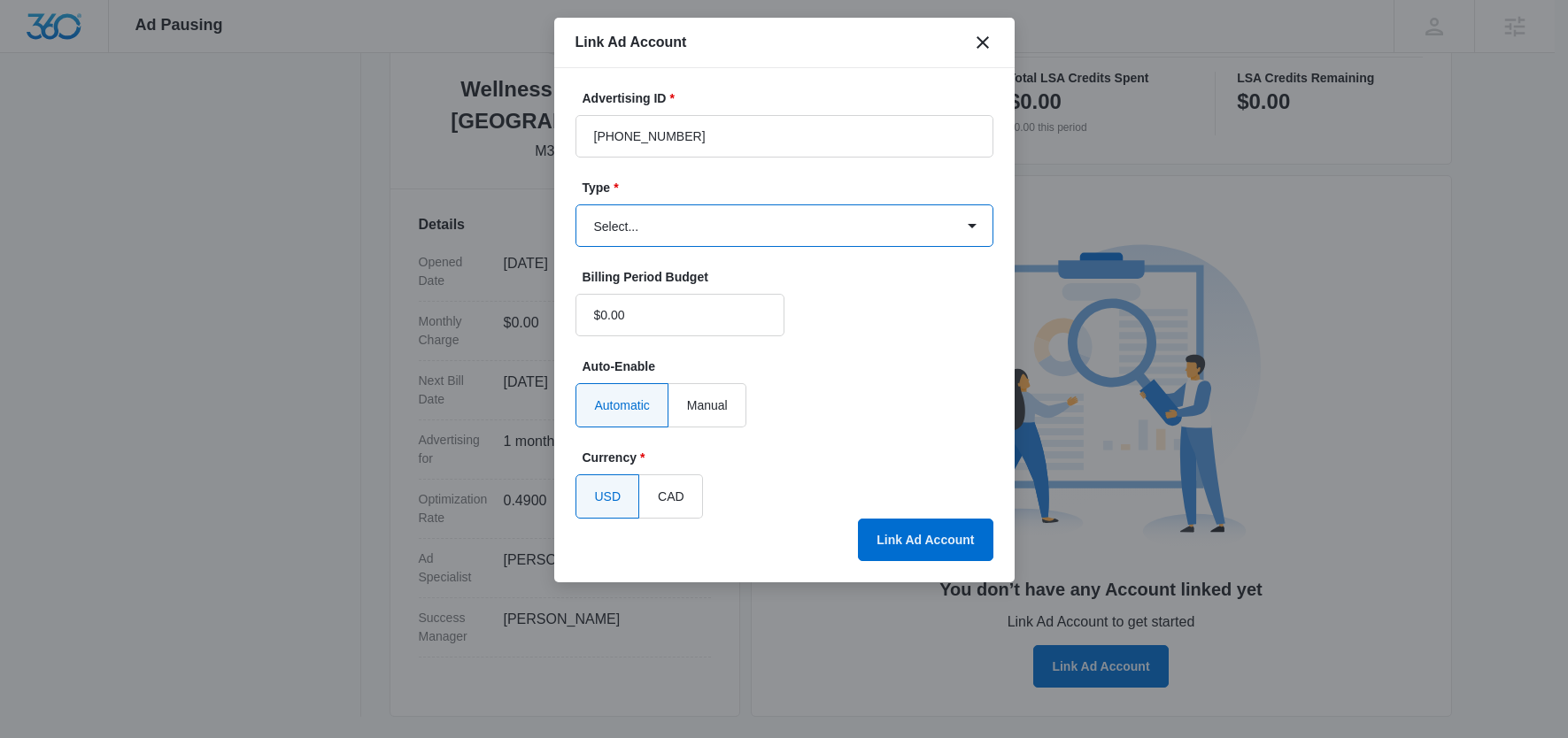
click at [627, 223] on select "Select... Bing Ads Facebook Ads Google Ads" at bounding box center [784, 225] width 418 height 42
select select "facebook"
click at [575, 205] on select "Select... Bing Ads Facebook Ads Google Ads" at bounding box center [784, 225] width 418 height 42
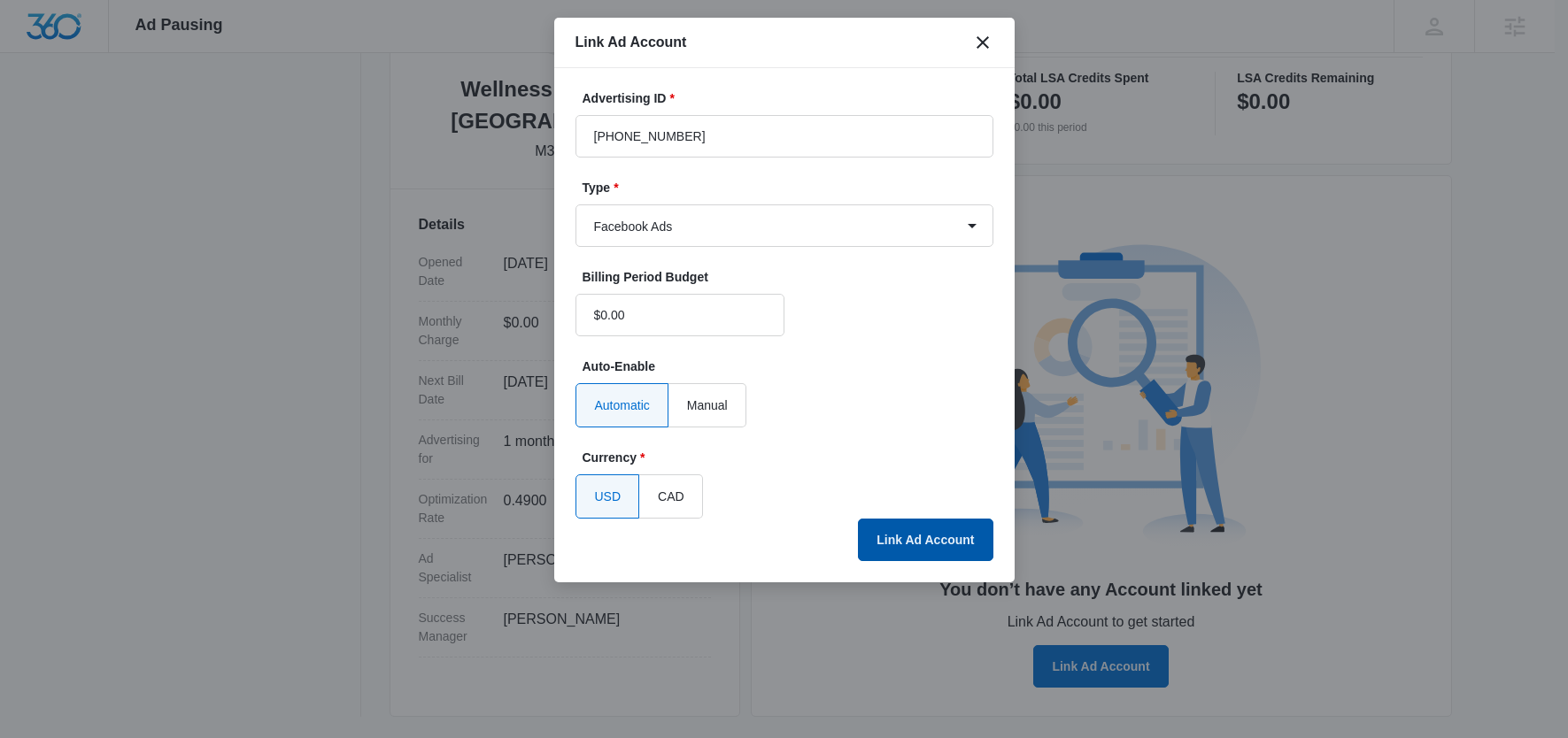
click at [908, 535] on button "Link Ad Account" at bounding box center [924, 539] width 134 height 42
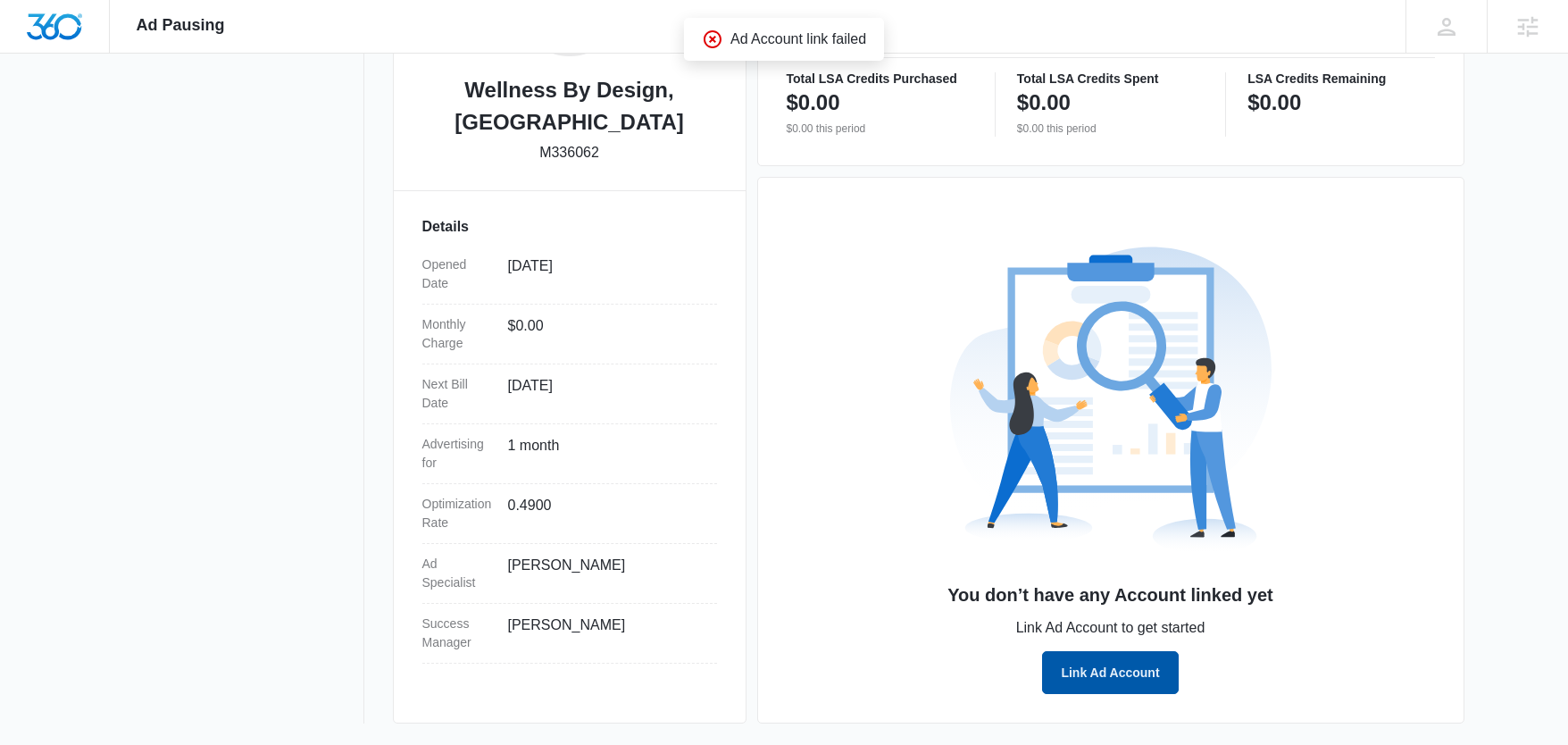
click at [1111, 675] on button "Link Ad Account" at bounding box center [1109, 672] width 135 height 43
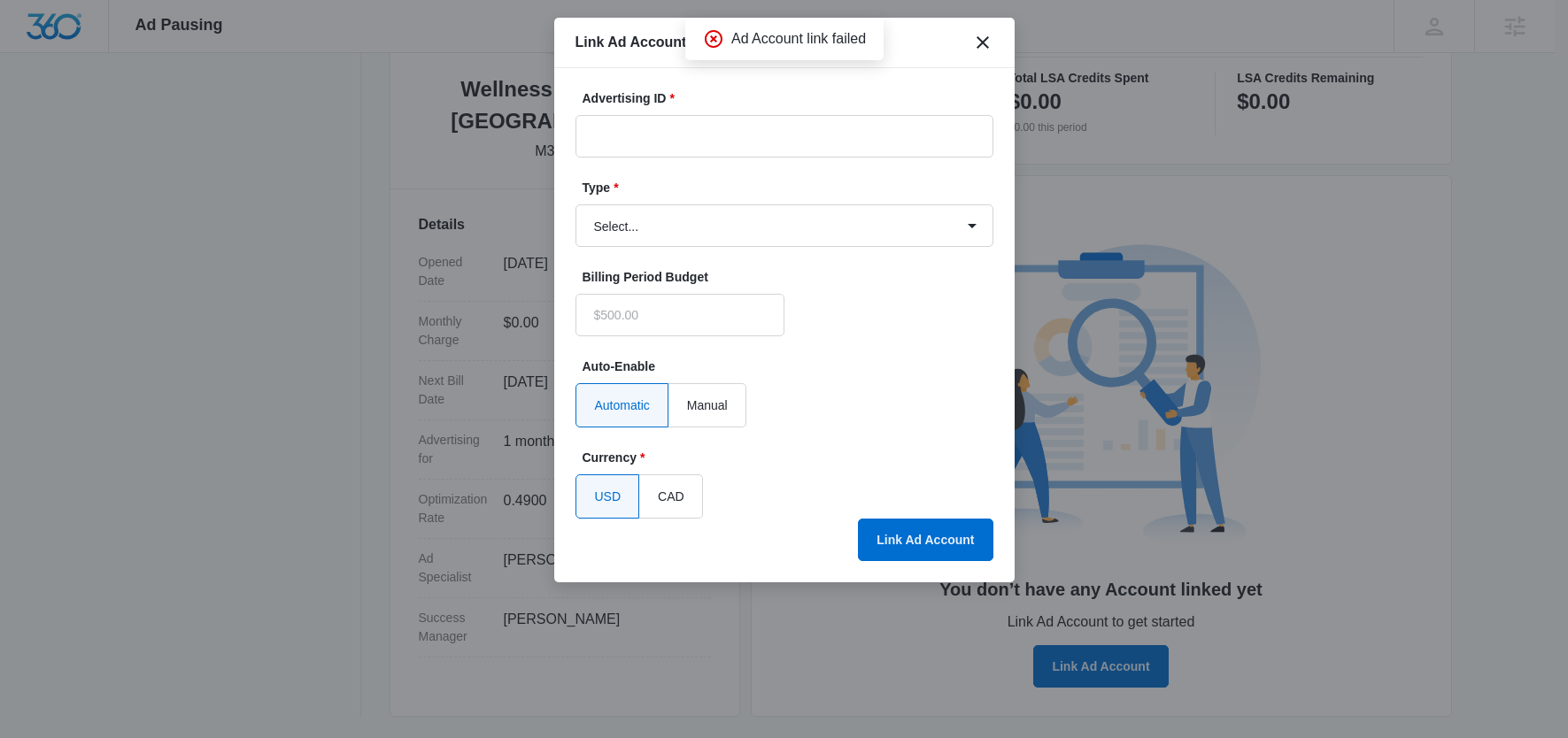
type input "$0.00"
click at [670, 134] on input "Advertising ID *" at bounding box center [784, 135] width 418 height 42
paste input "601-404-9692"
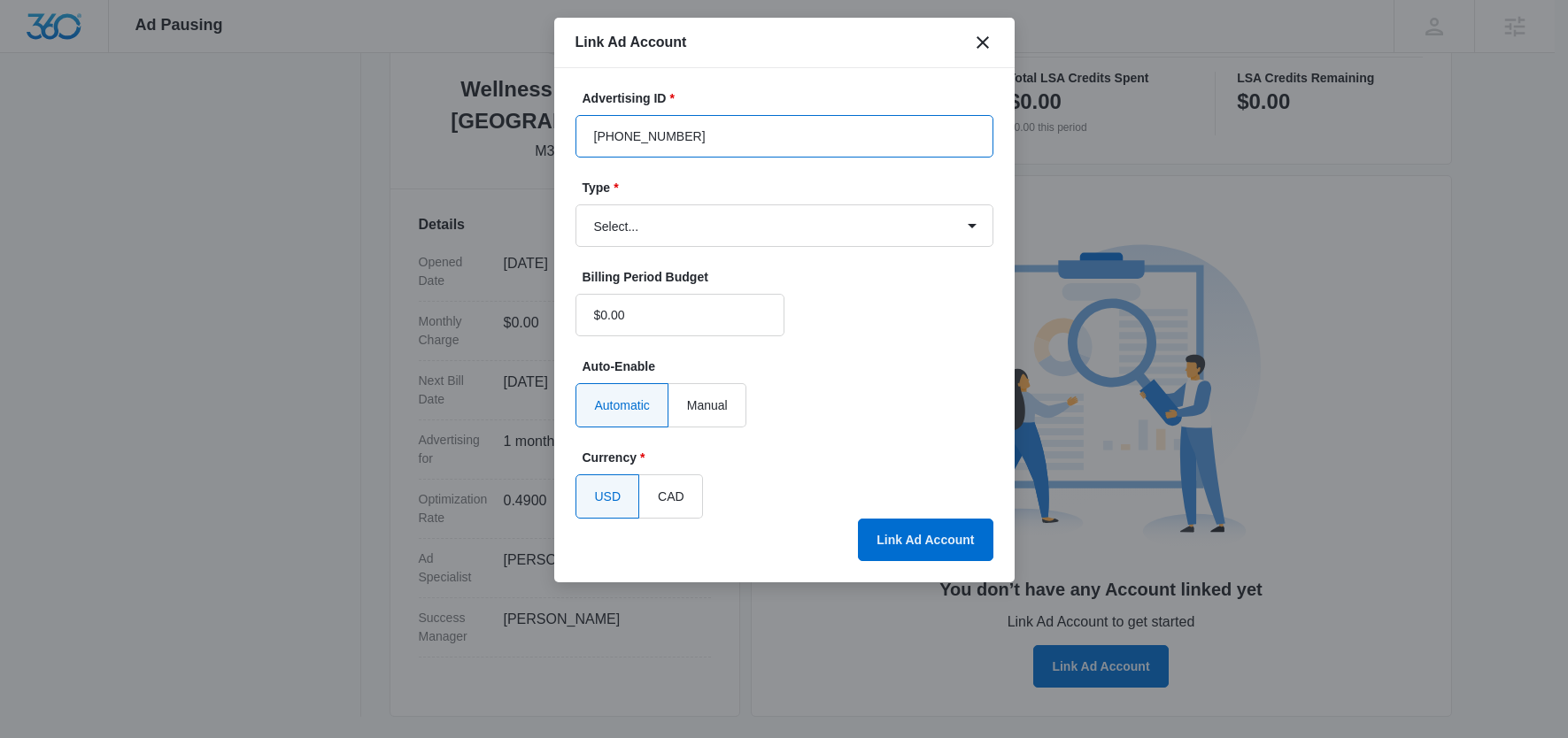
click at [594, 134] on input "601-404-9692" at bounding box center [784, 135] width 418 height 42
click at [695, 135] on input "601-404-9692" at bounding box center [784, 135] width 418 height 42
type input "601-404-9692"
click at [655, 228] on select "Select... Bing Ads Facebook Ads Google Ads" at bounding box center [784, 225] width 418 height 42
select select "google"
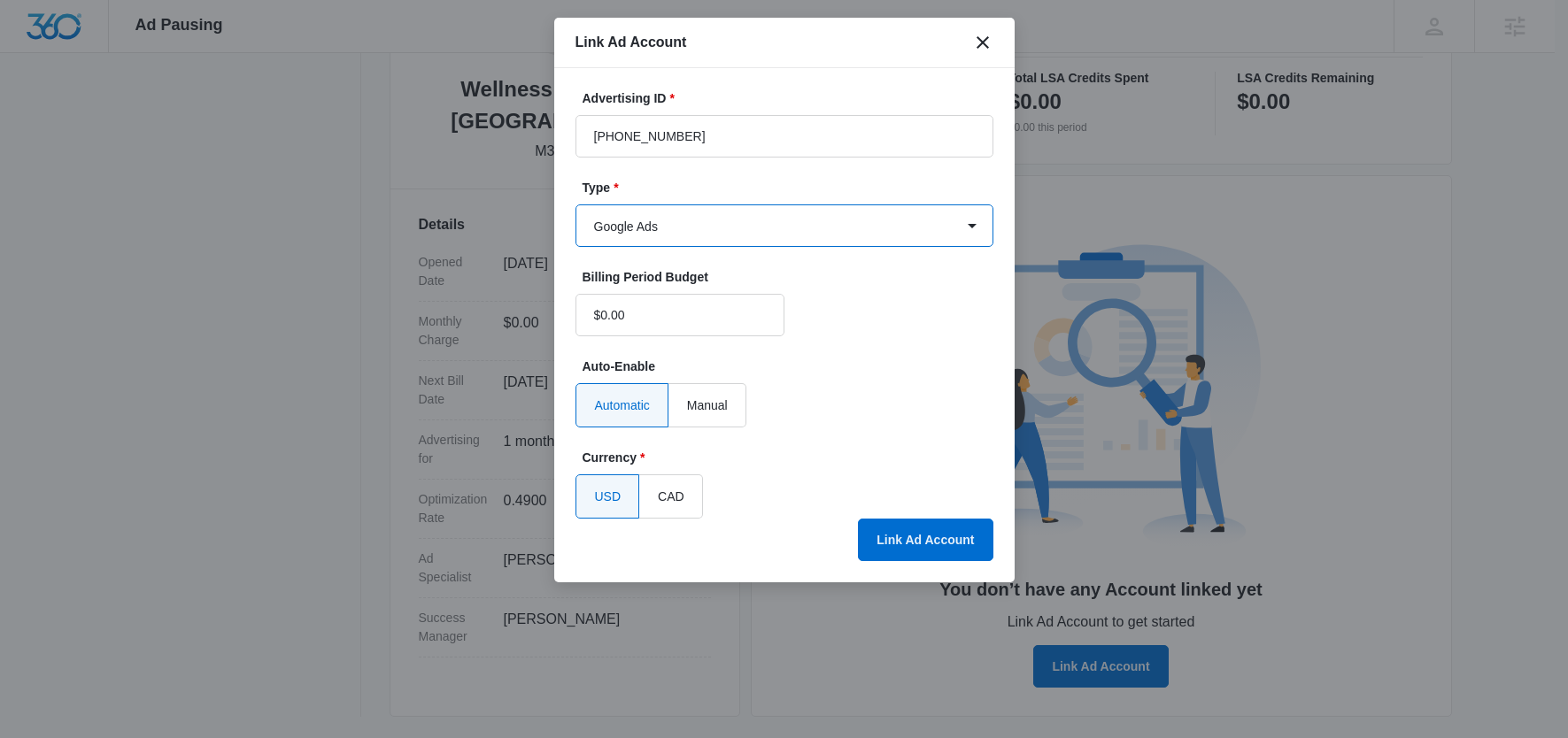
click at [575, 205] on select "Select... Bing Ads Facebook Ads Google Ads" at bounding box center [784, 225] width 418 height 42
click at [703, 141] on input "601-404-9692" at bounding box center [784, 135] width 418 height 42
drag, startPoint x: 727, startPoint y: 135, endPoint x: 885, endPoint y: 133, distance: 158.0
click at [885, 133] on input "601-404-9692" at bounding box center [784, 135] width 418 height 42
click at [737, 135] on input "601-404-9692" at bounding box center [784, 135] width 418 height 42
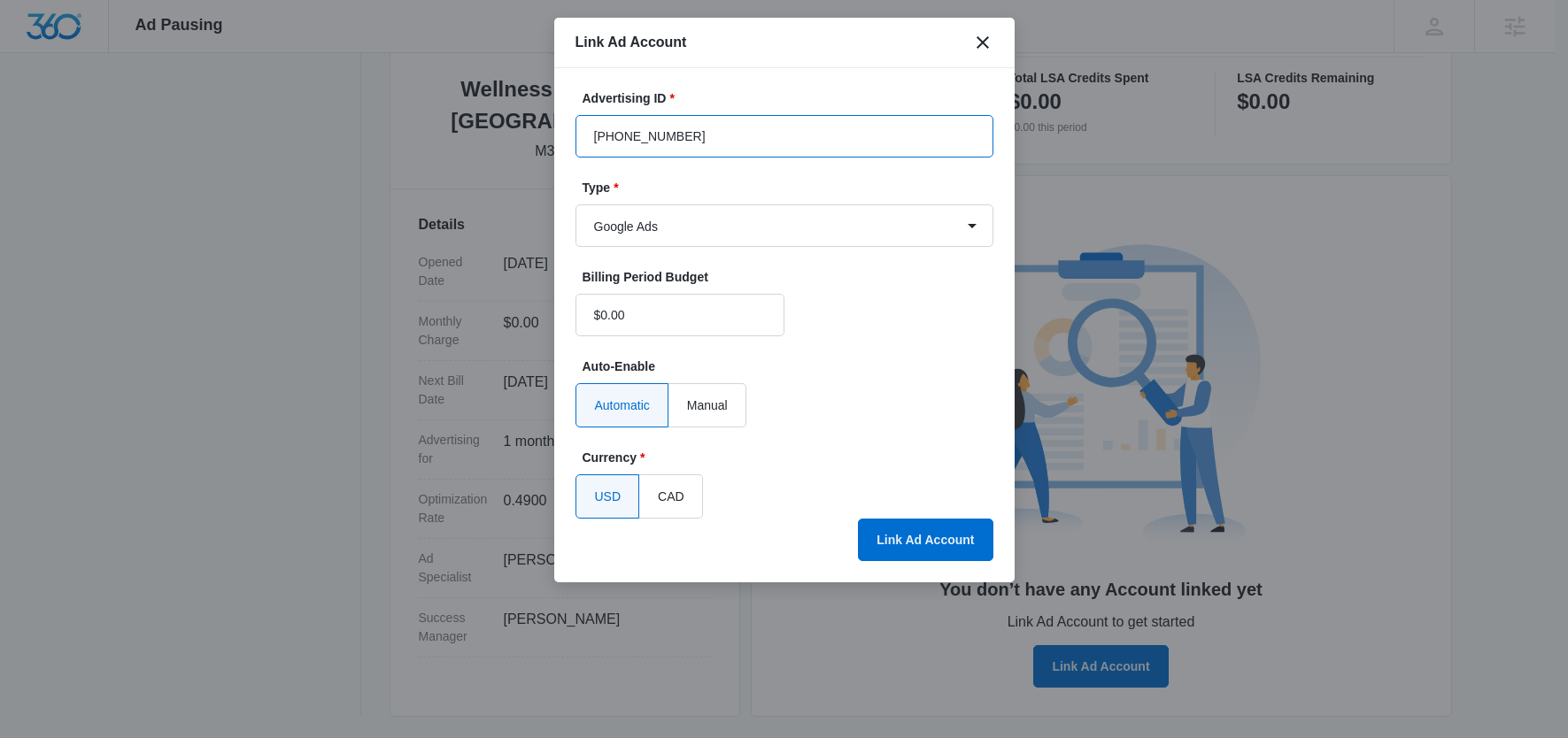
click at [737, 135] on input "601-404-9692" at bounding box center [784, 135] width 418 height 42
click at [954, 540] on button "Link Ad Account" at bounding box center [924, 539] width 134 height 42
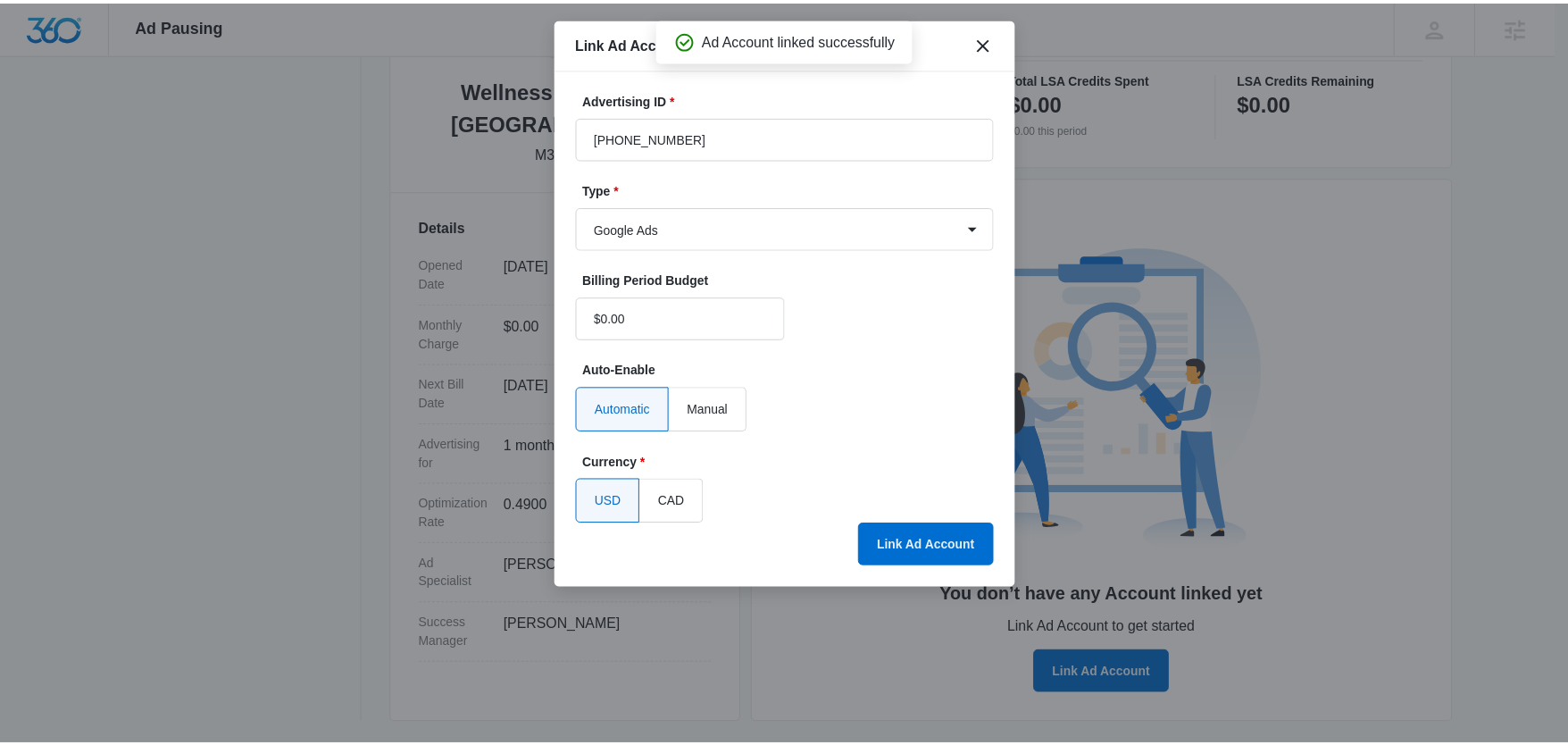
scroll to position [331, 0]
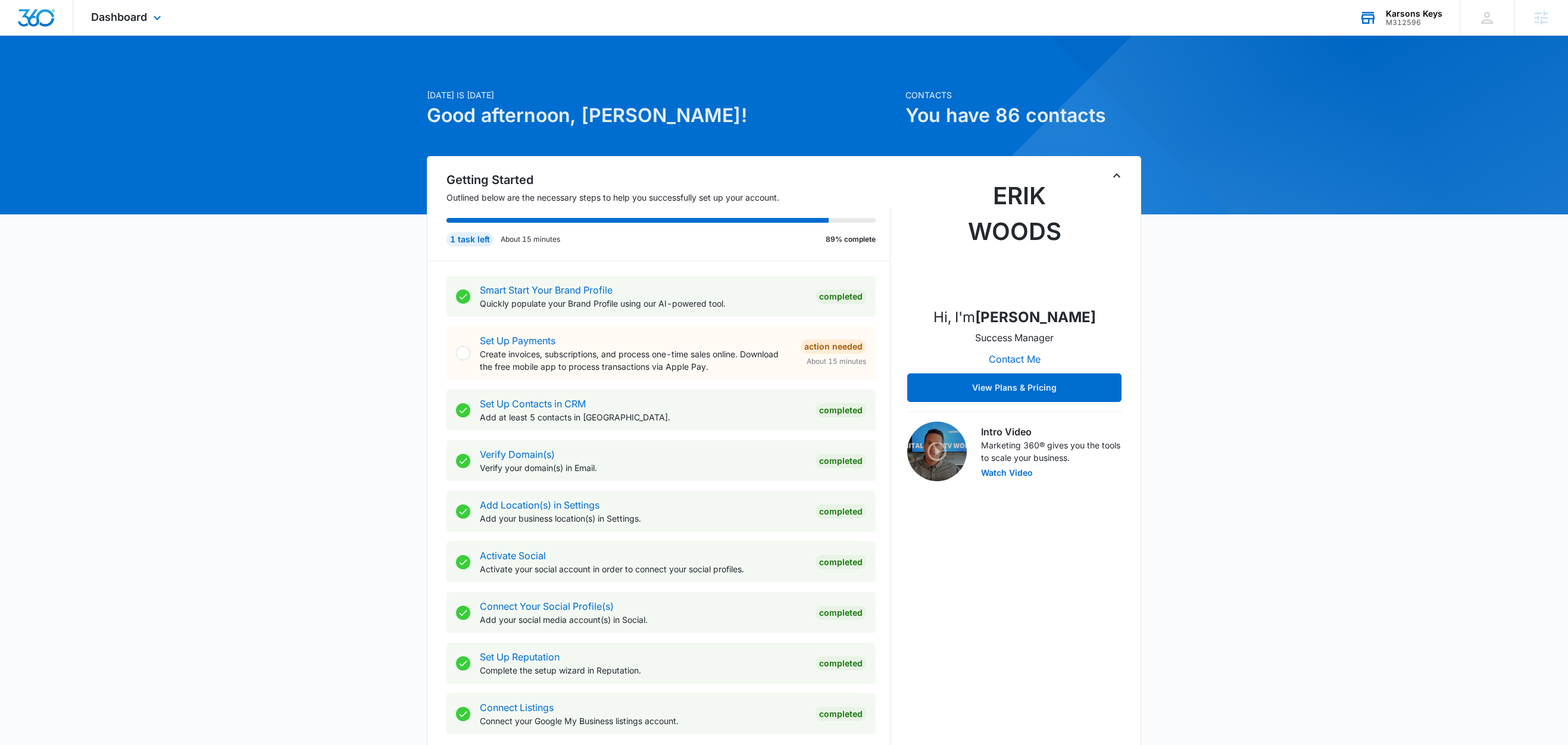
click at [1421, 15] on div "Karsons Keys" at bounding box center [1414, 13] width 57 height 9
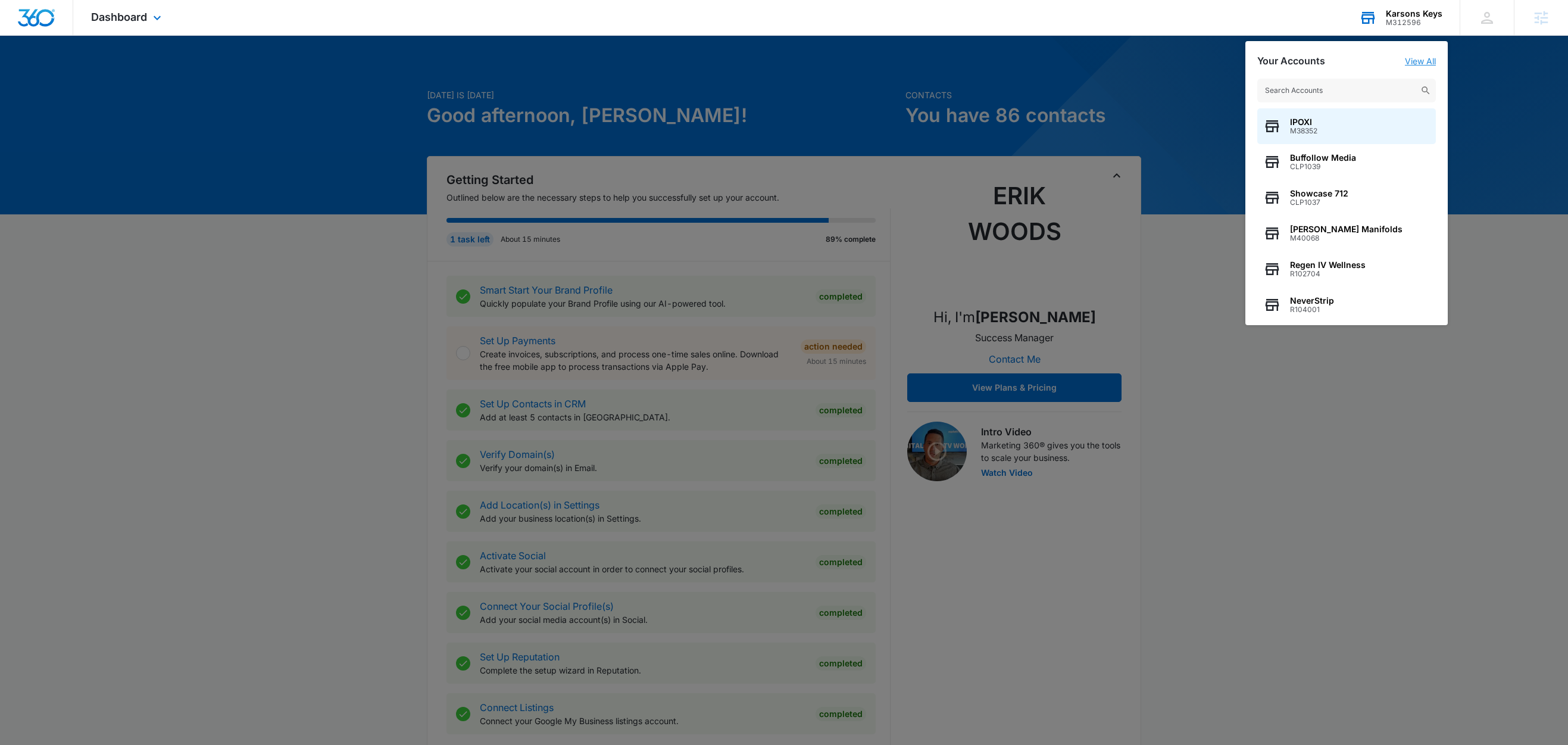
click at [1428, 57] on link "View All" at bounding box center [1420, 61] width 31 height 10
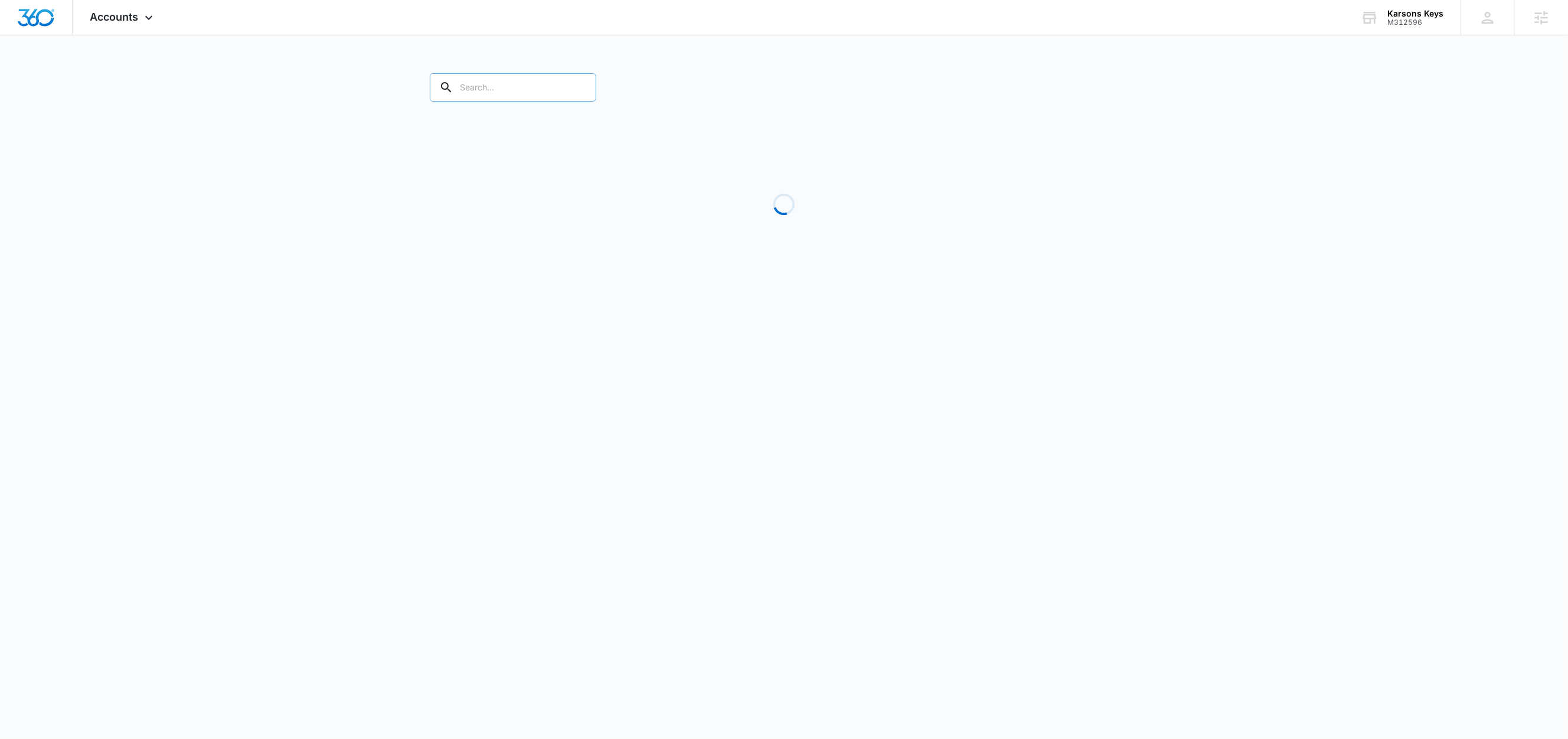
click at [488, 95] on input "text" at bounding box center [513, 87] width 167 height 28
paste input "M312596"
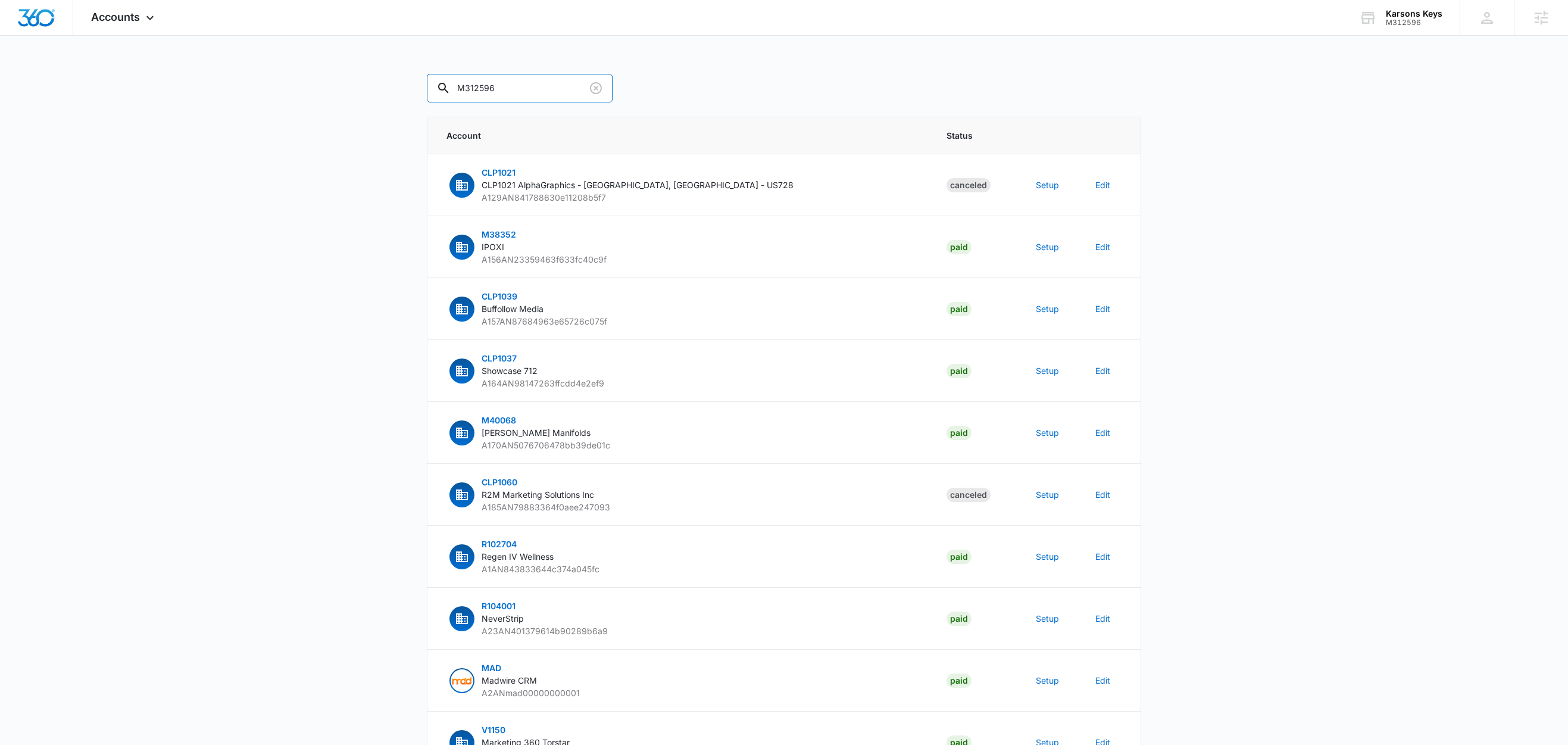
type input "M312596"
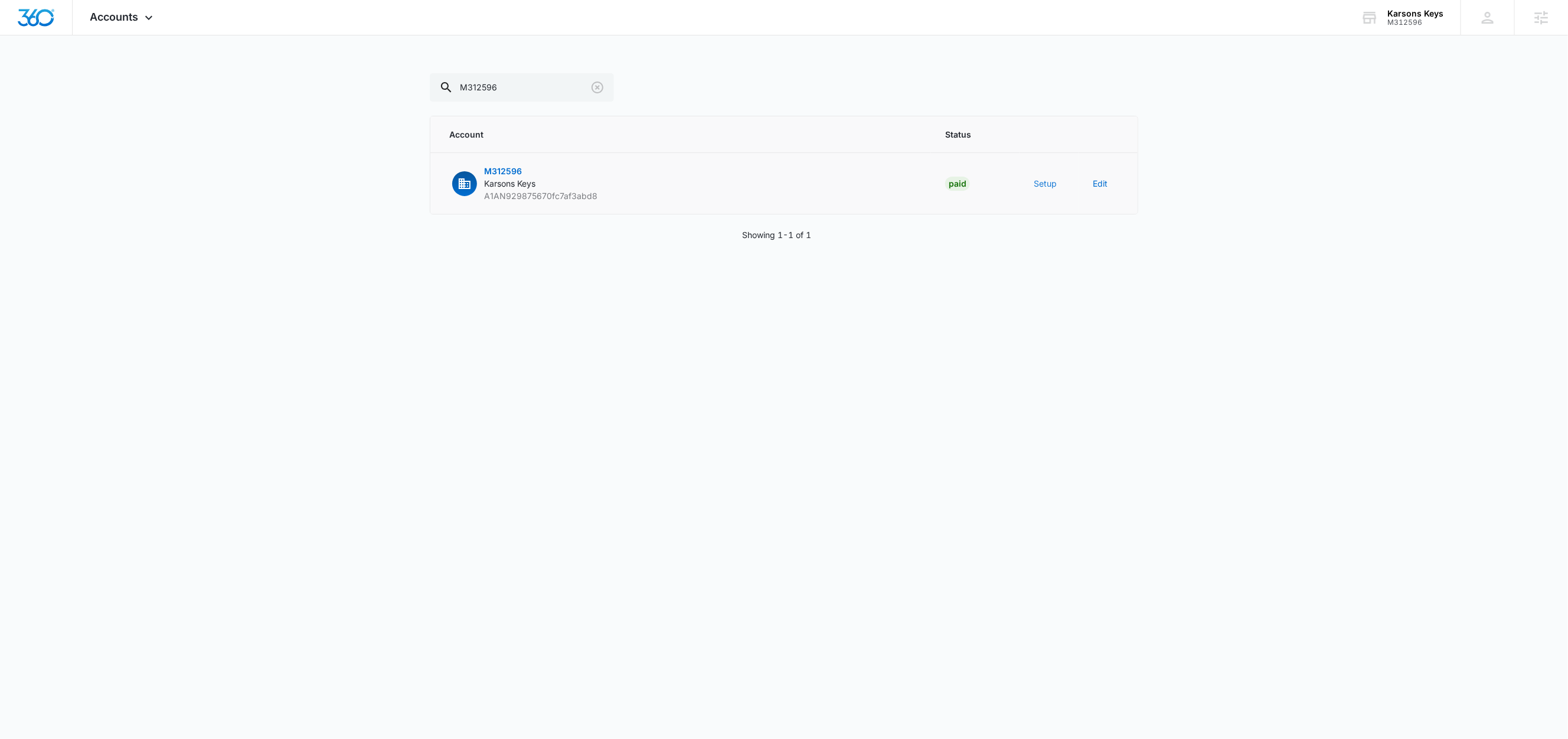
click at [1046, 184] on button "Setup" at bounding box center [1045, 184] width 23 height 13
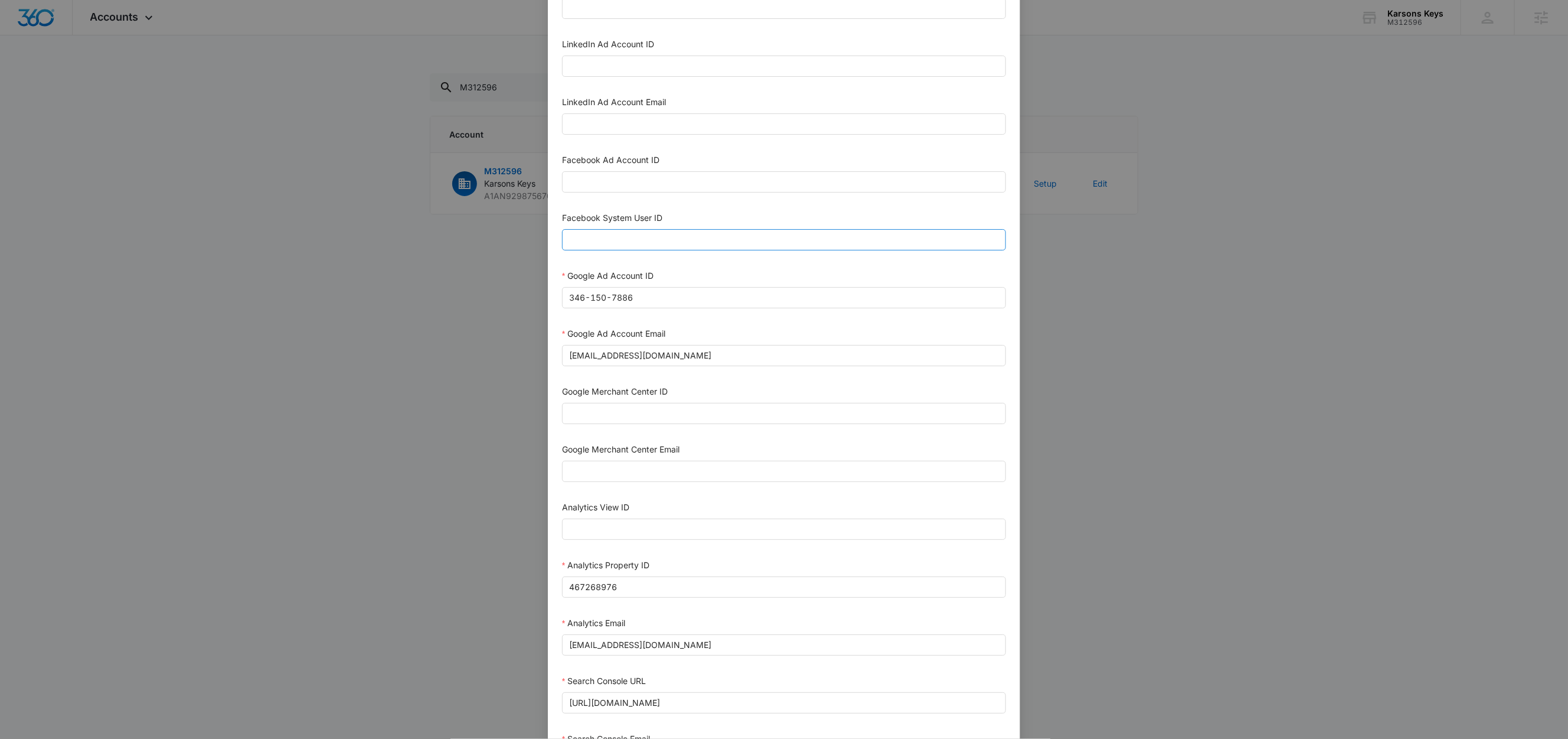
scroll to position [135, 0]
click at [619, 241] on input "Facebook System User ID" at bounding box center [784, 241] width 444 height 21
type input "1023954259108897"
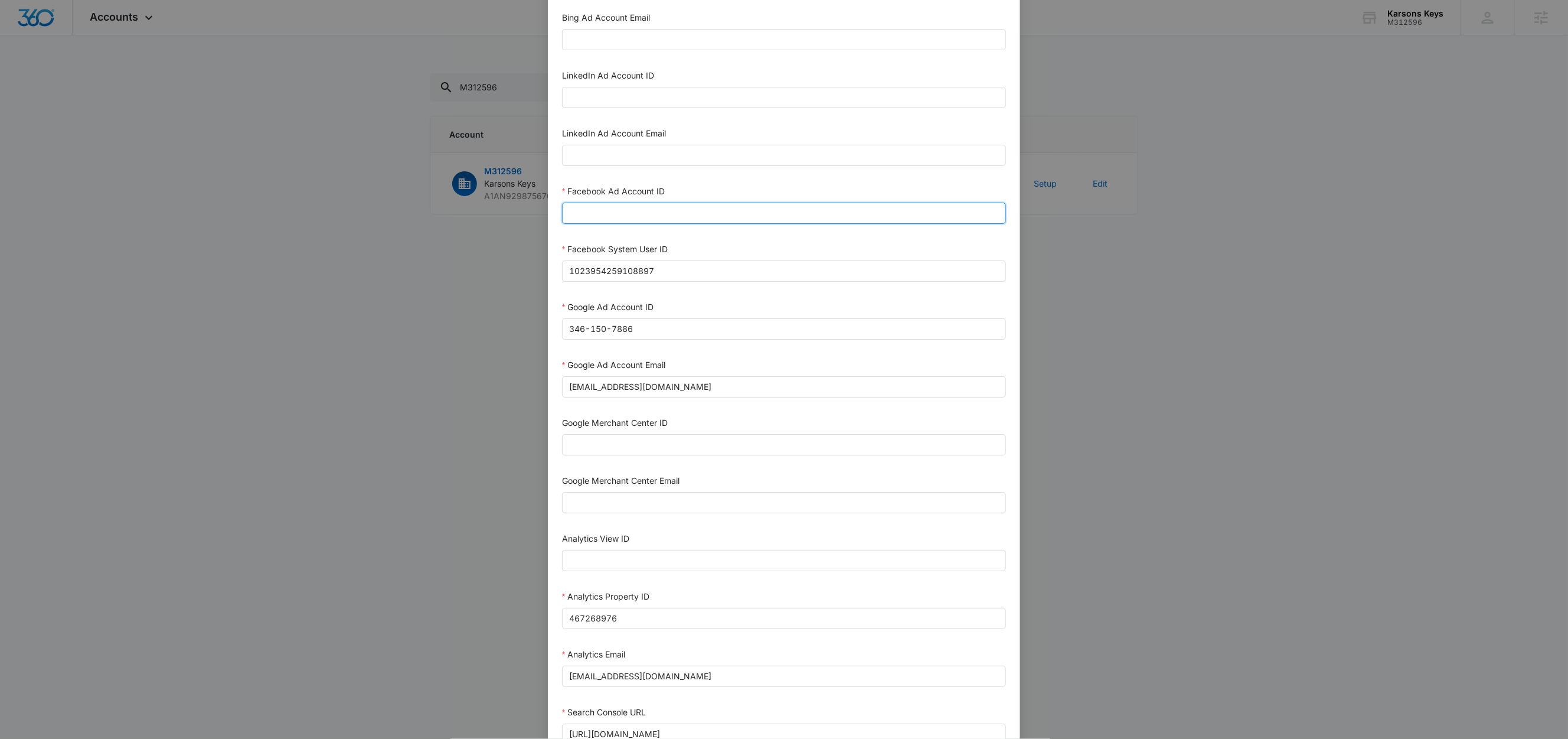
click at [623, 216] on input "Facebook Ad Account ID" at bounding box center [784, 213] width 444 height 21
paste input "1494720154999284"
type input "1494720154999284"
click at [688, 199] on div "Facebook Ad Account ID" at bounding box center [784, 194] width 444 height 18
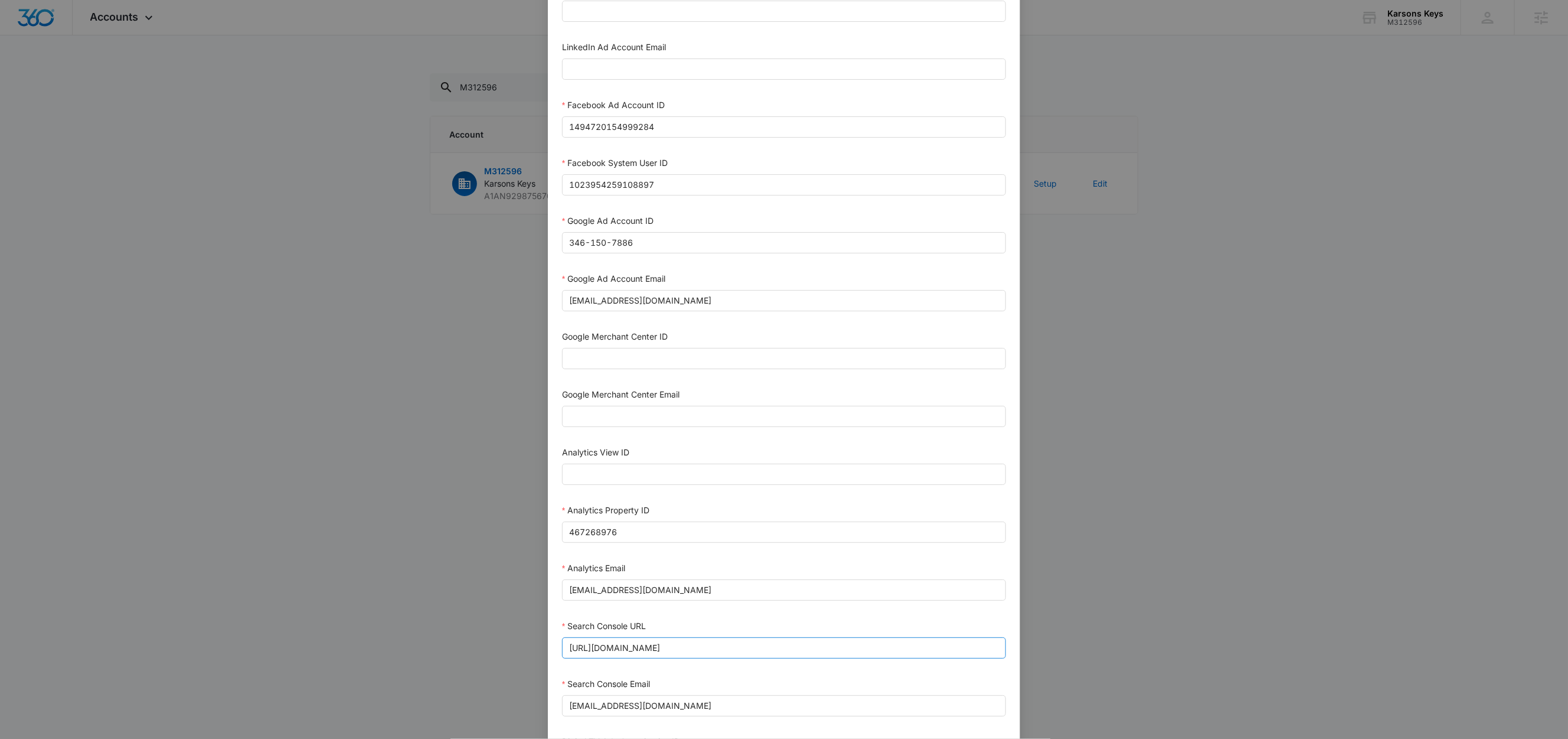
scroll to position [323, 0]
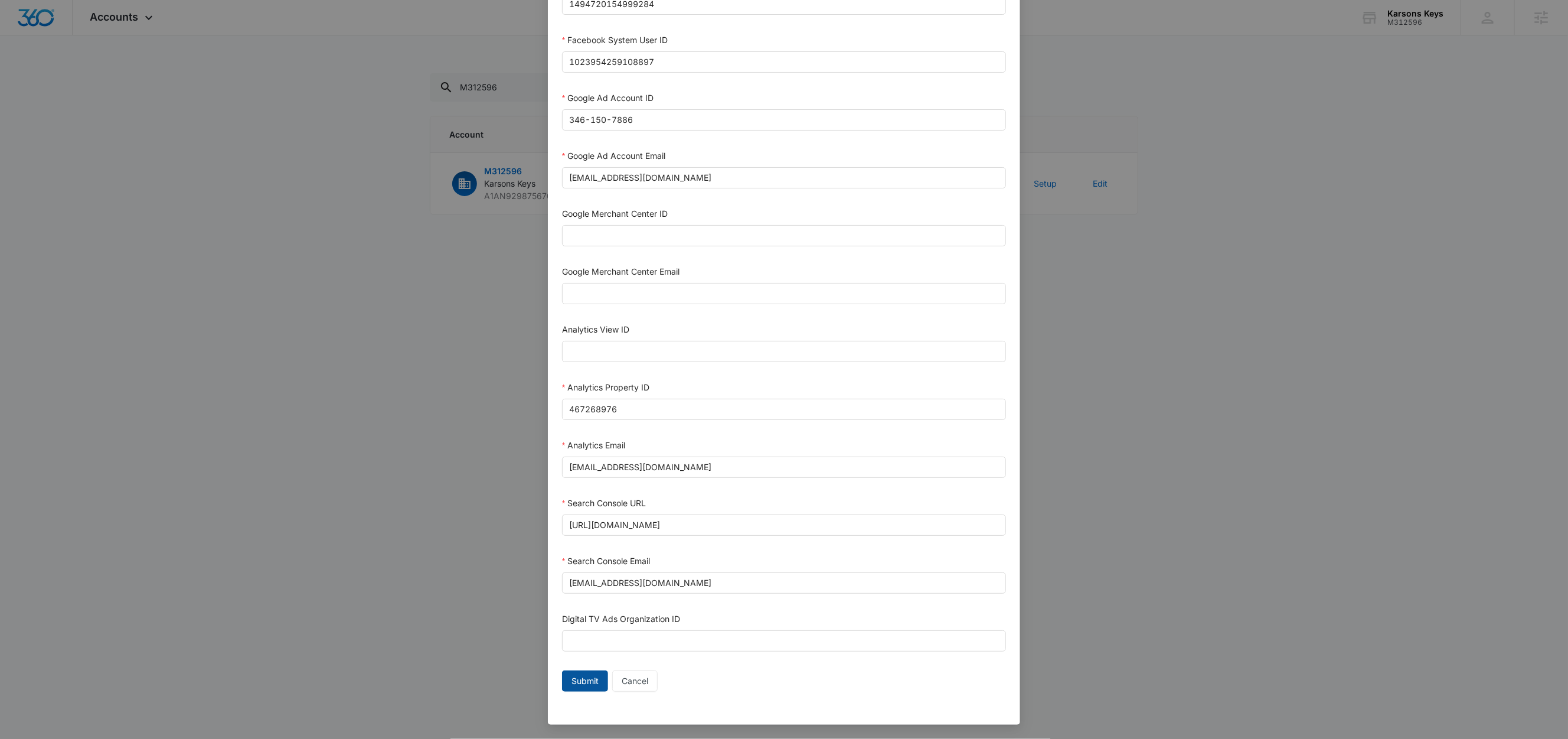
click at [576, 677] on span "Submit" at bounding box center [584, 681] width 27 height 13
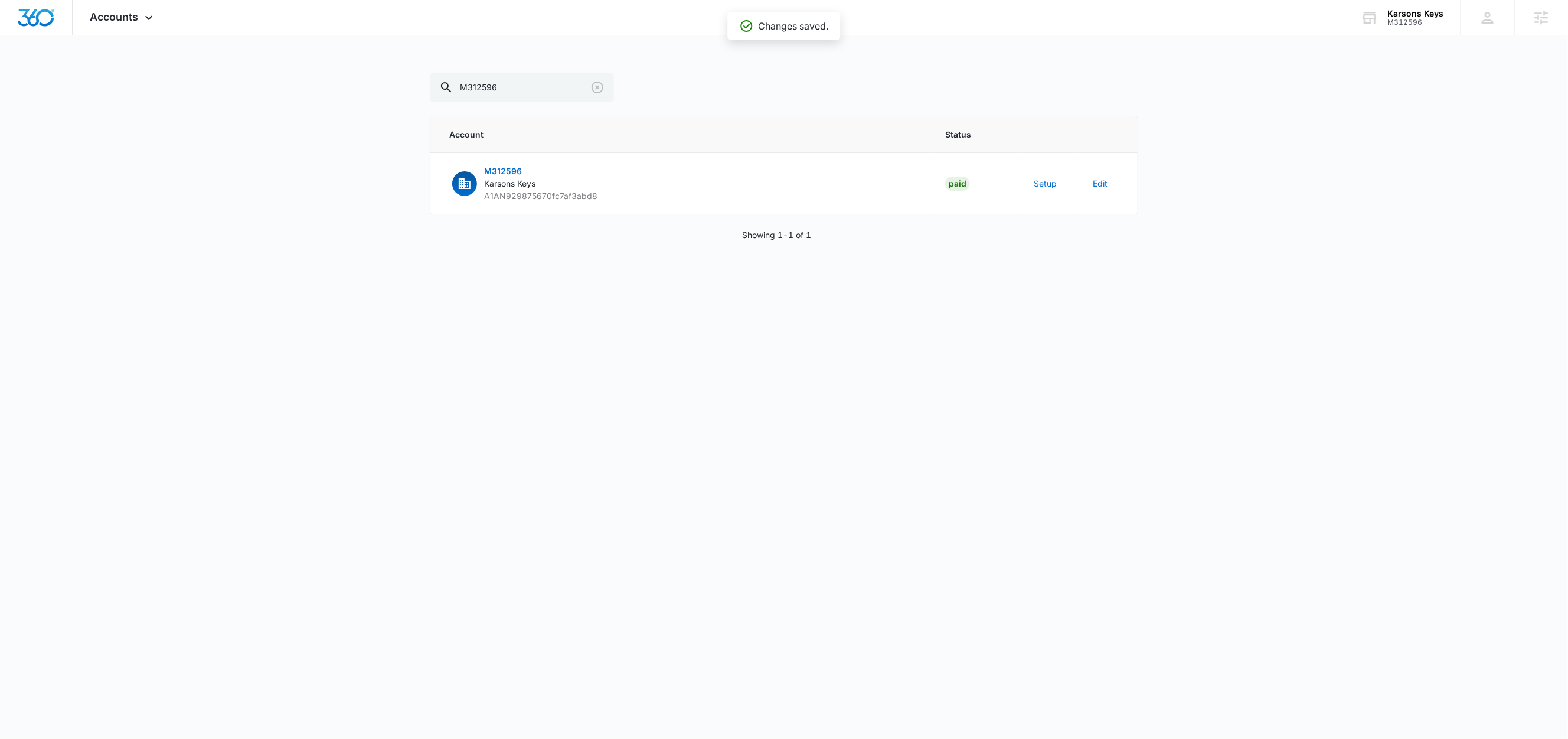
scroll to position [312, 0]
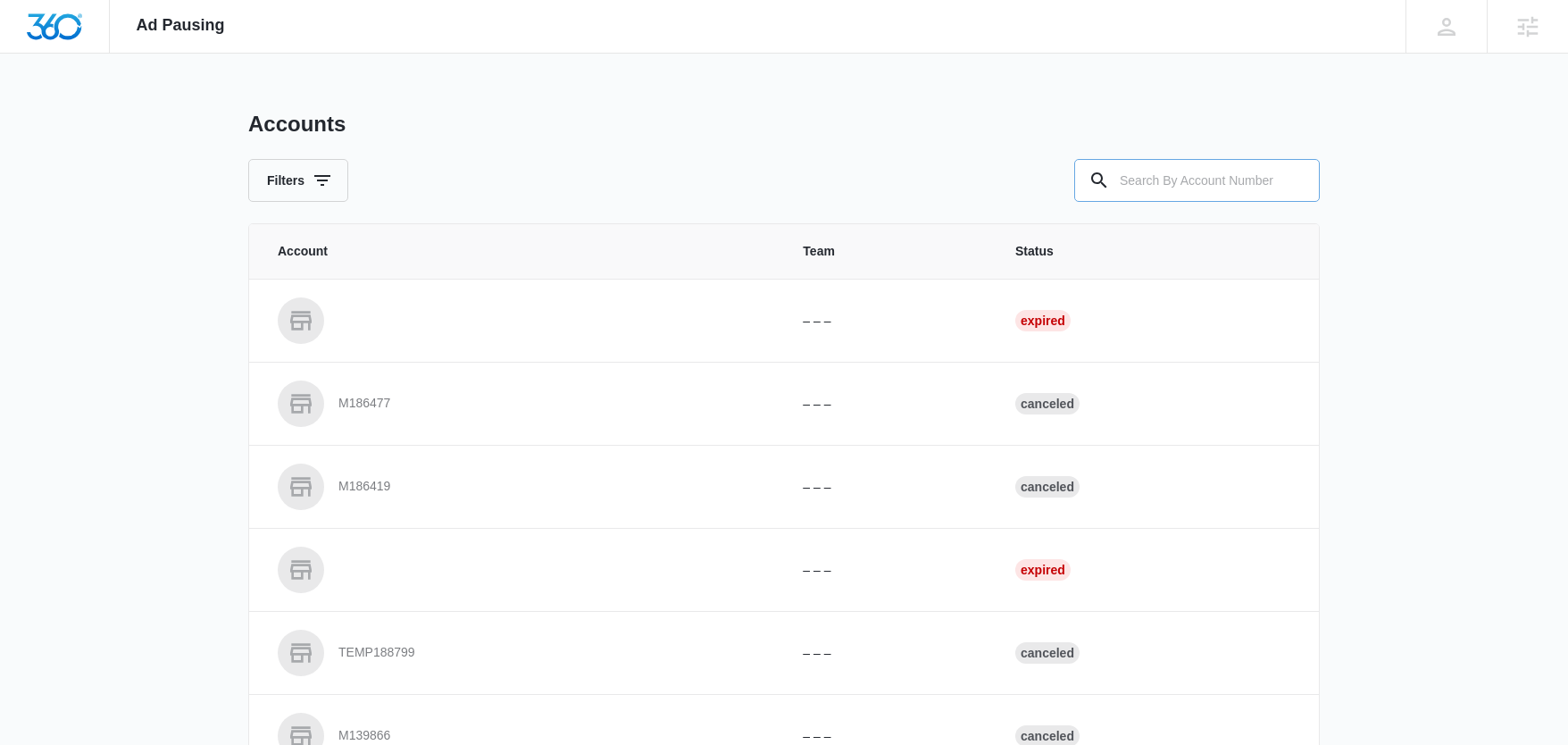
click at [1172, 181] on input "text" at bounding box center [1197, 180] width 245 height 43
paste input "M312596"
type input "M312596"
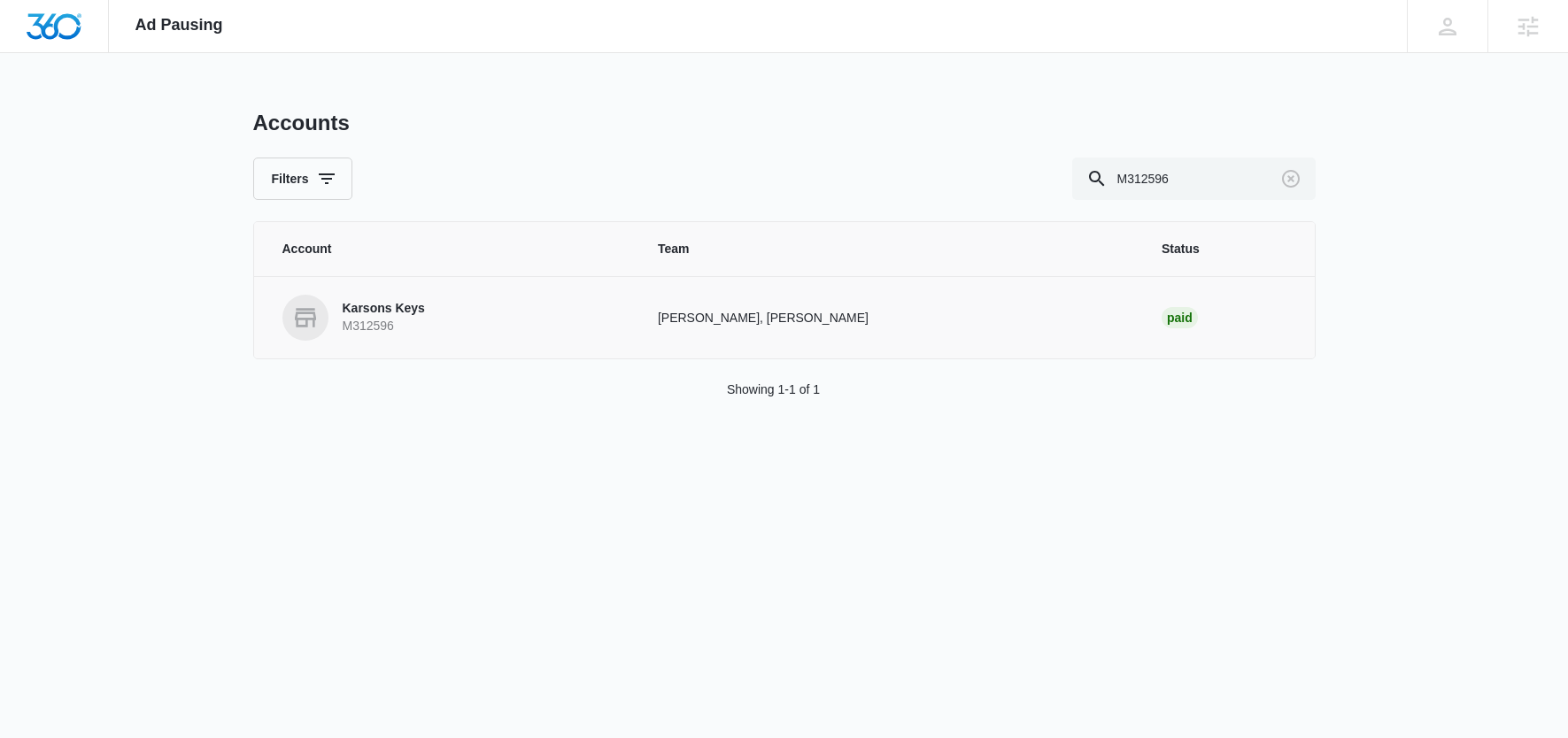
click at [405, 303] on p "Karsons Keys" at bounding box center [384, 308] width 83 height 18
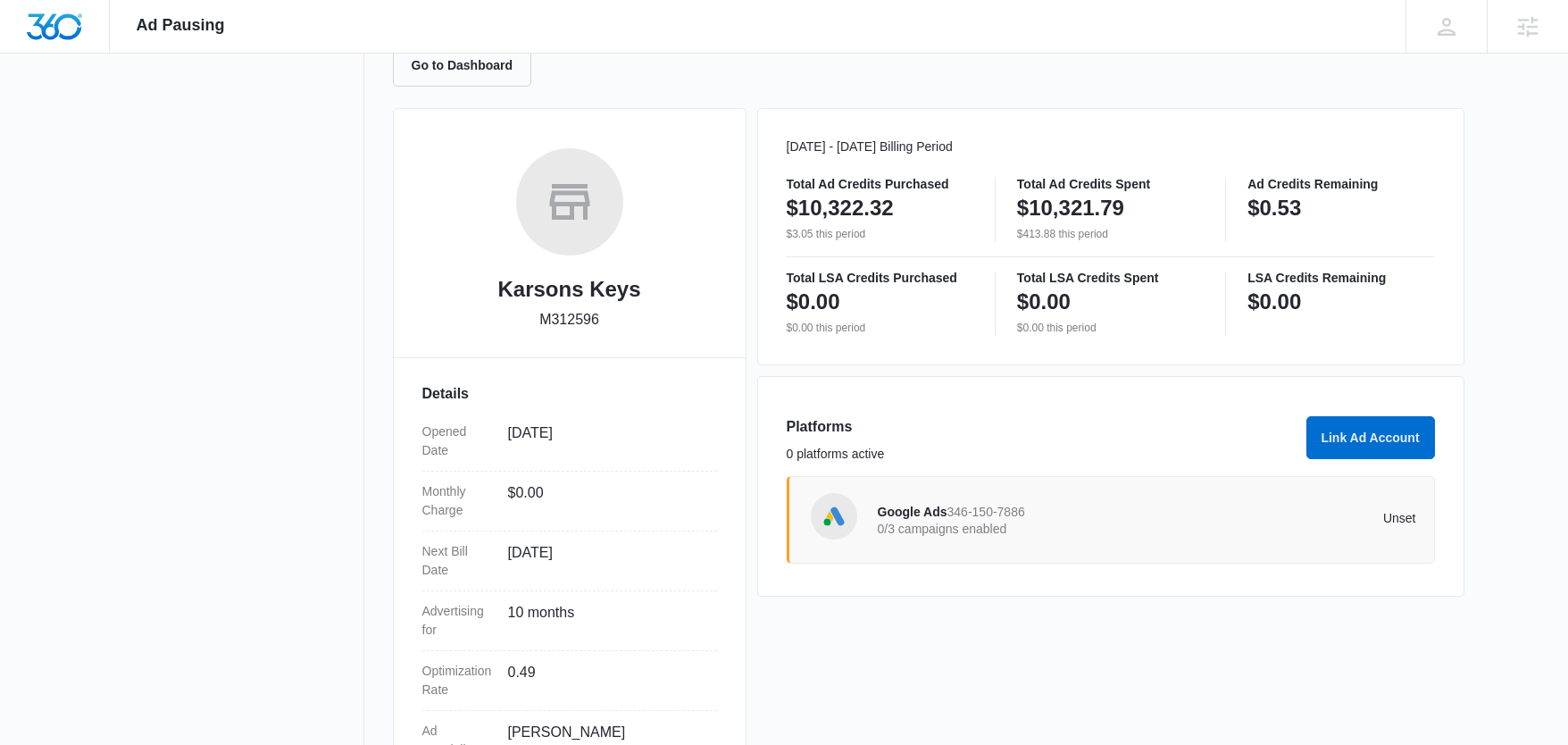
scroll to position [331, 0]
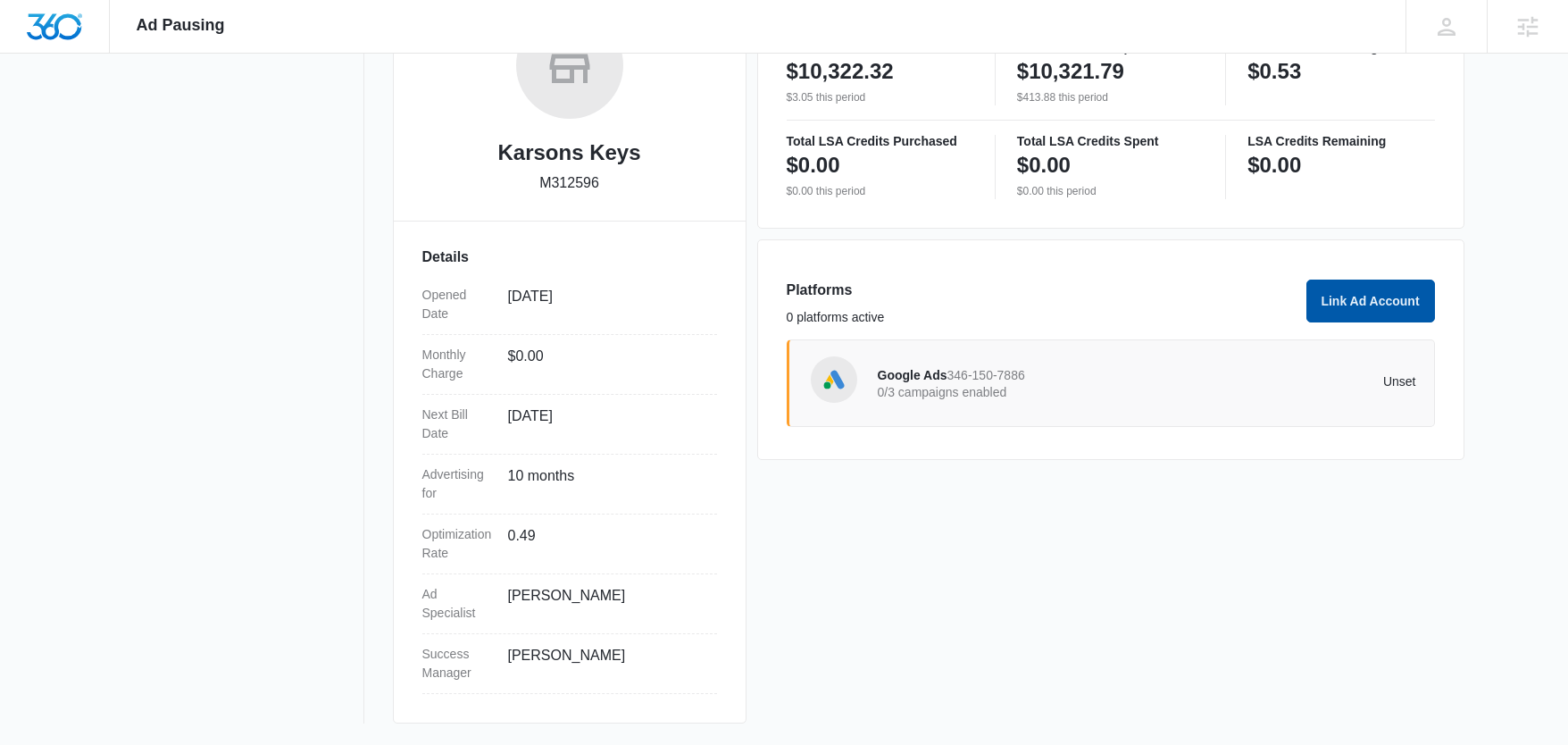
click at [1367, 297] on button "Link Ad Account" at bounding box center [1371, 300] width 129 height 43
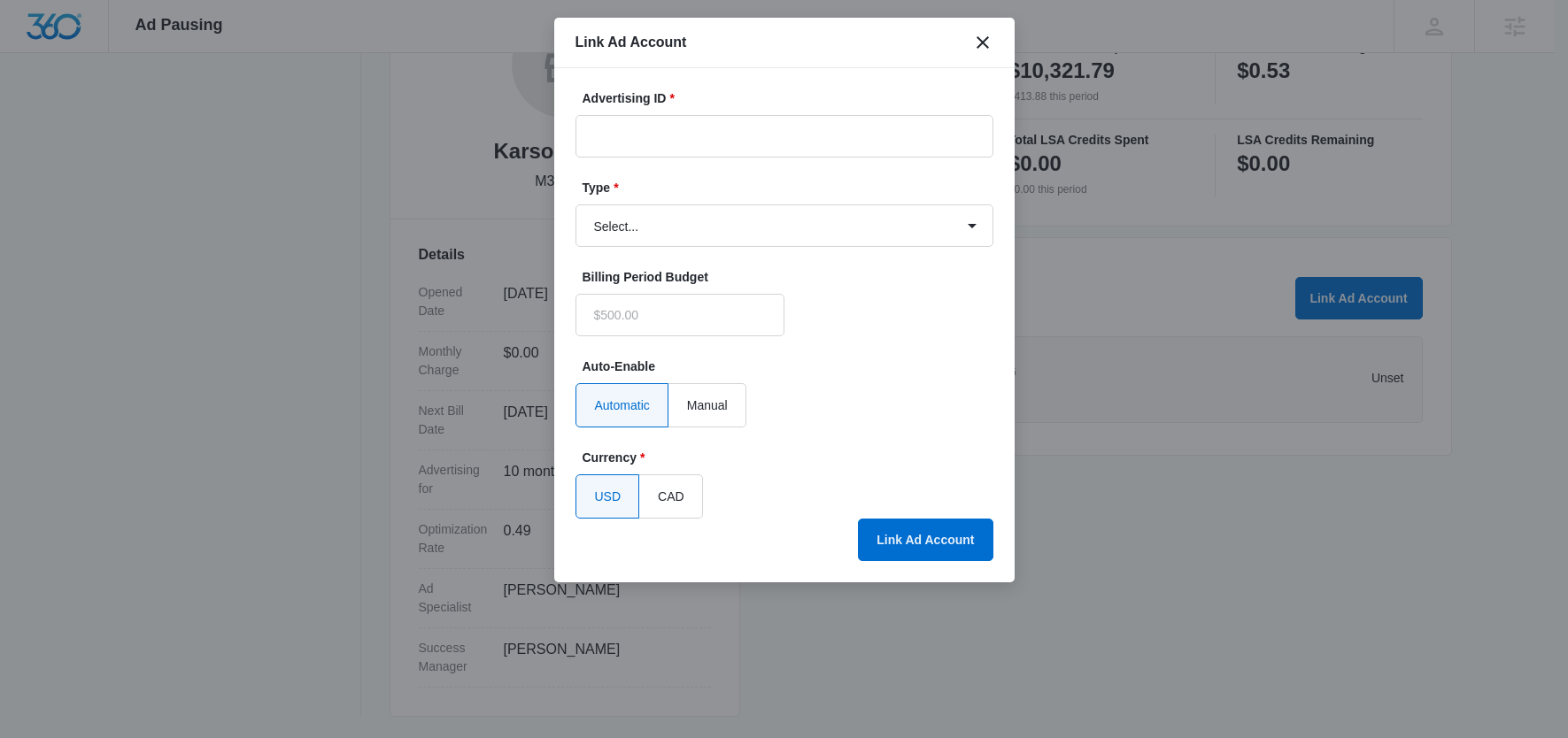
type input "$0.00"
click at [734, 231] on select "Select... Bing Ads Facebook Ads Google Ads" at bounding box center [784, 225] width 418 height 42
select select "facebook"
click at [575, 205] on select "Select... Bing Ads Facebook Ads Google Ads" at bounding box center [784, 225] width 418 height 42
click at [690, 144] on input "Advertising ID *" at bounding box center [784, 135] width 418 height 42
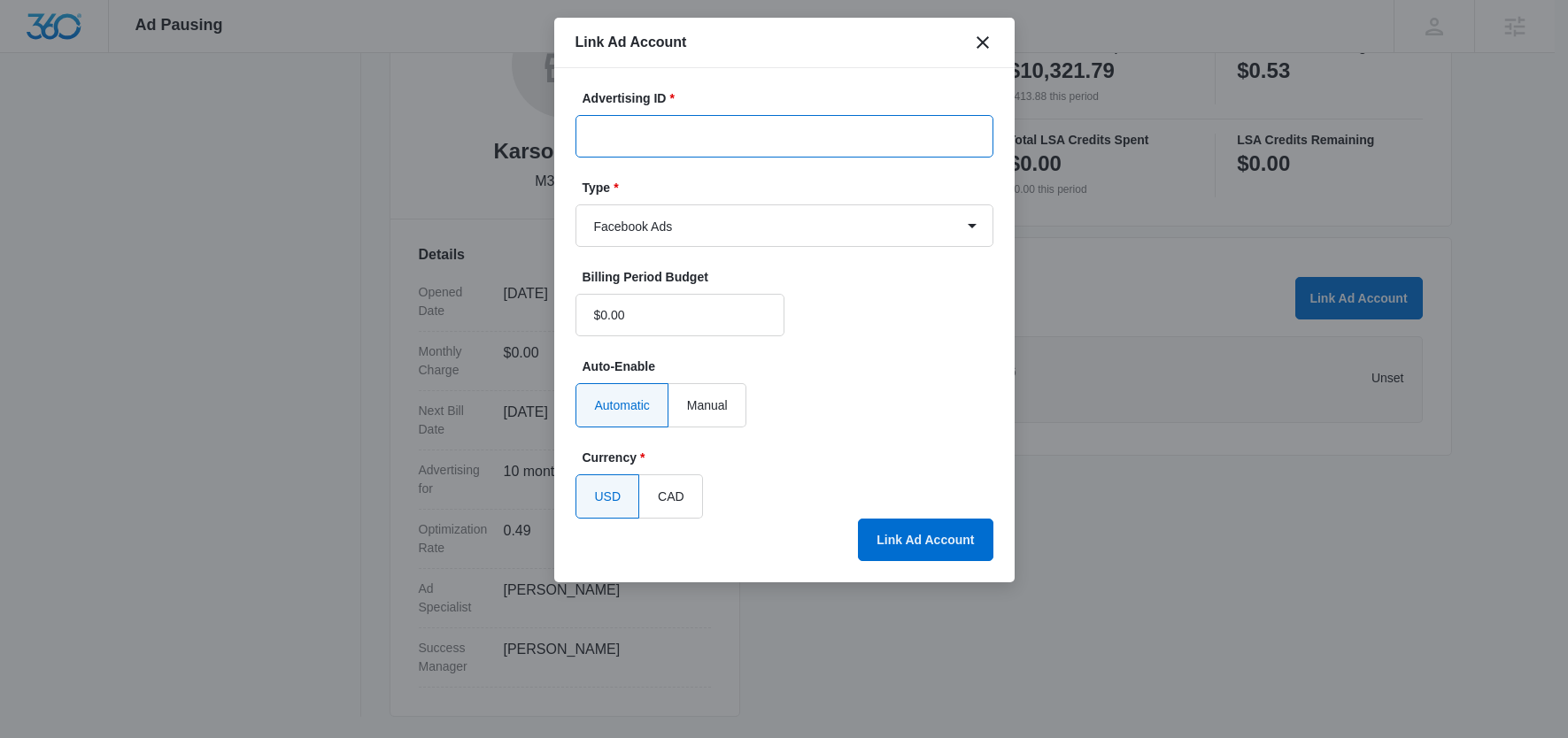
paste input "1494720154999284"
type input "1494720154999284"
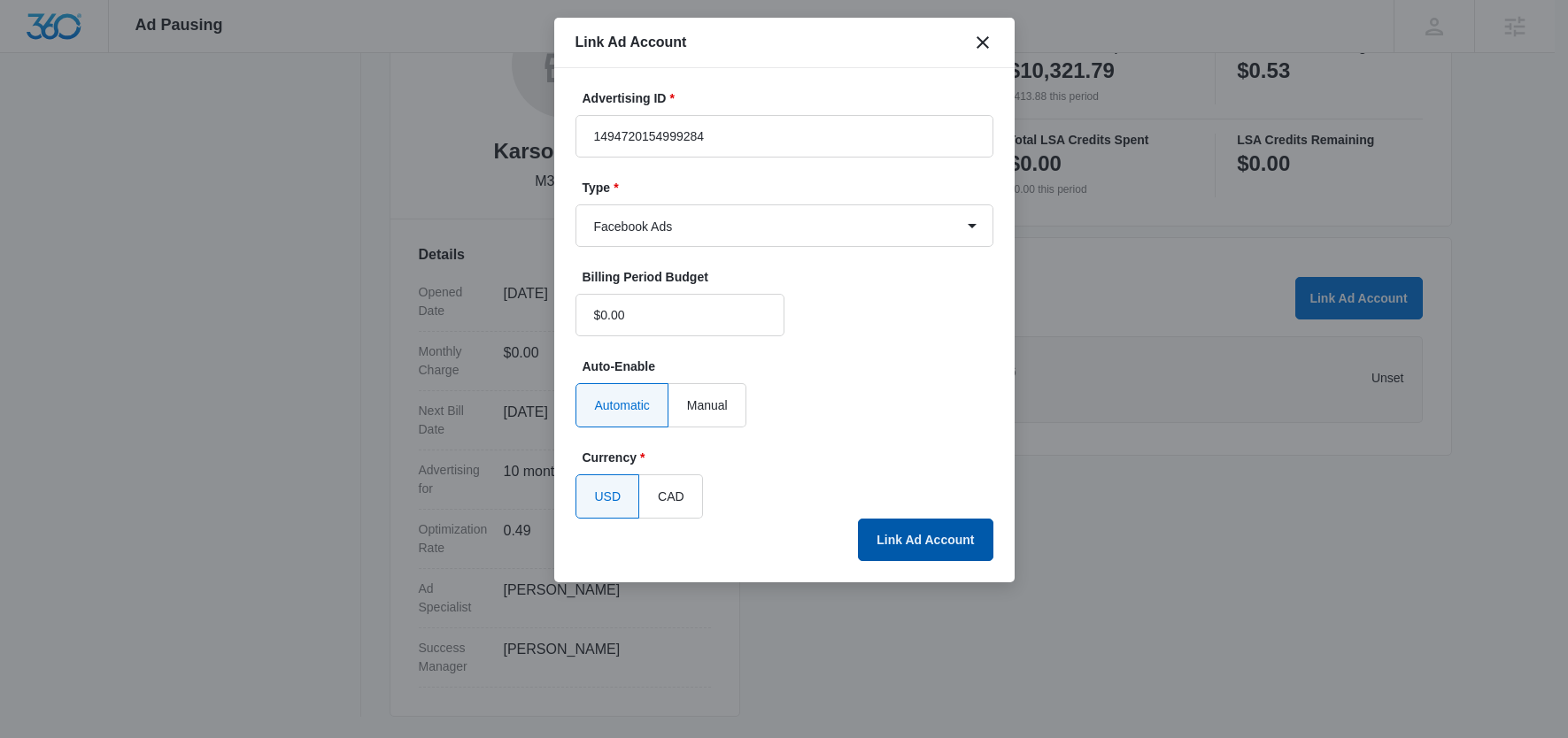
click at [902, 536] on button "Link Ad Account" at bounding box center [924, 539] width 134 height 42
